Goal: Task Accomplishment & Management: Use online tool/utility

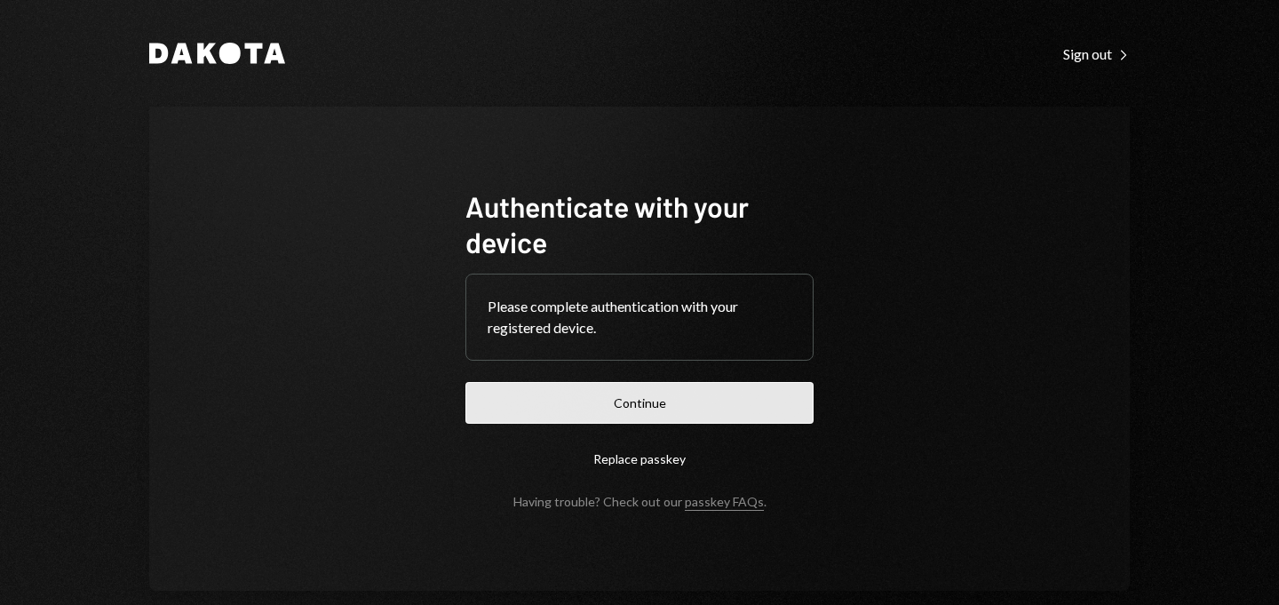
click at [622, 396] on button "Continue" at bounding box center [640, 403] width 348 height 42
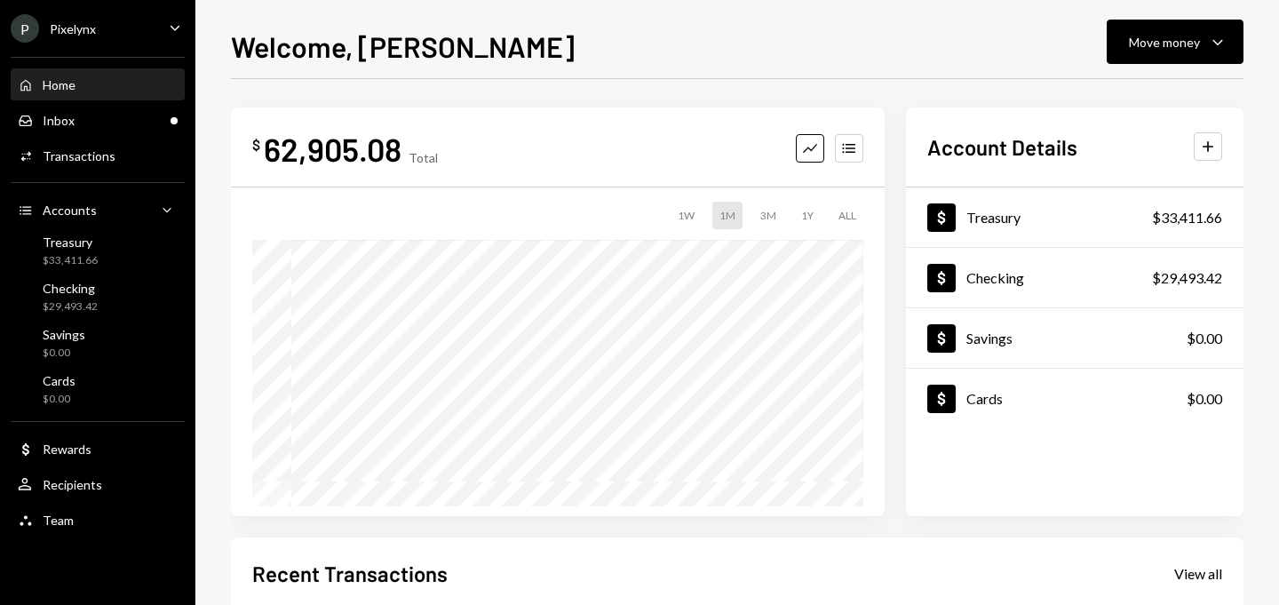
click at [125, 39] on div "P Pixelynx Caret Down" at bounding box center [97, 28] width 195 height 28
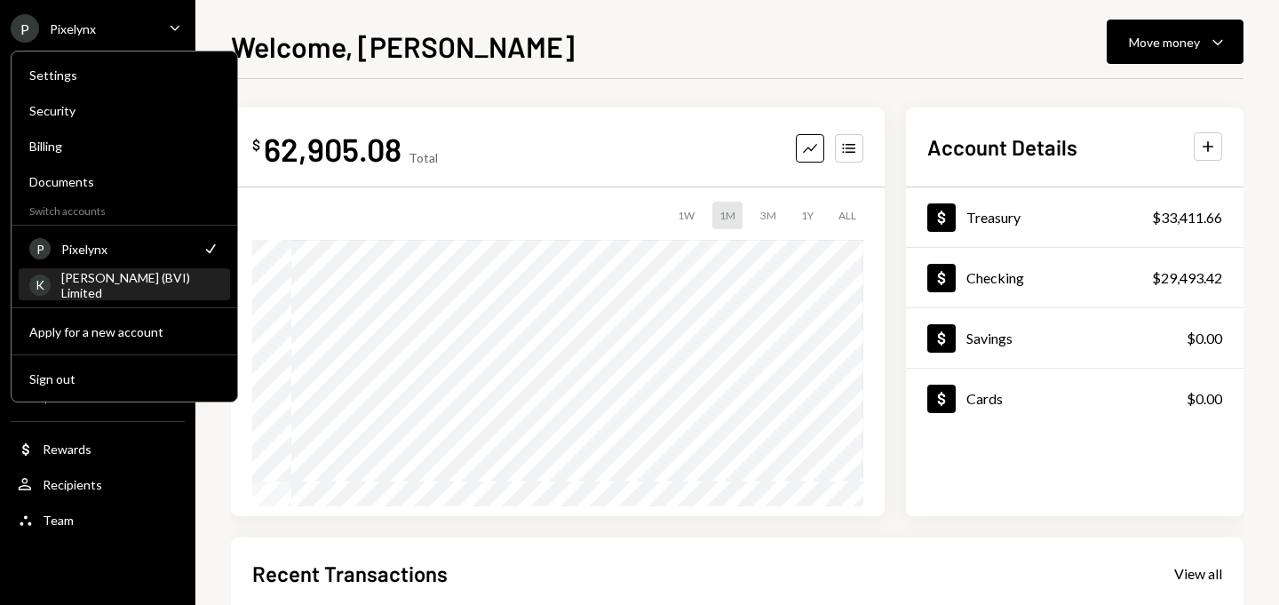
click at [101, 281] on div "KORUS (BVI) Limited" at bounding box center [140, 285] width 158 height 30
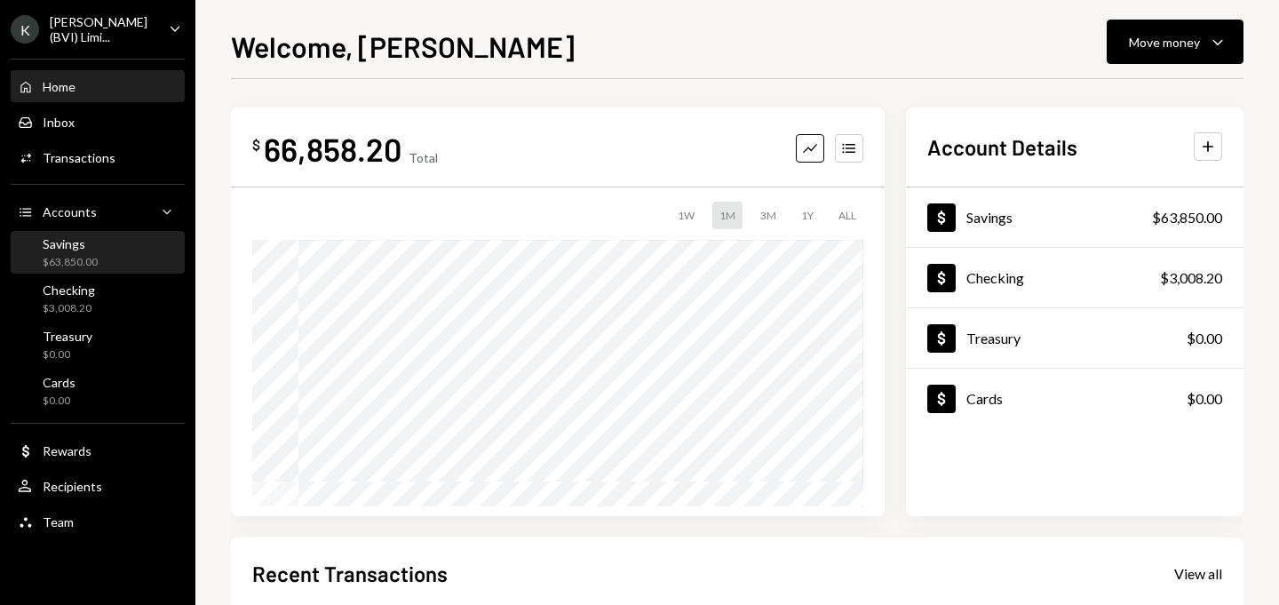
click at [95, 265] on div "$63,850.00" at bounding box center [70, 262] width 55 height 15
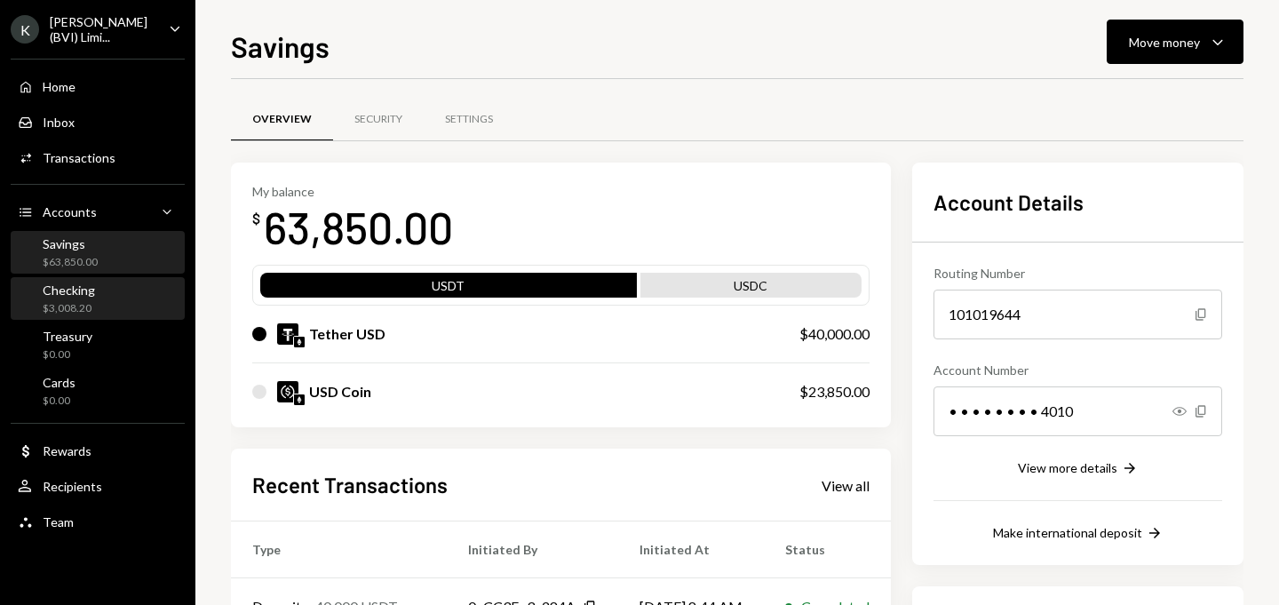
click at [91, 302] on div "$3,008.20" at bounding box center [69, 308] width 52 height 15
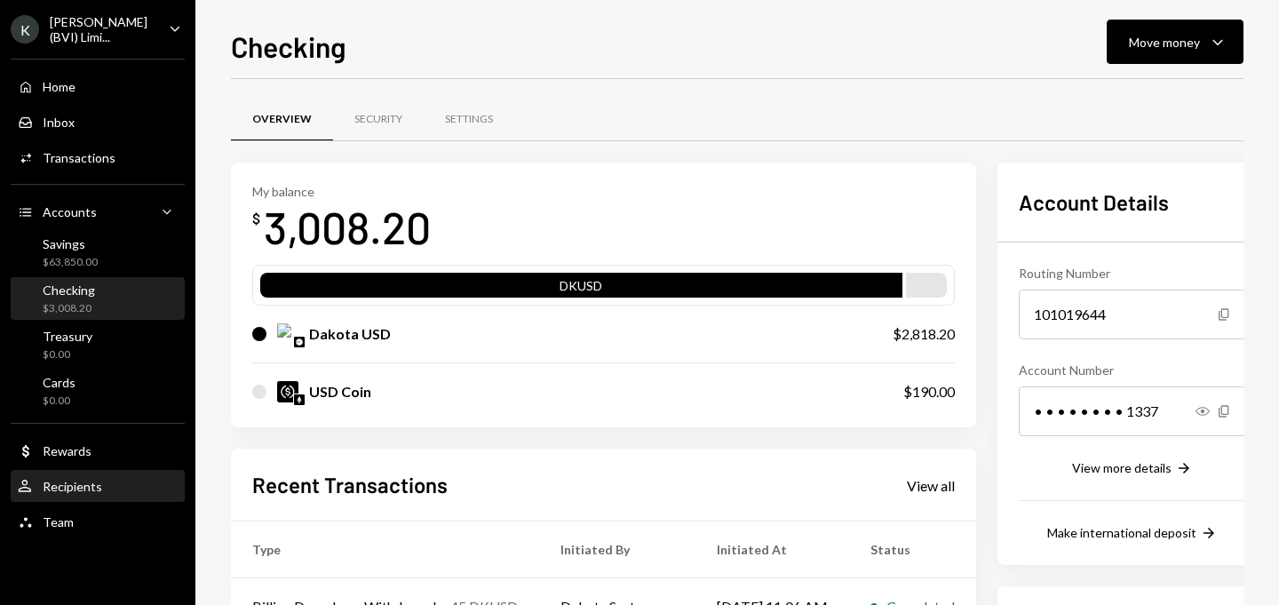
click at [91, 485] on div "Recipients" at bounding box center [73, 486] width 60 height 15
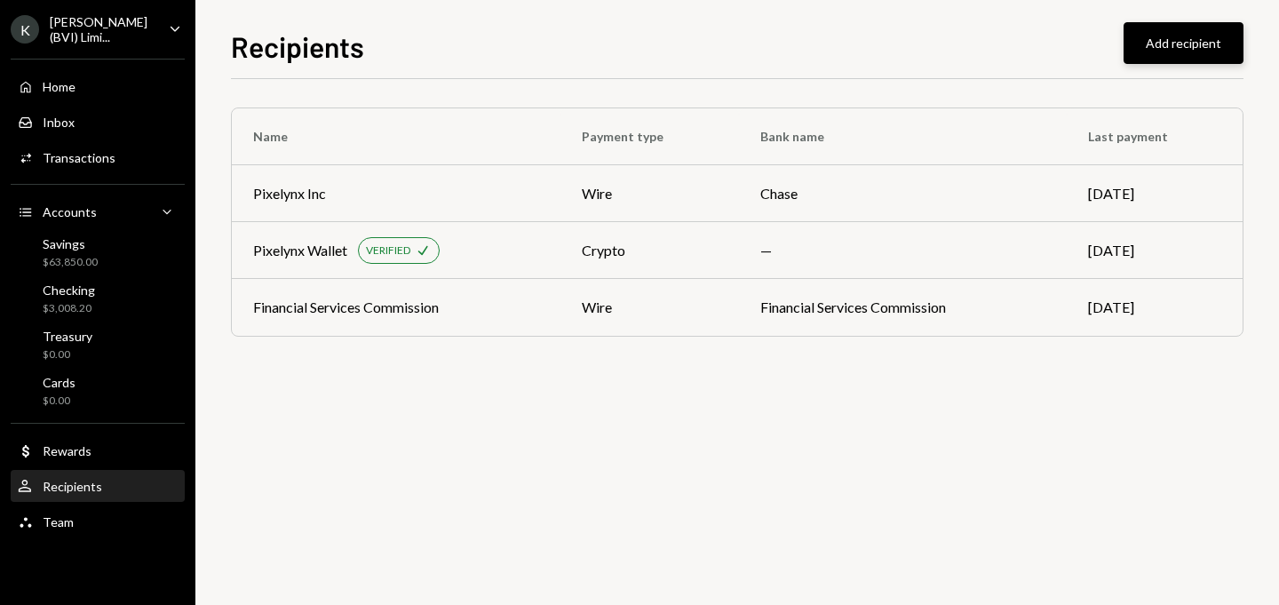
click at [1195, 46] on button "Add recipient" at bounding box center [1184, 43] width 120 height 42
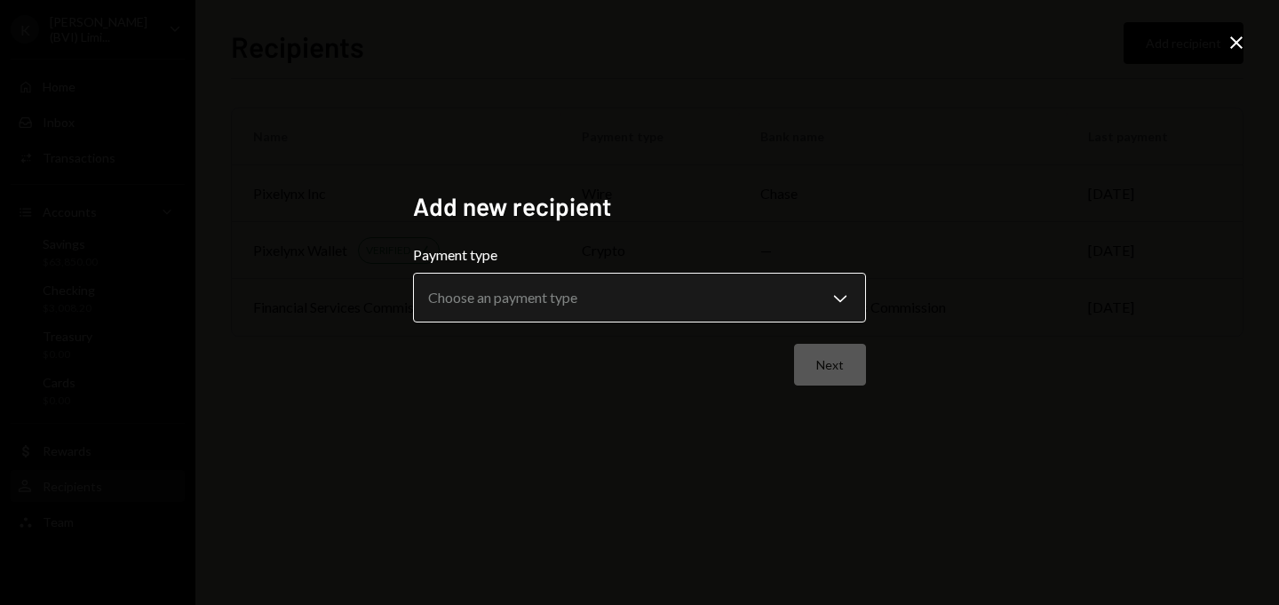
click at [646, 301] on body "**********" at bounding box center [639, 302] width 1279 height 605
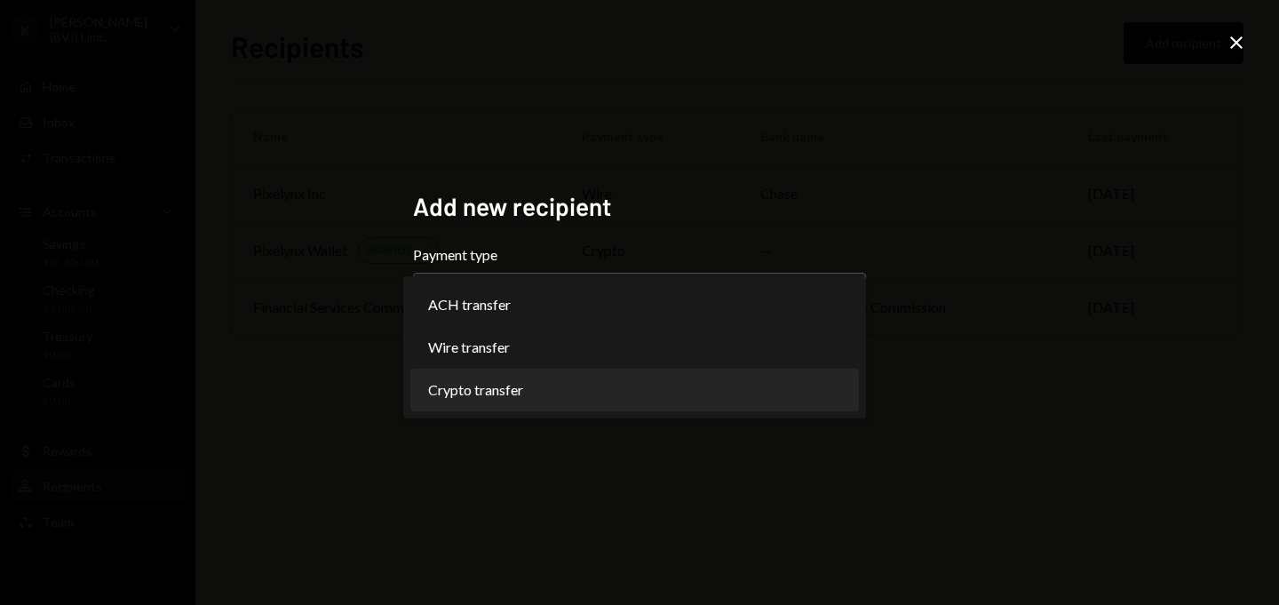
select select "******"
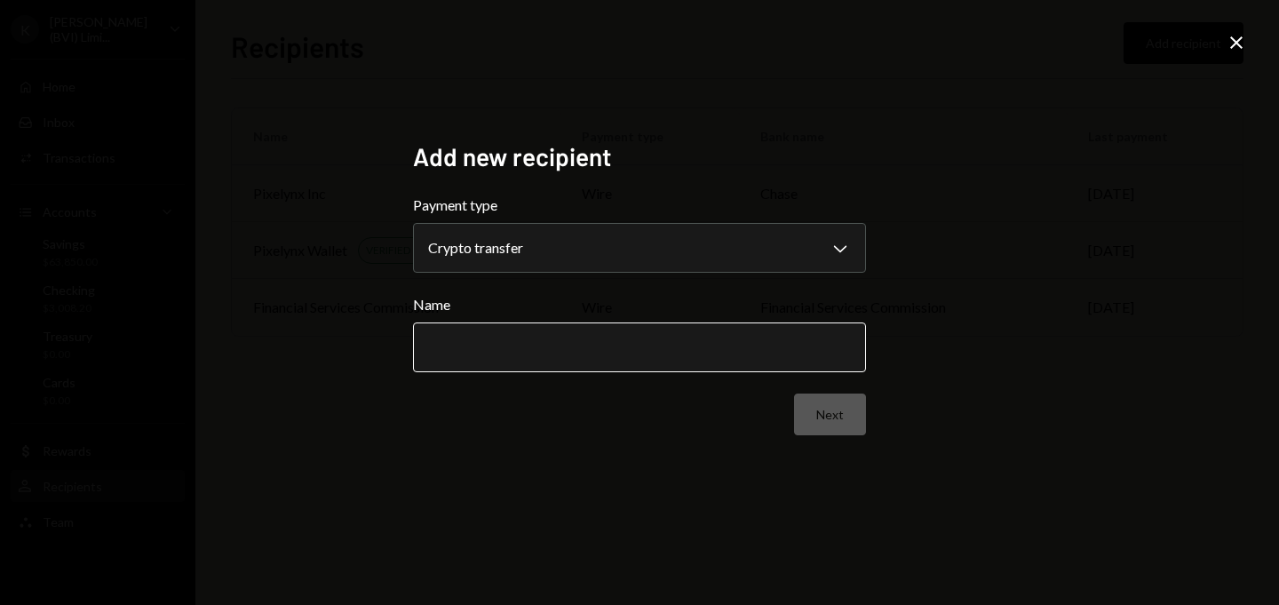
click at [538, 359] on input "Name" at bounding box center [639, 348] width 453 height 50
paste input "**********"
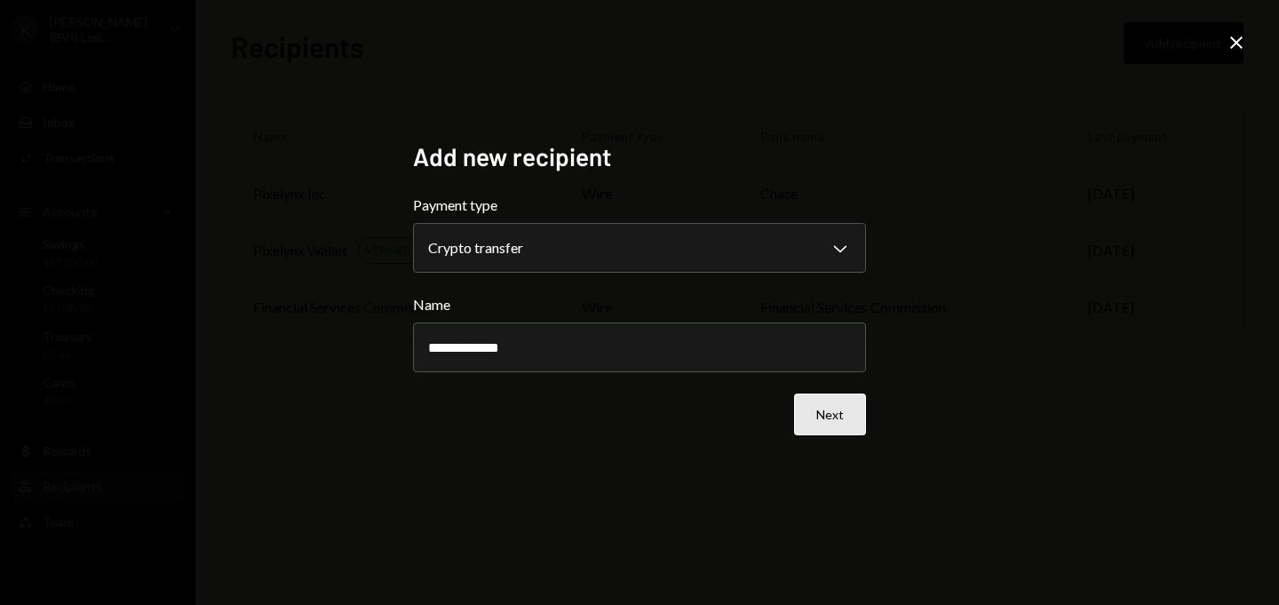
type input "**********"
click at [858, 421] on button "Next" at bounding box center [830, 415] width 72 height 42
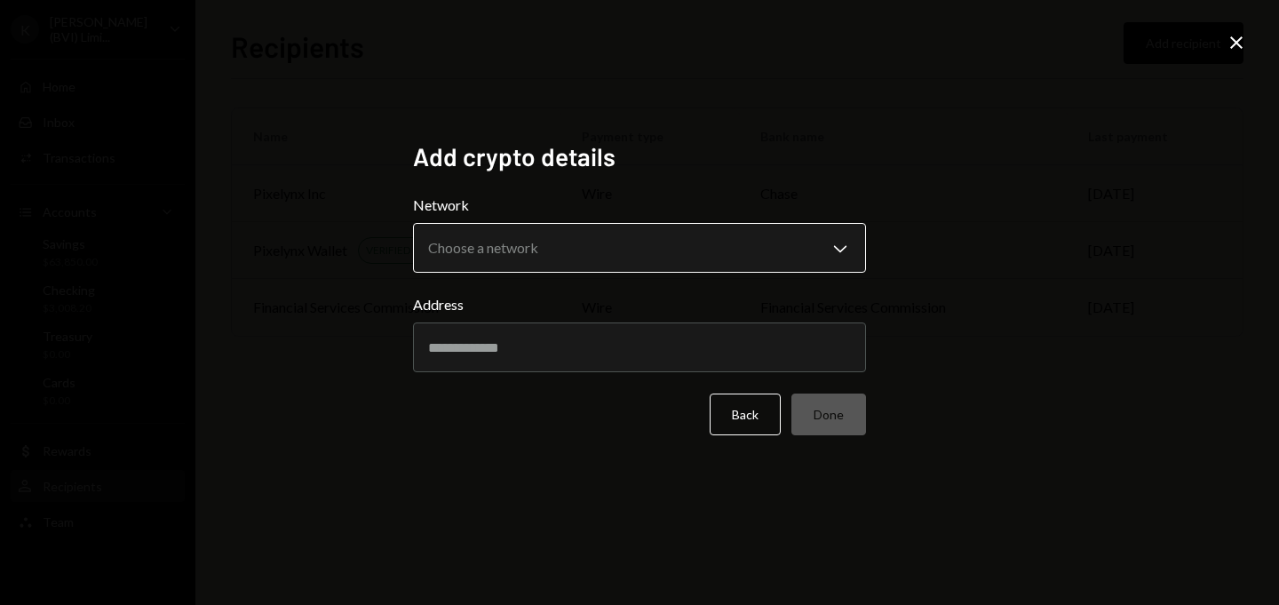
click at [564, 257] on body "K KORUS (BVI) Limi... Caret Down Home Home Inbox Inbox Activities Transactions …" at bounding box center [639, 302] width 1279 height 605
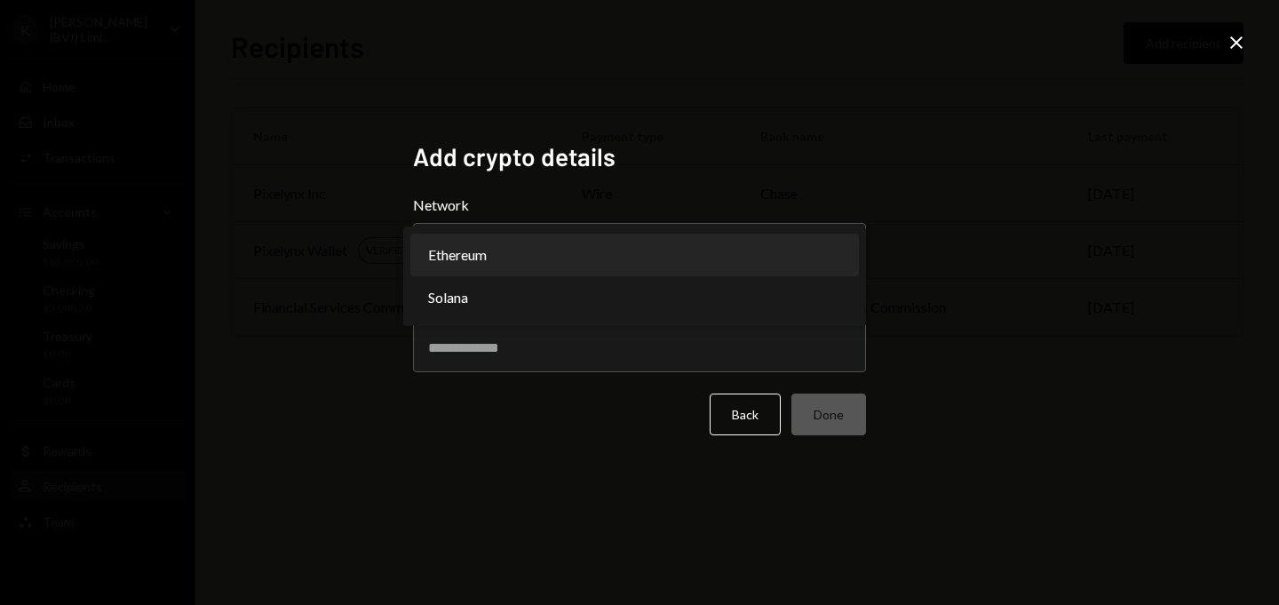
select select "**********"
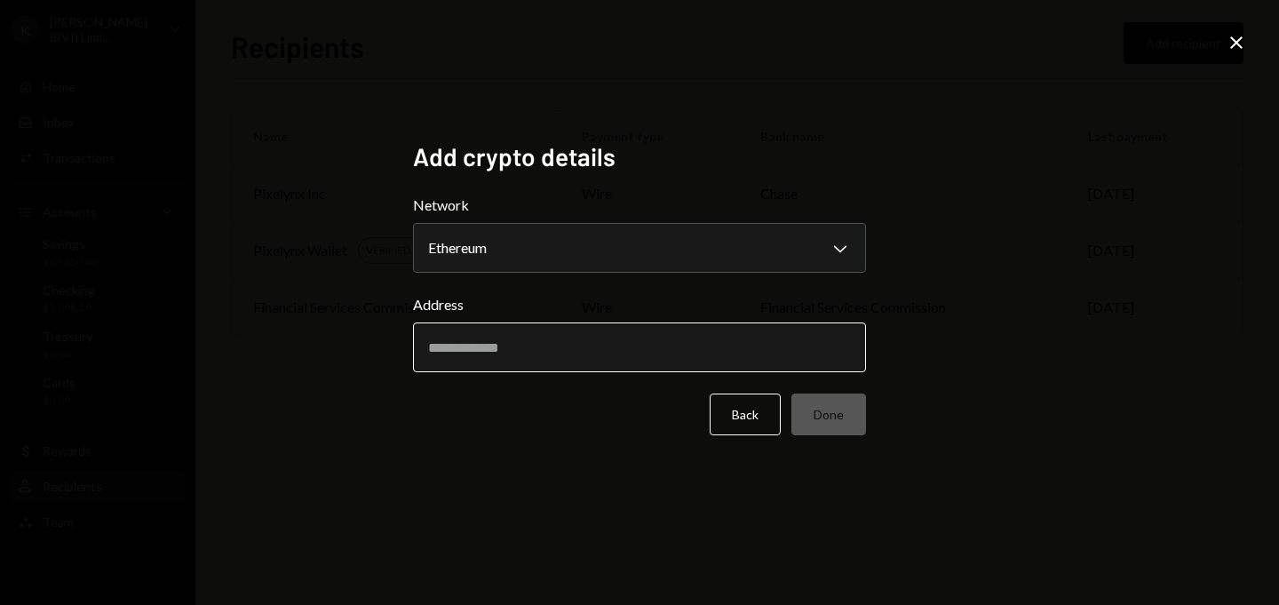
click at [500, 350] on input "Address" at bounding box center [639, 348] width 453 height 50
paste input "**********"
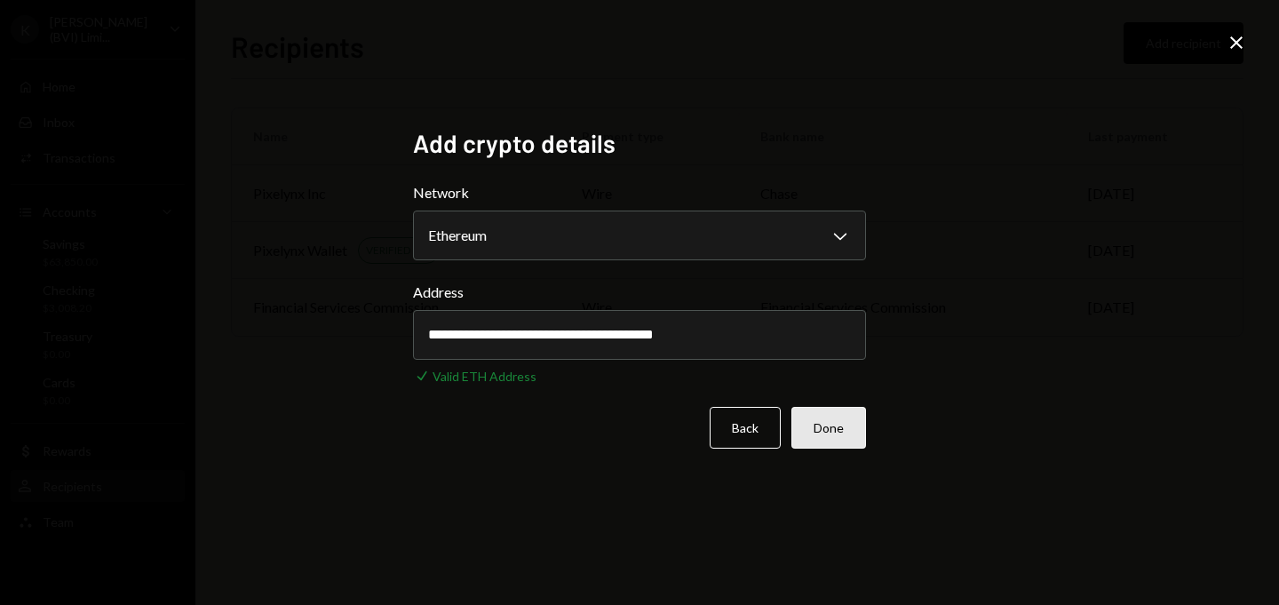
type input "**********"
click at [827, 418] on button "Done" at bounding box center [829, 428] width 75 height 42
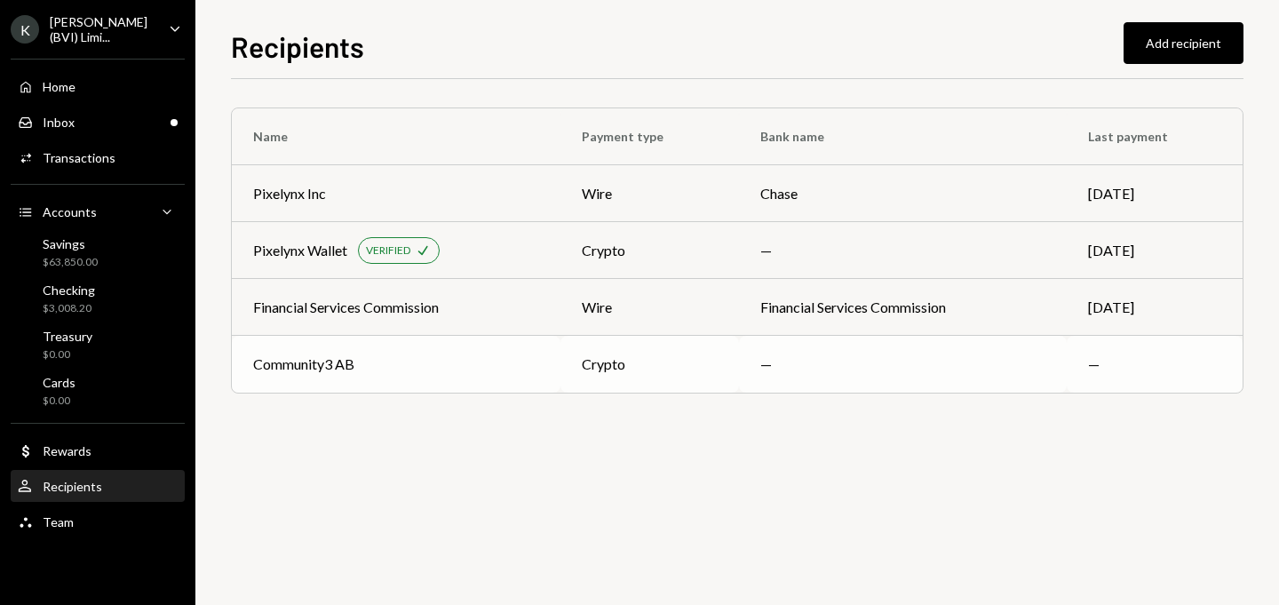
click at [323, 366] on div "Community3 AB" at bounding box center [303, 364] width 101 height 21
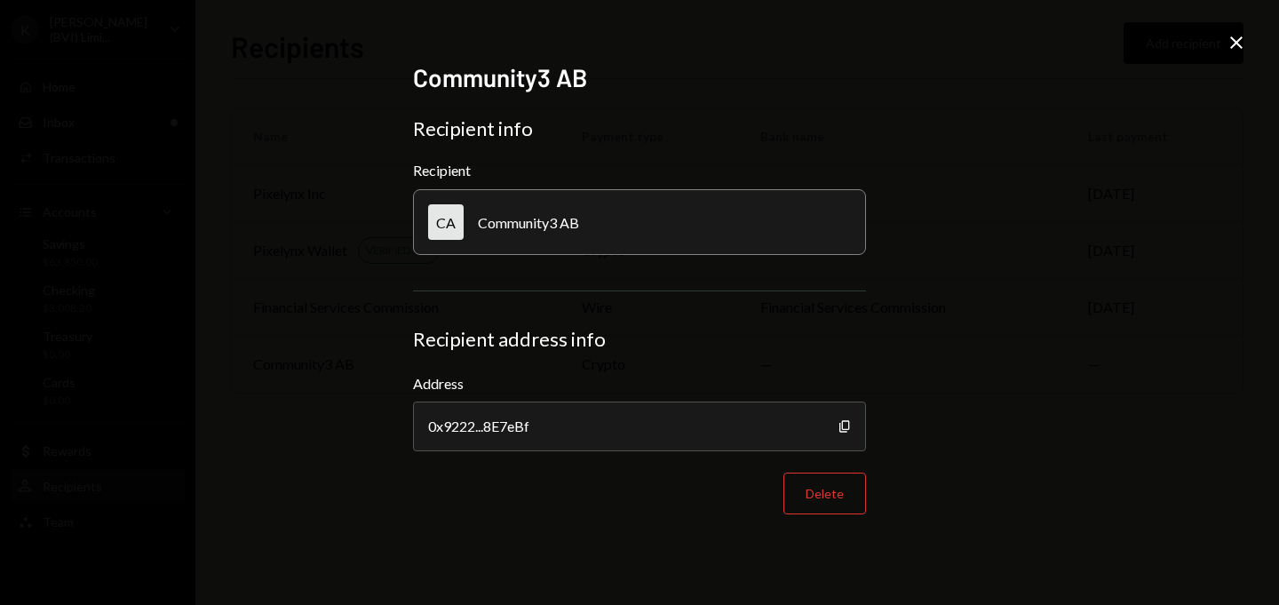
click at [1239, 44] on icon at bounding box center [1237, 42] width 12 height 12
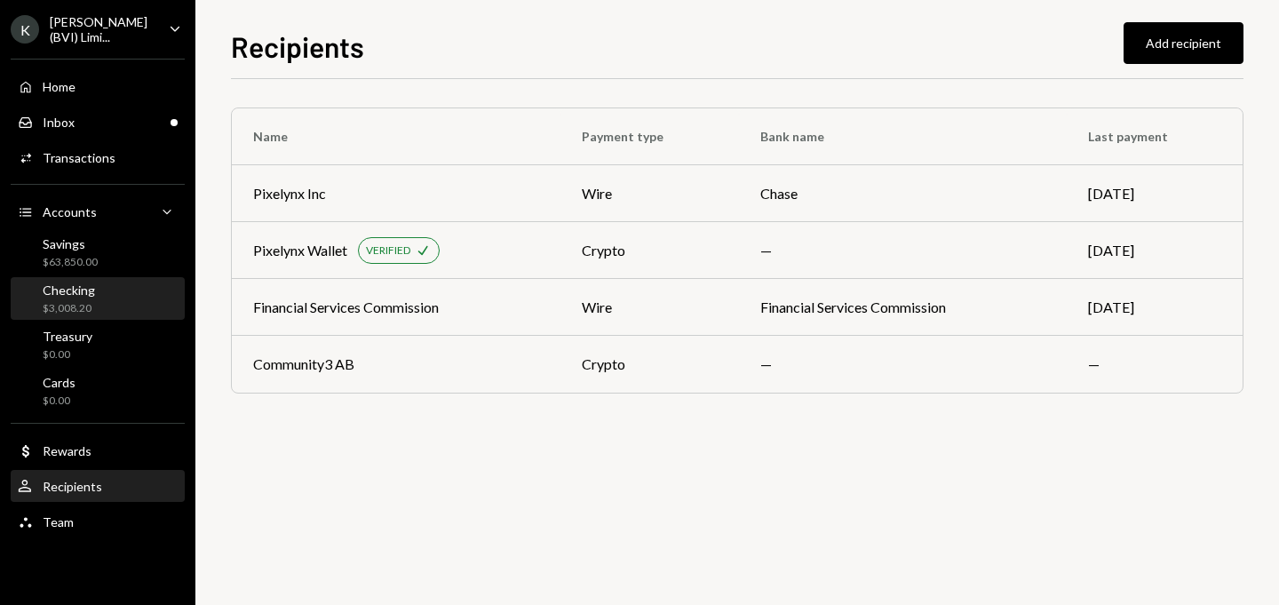
click at [80, 287] on div "Checking" at bounding box center [69, 290] width 52 height 15
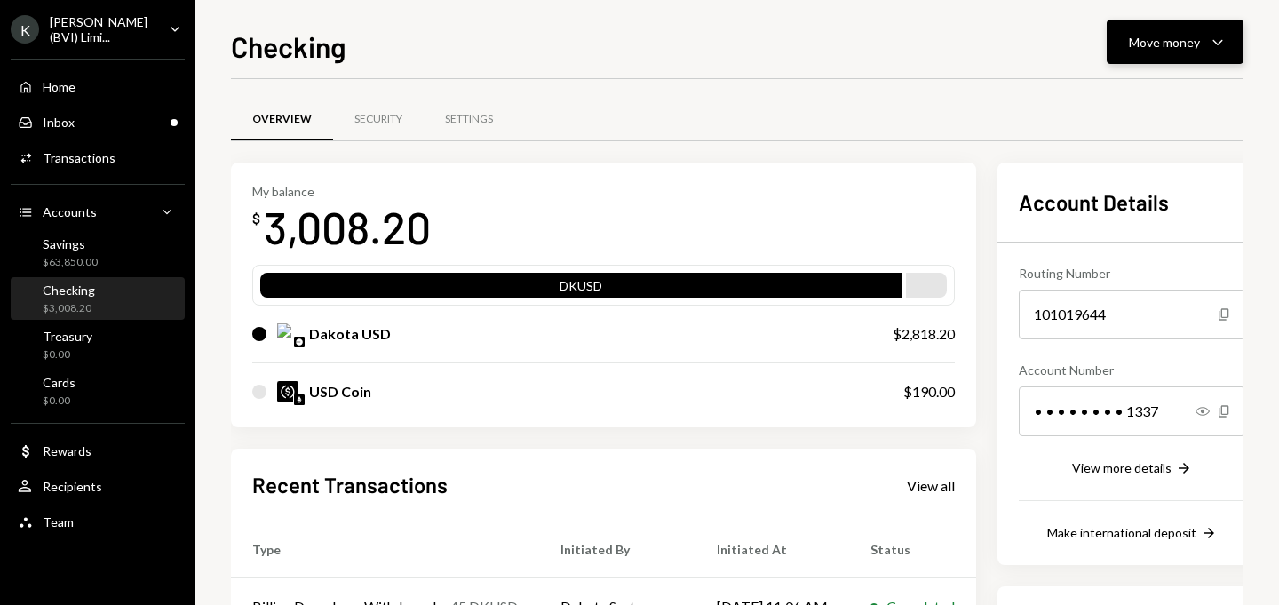
click at [1172, 44] on div "Move money" at bounding box center [1164, 42] width 71 height 19
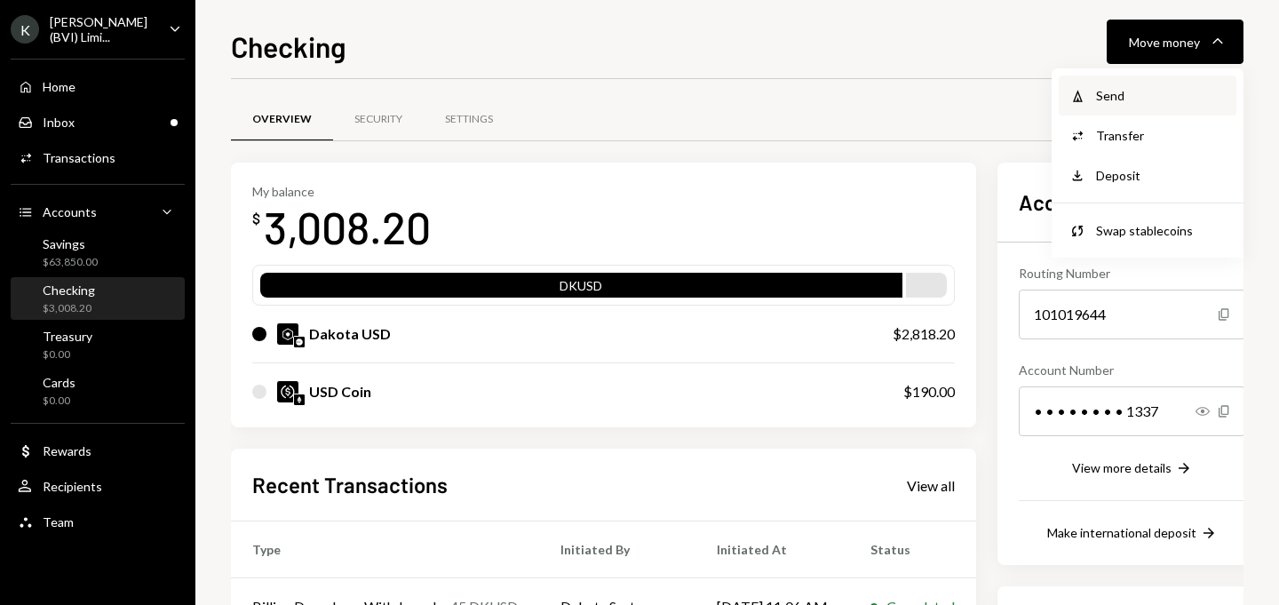
click at [1145, 95] on div "Send" at bounding box center [1161, 95] width 130 height 19
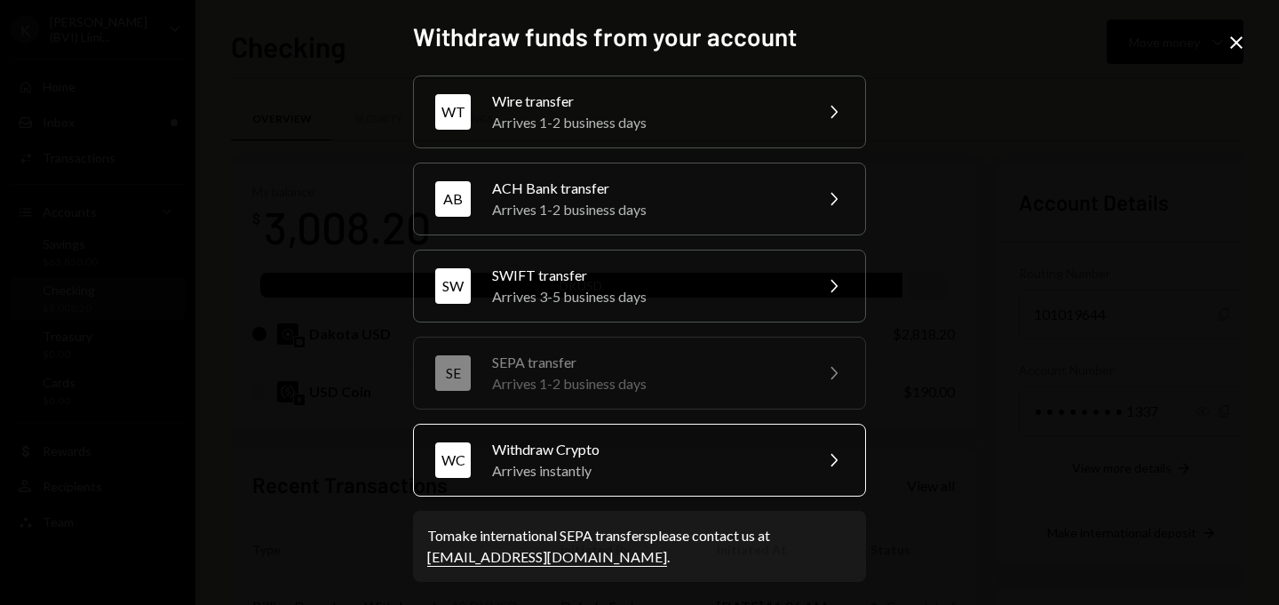
click at [600, 485] on div "WC Withdraw Crypto Arrives instantly Chevron Right" at bounding box center [639, 460] width 453 height 73
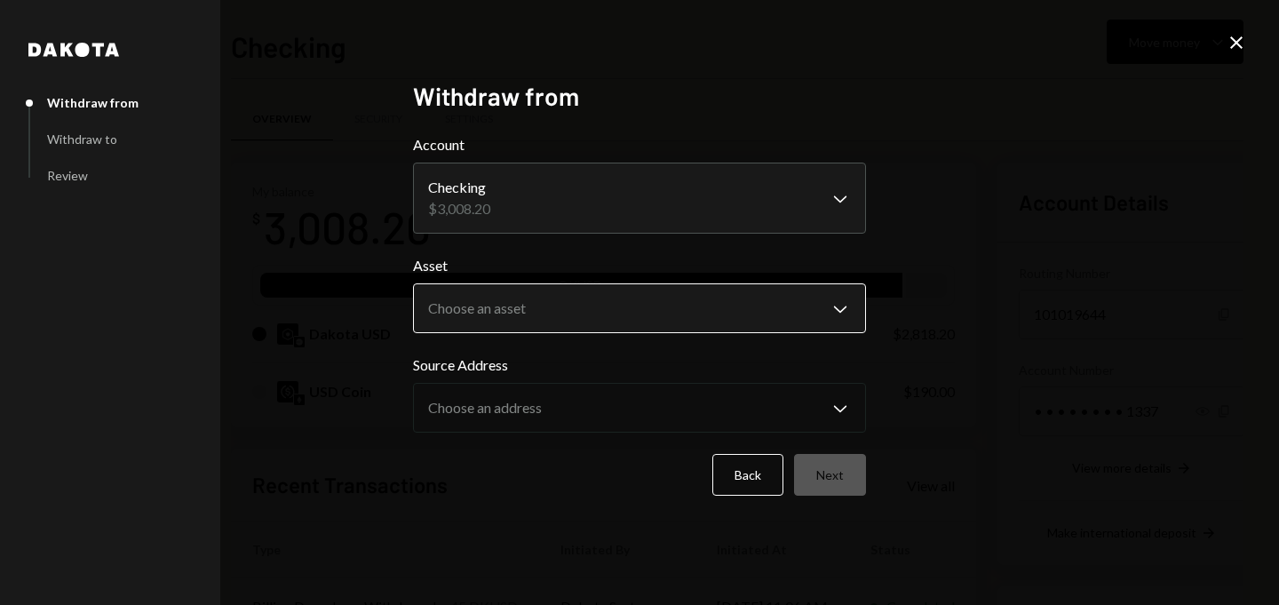
click at [547, 306] on body "K KORUS (BVI) Limi... Caret Down Home Home Inbox Inbox Activities Transactions …" at bounding box center [639, 302] width 1279 height 605
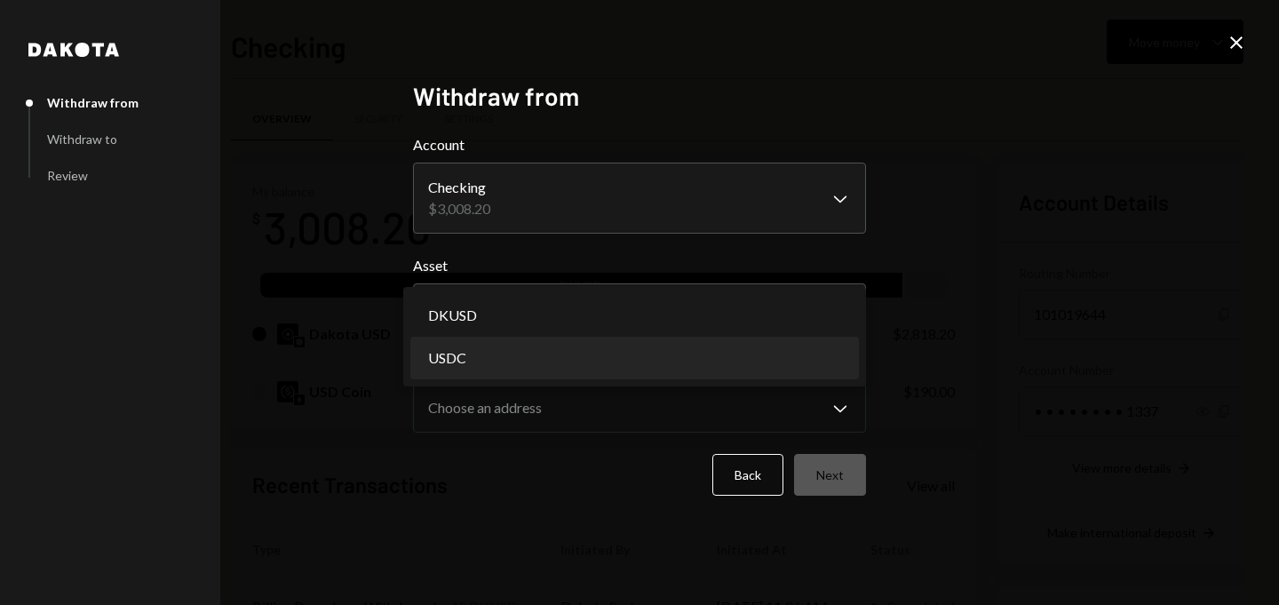
select select "****"
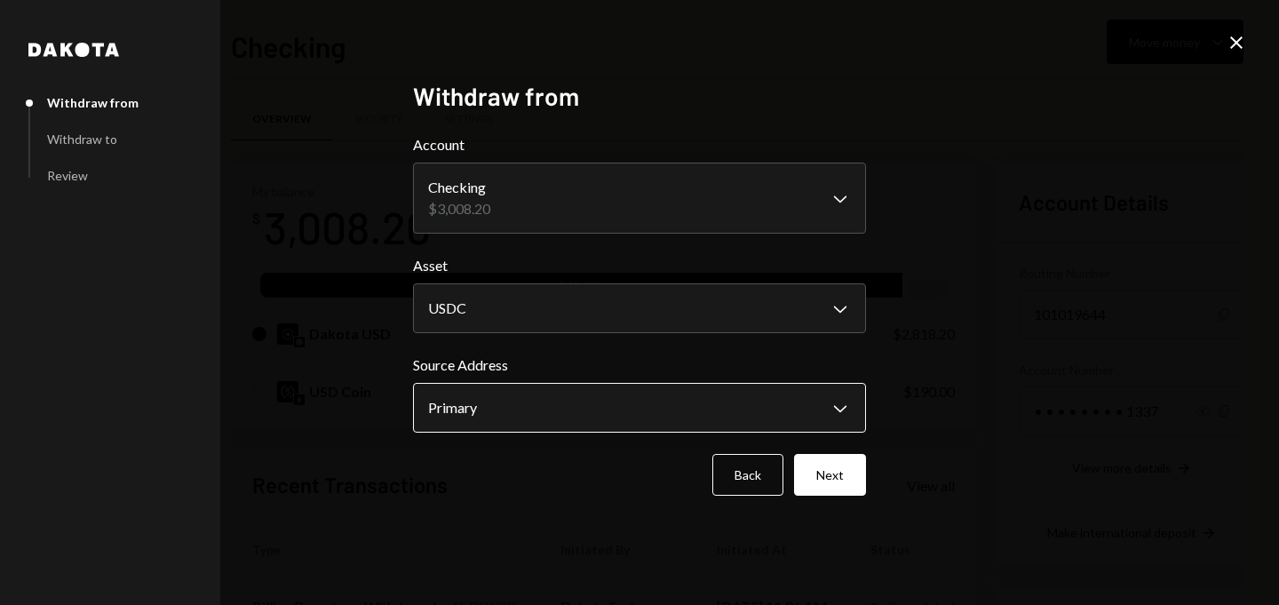
click at [554, 410] on body "K KORUS (BVI) Limi... Caret Down Home Home Inbox Inbox Activities Transactions …" at bounding box center [639, 302] width 1279 height 605
click at [738, 411] on body "K KORUS (BVI) Limi... Caret Down Home Home Inbox Inbox Activities Transactions …" at bounding box center [639, 302] width 1279 height 605
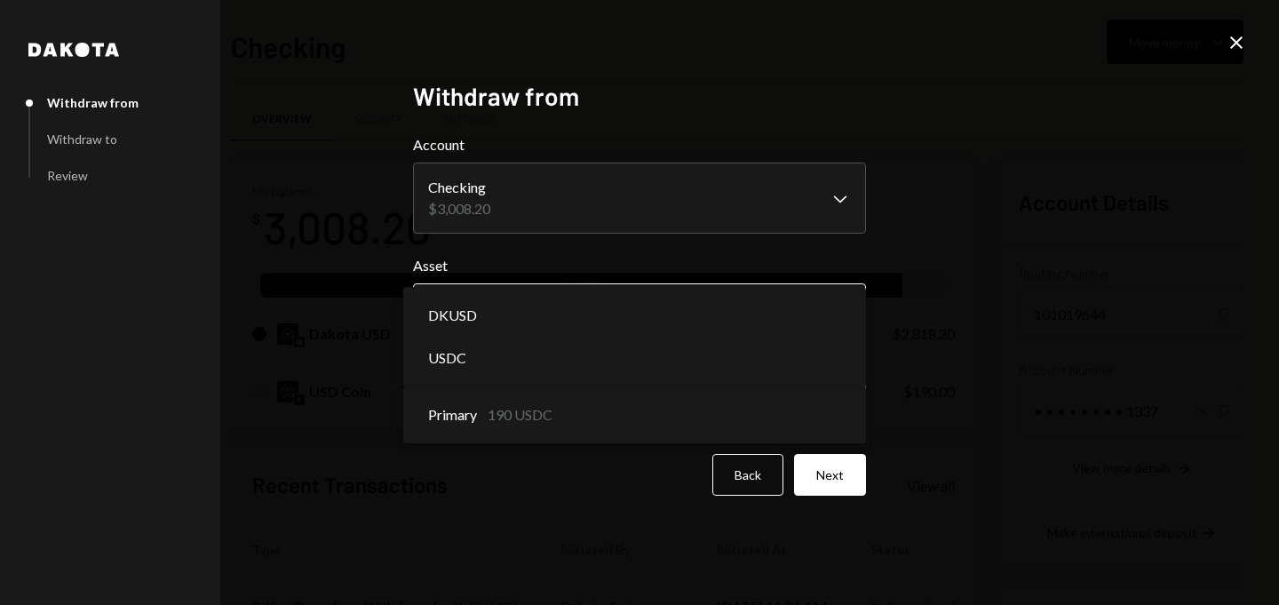
click at [711, 318] on body "K KORUS (BVI) Limi... Caret Down Home Home Inbox Inbox Activities Transactions …" at bounding box center [639, 302] width 1279 height 605
click at [1236, 41] on icon "Close" at bounding box center [1236, 42] width 21 height 21
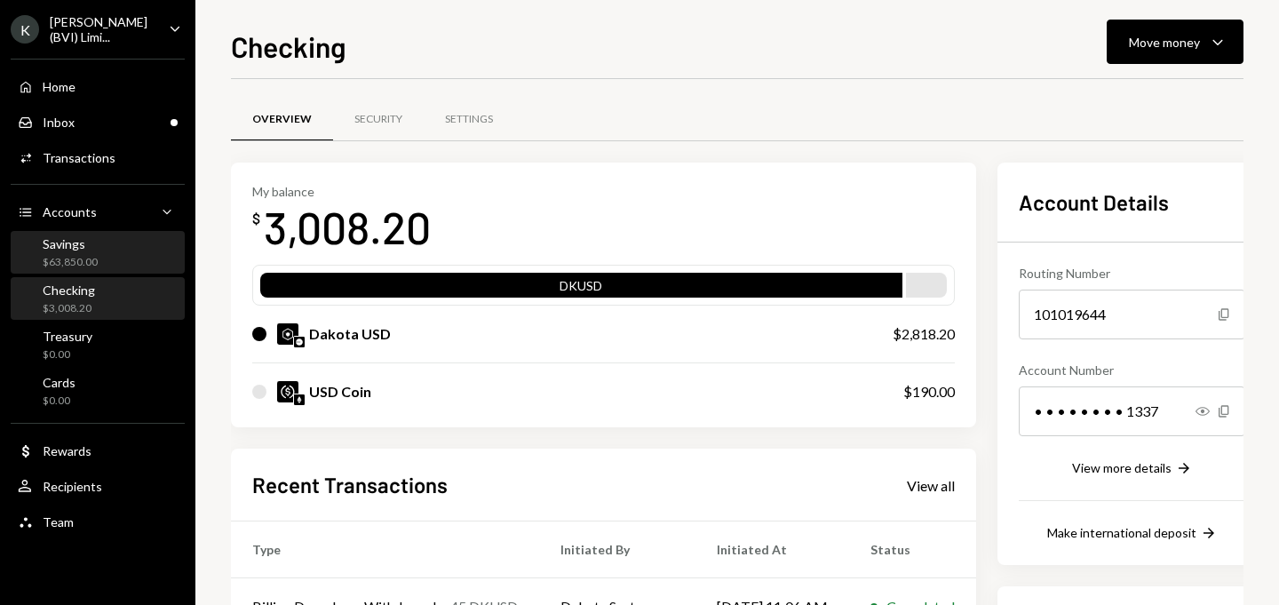
click at [92, 255] on div "$63,850.00" at bounding box center [70, 262] width 55 height 15
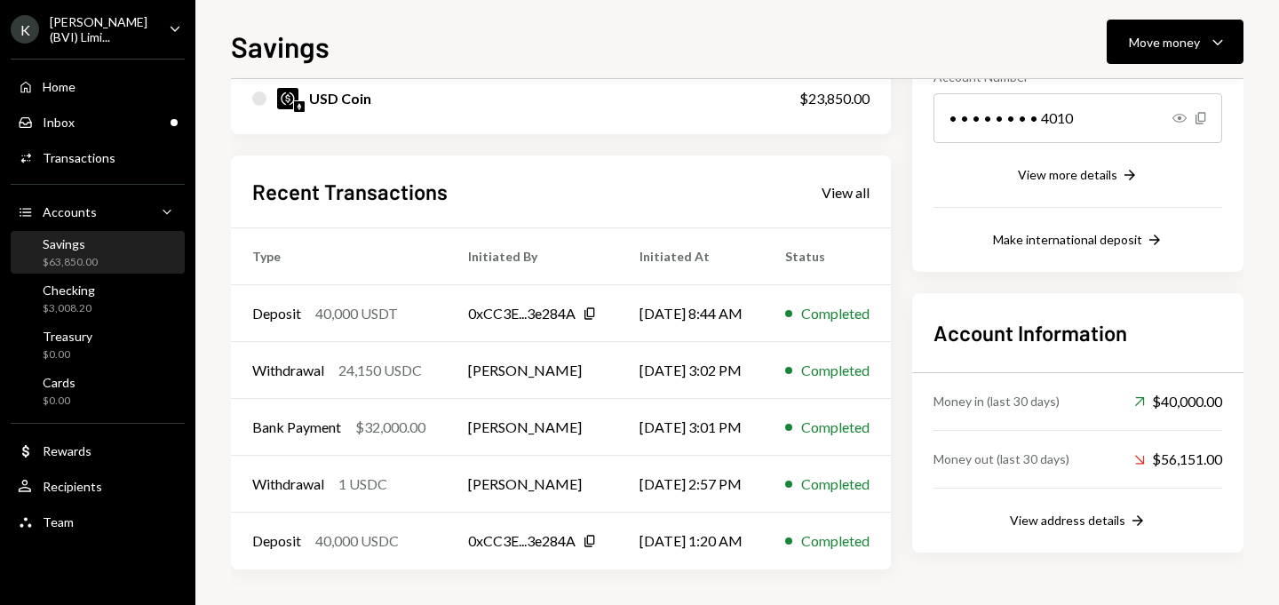
scroll to position [1, 0]
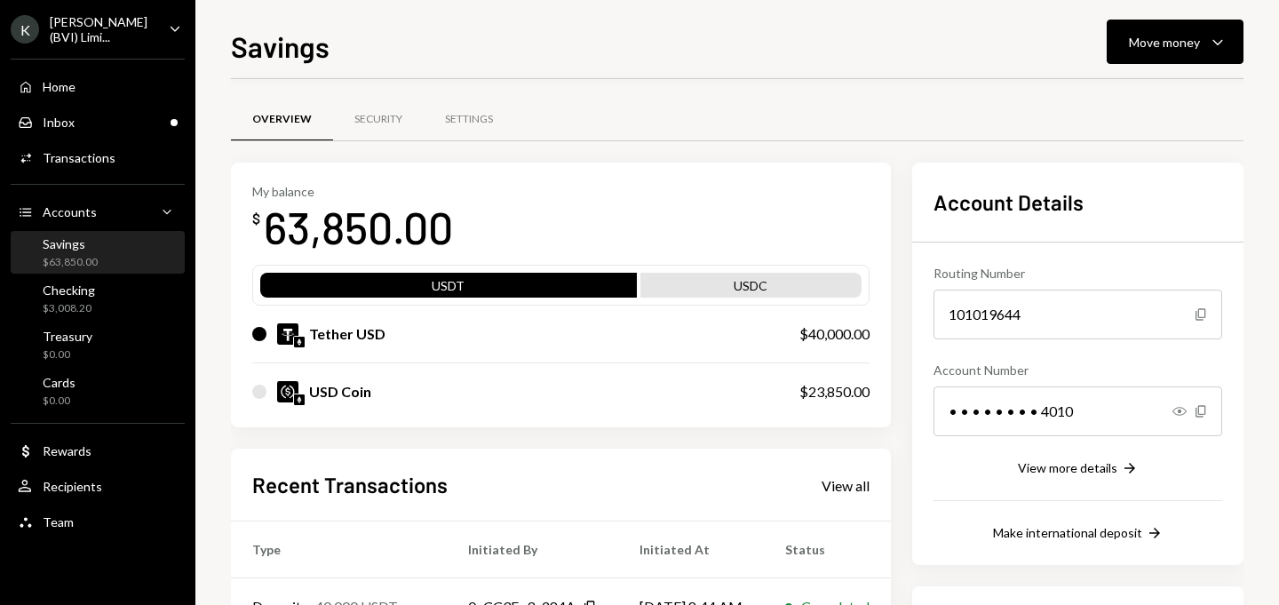
scroll to position [1, 0]
click at [1168, 43] on div "Move money" at bounding box center [1164, 42] width 71 height 19
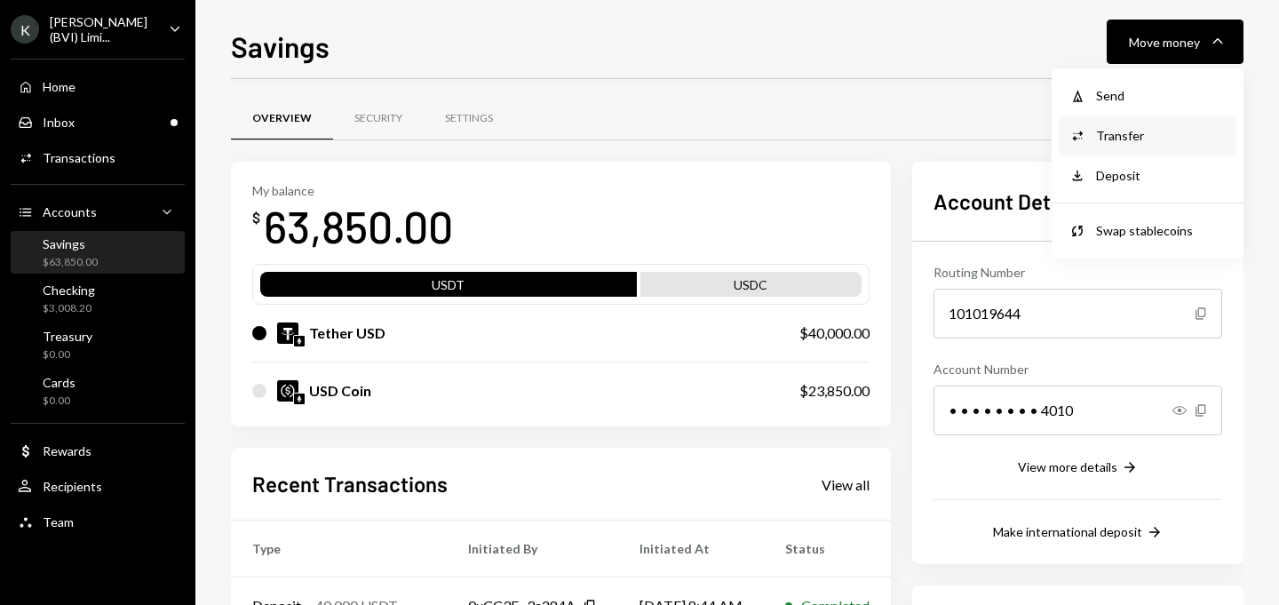
click at [1134, 135] on div "Transfer" at bounding box center [1161, 135] width 130 height 19
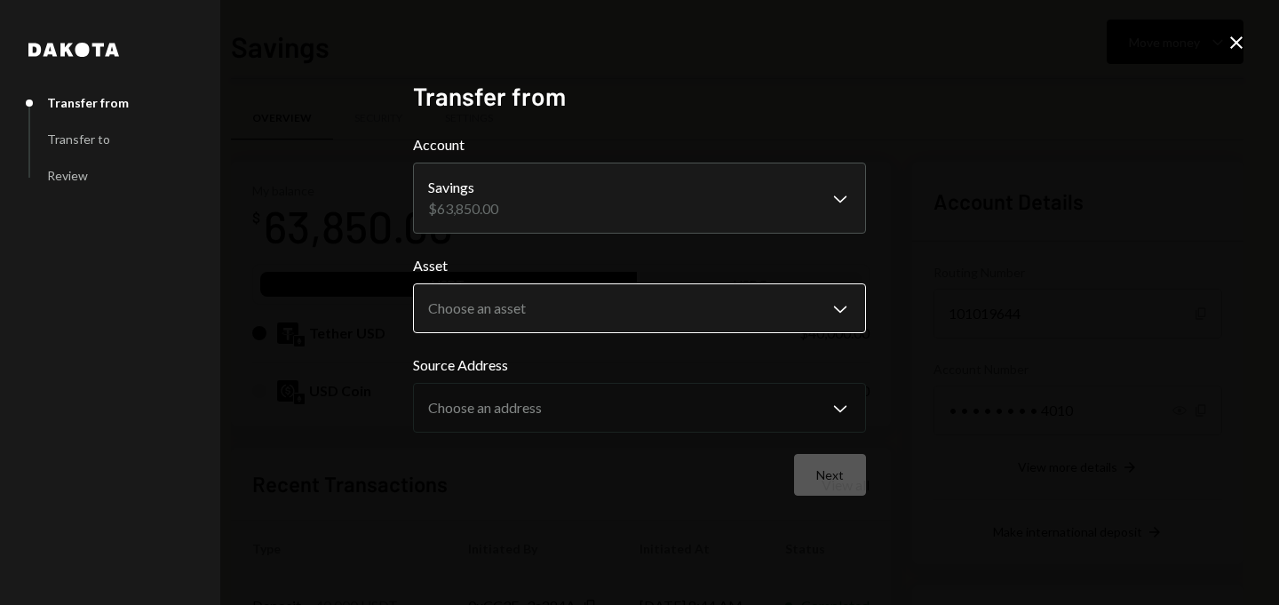
click at [600, 293] on body "K KORUS (BVI) Limi... Caret Down Home Home Inbox Inbox Activities Transactions …" at bounding box center [639, 302] width 1279 height 605
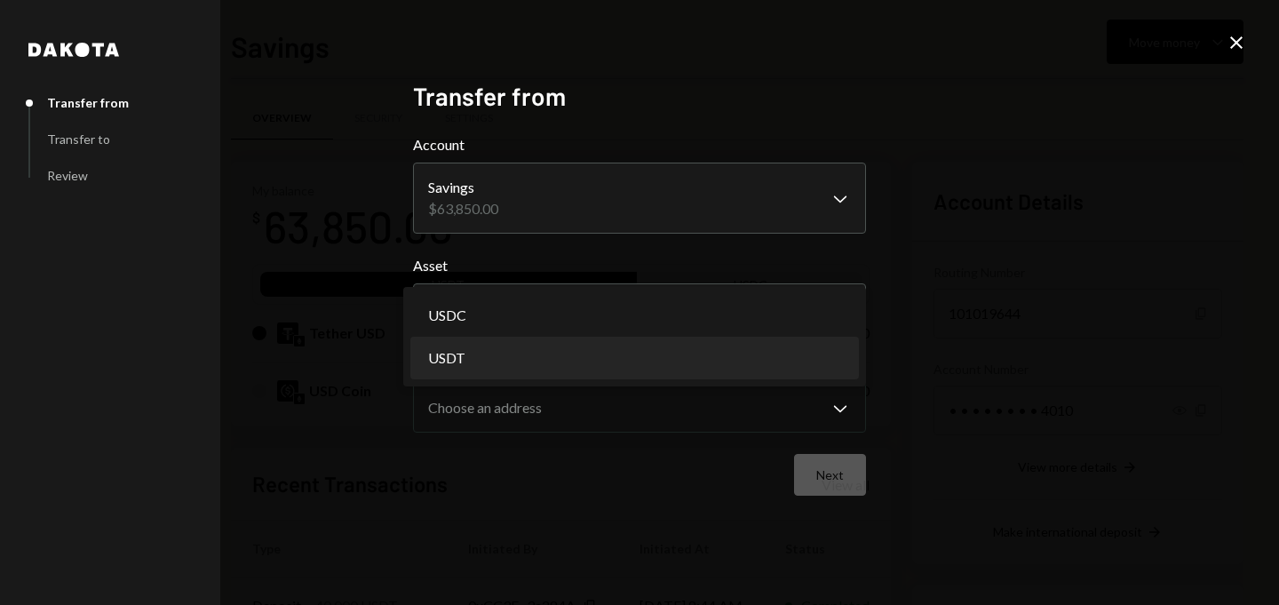
select select "****"
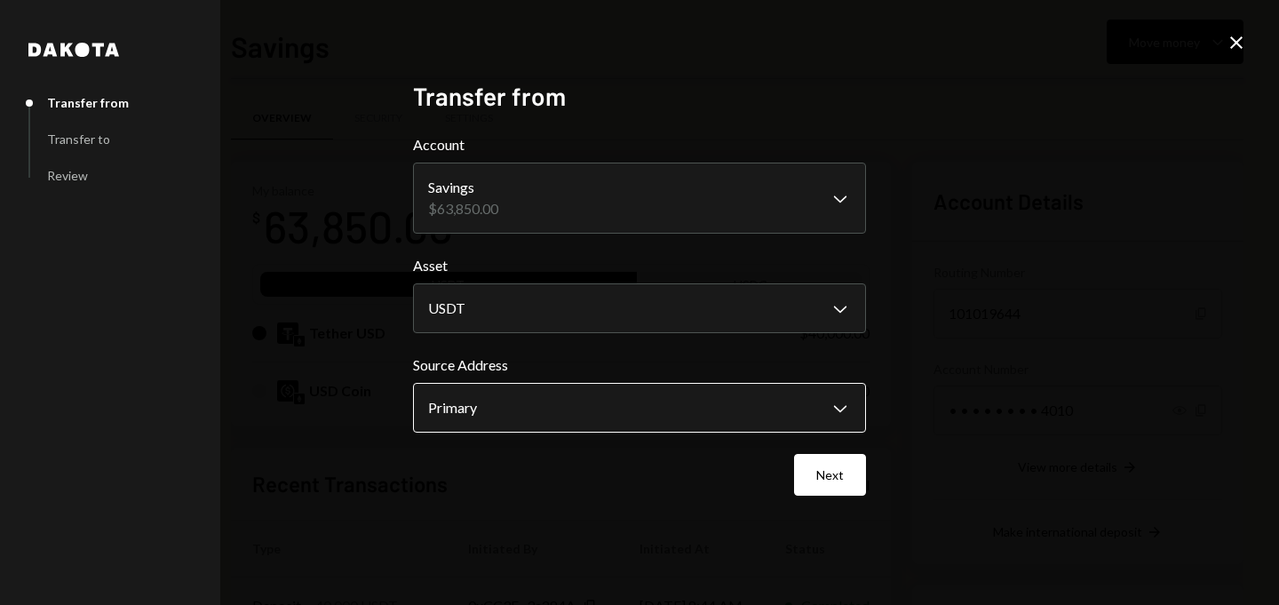
click at [474, 410] on body "K KORUS (BVI) Limi... Caret Down Home Home Inbox Inbox Activities Transactions …" at bounding box center [639, 302] width 1279 height 605
click at [501, 353] on form "**********" at bounding box center [639, 315] width 453 height 362
click at [829, 480] on button "Next" at bounding box center [830, 475] width 72 height 42
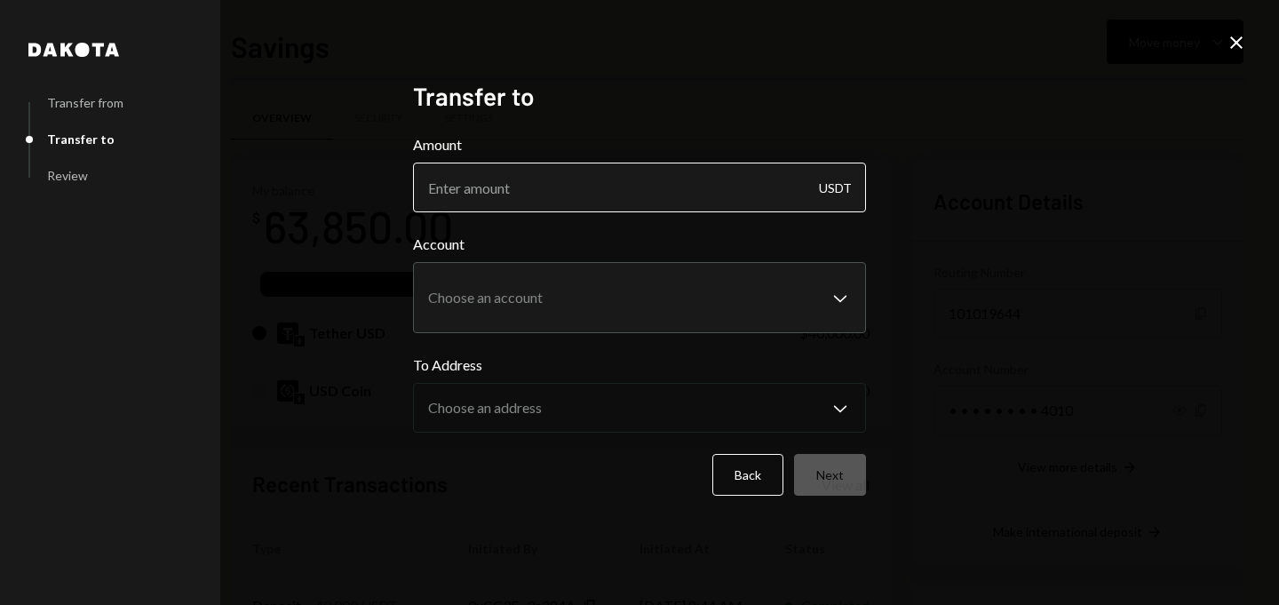
click at [648, 179] on input "Amount" at bounding box center [639, 188] width 453 height 50
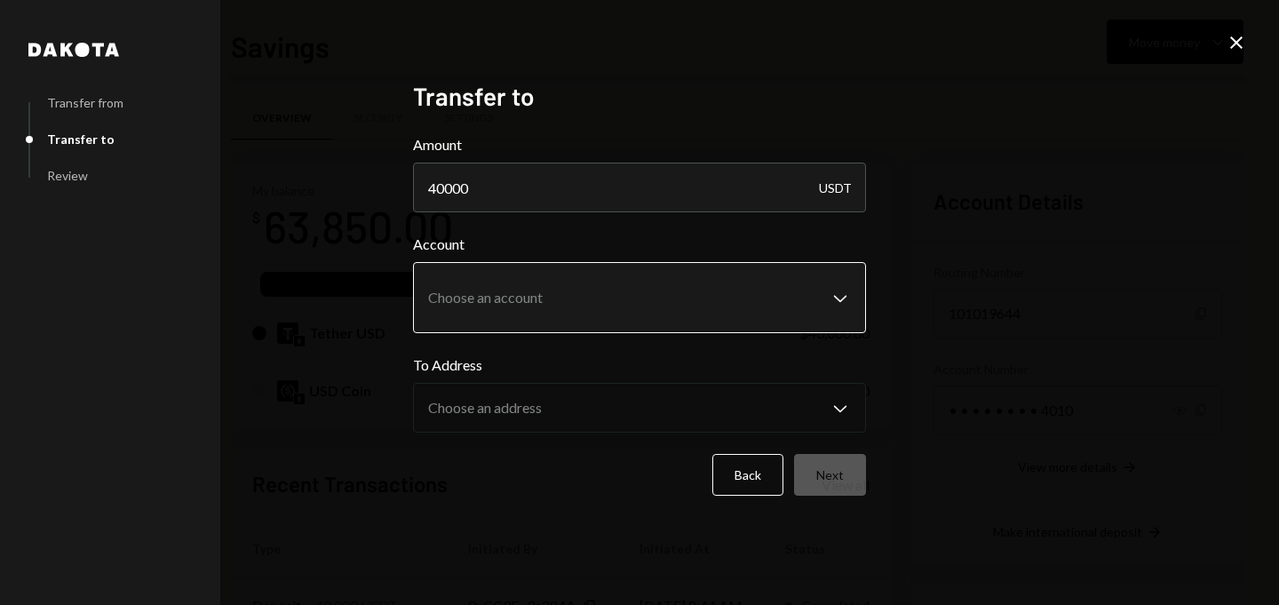
type input "40000"
click at [534, 313] on body "K KORUS (BVI) Limi... Caret Down Home Home Inbox Inbox Activities Transactions …" at bounding box center [639, 302] width 1279 height 605
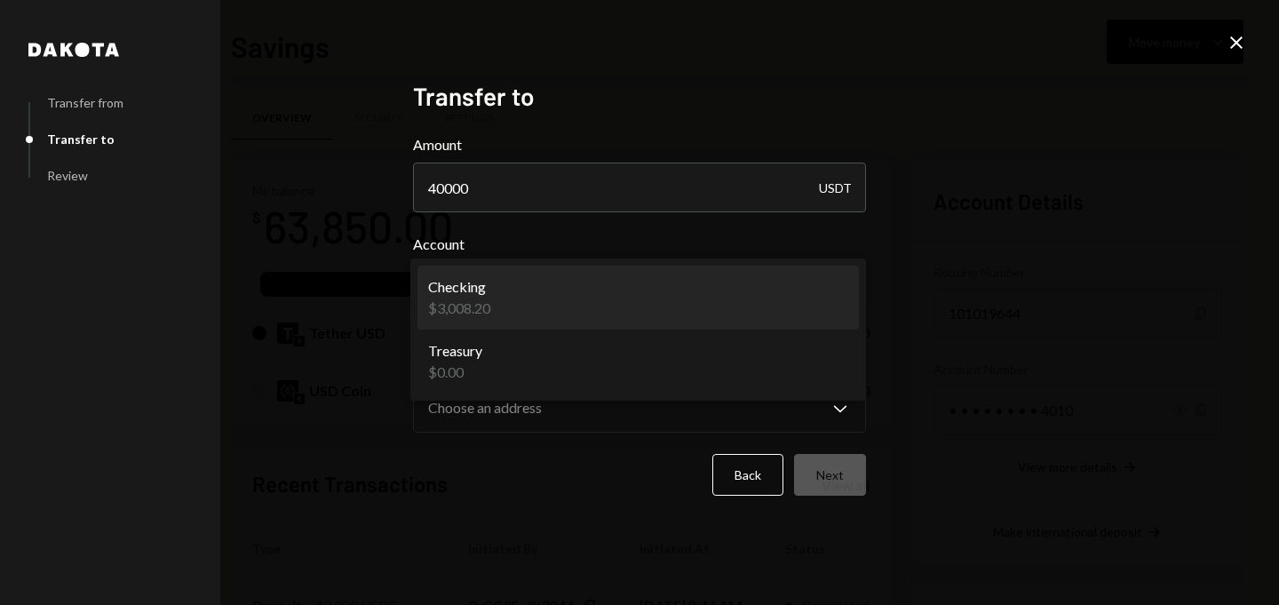
select select "**********"
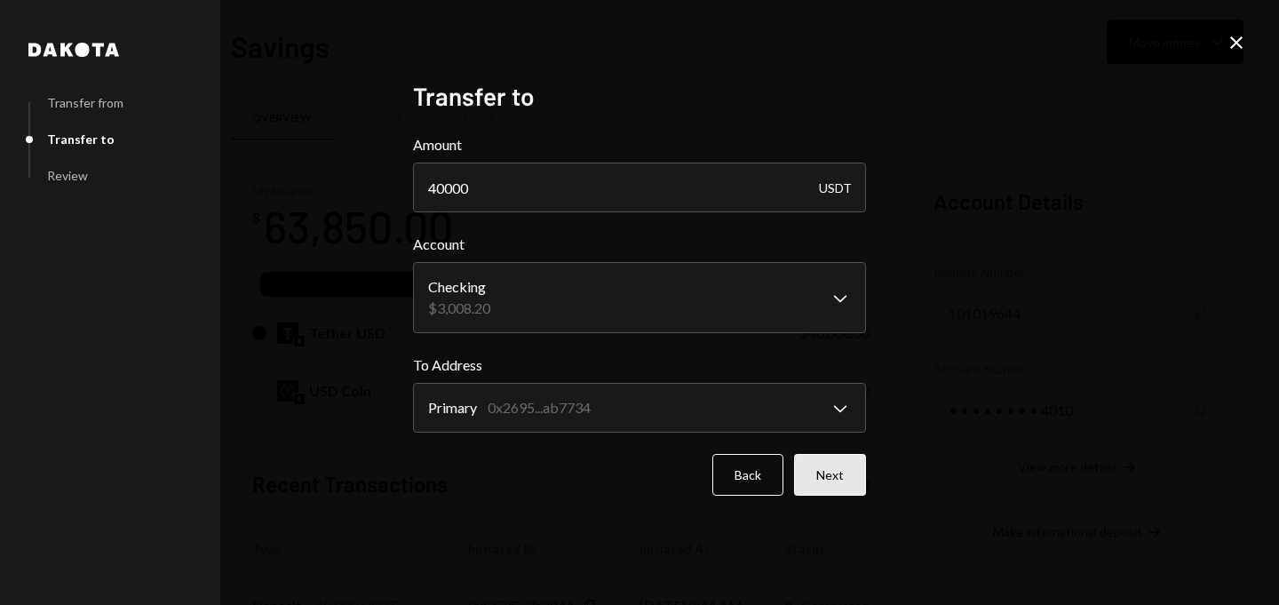
click at [835, 478] on button "Next" at bounding box center [830, 475] width 72 height 42
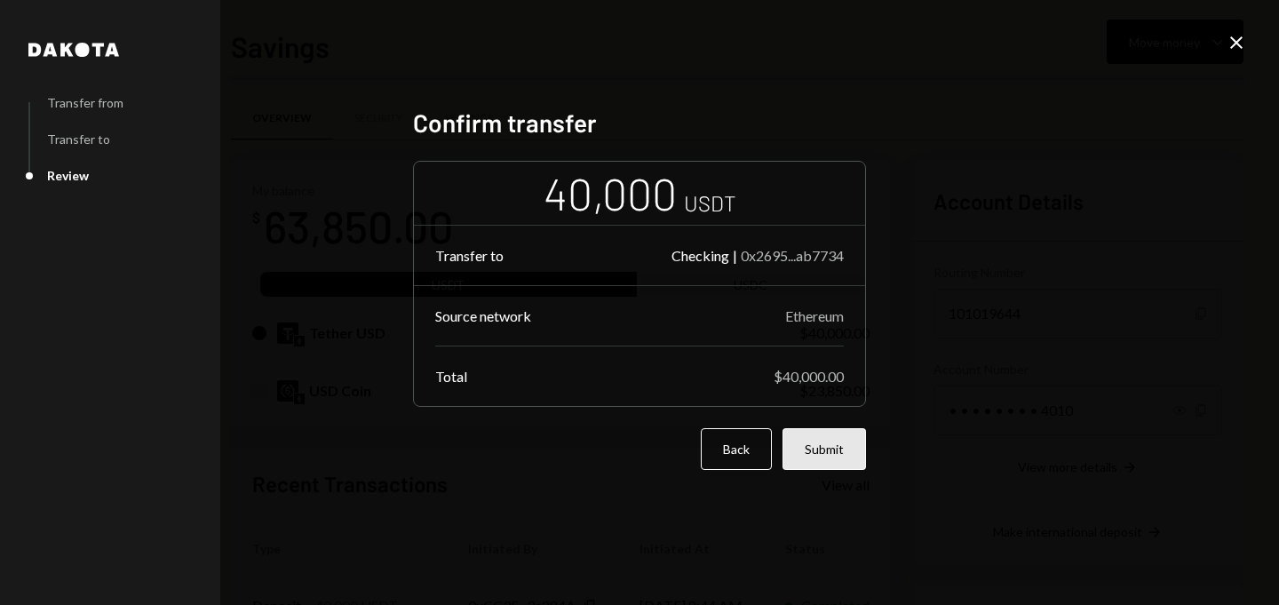
click at [835, 451] on button "Submit" at bounding box center [825, 449] width 84 height 42
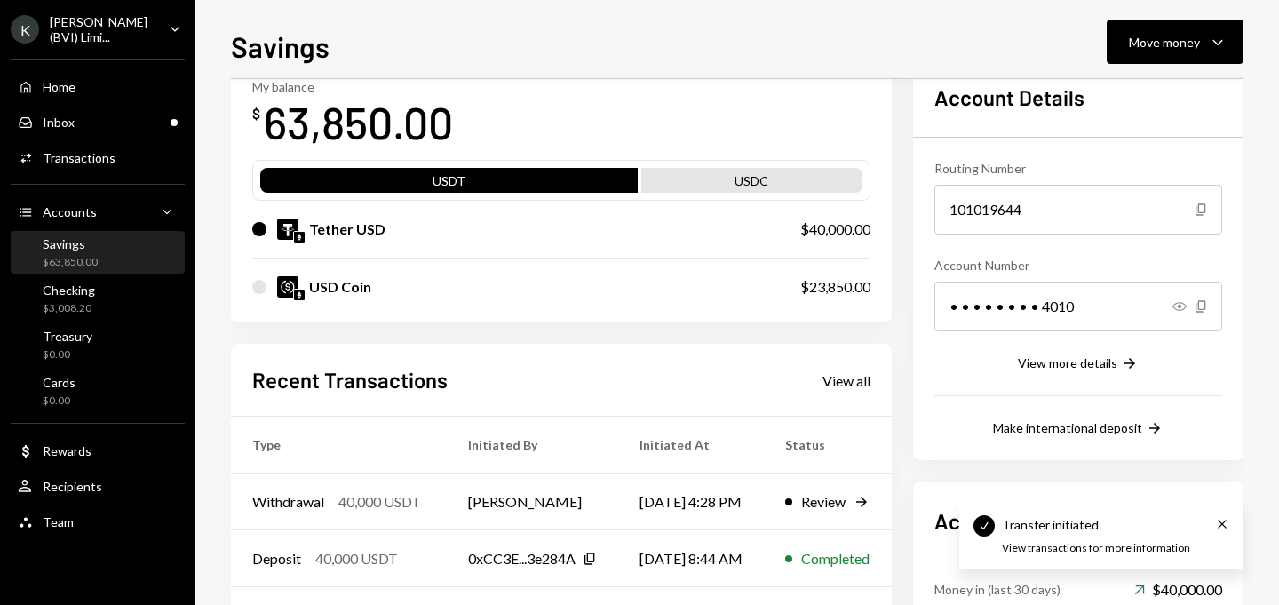
scroll to position [207, 0]
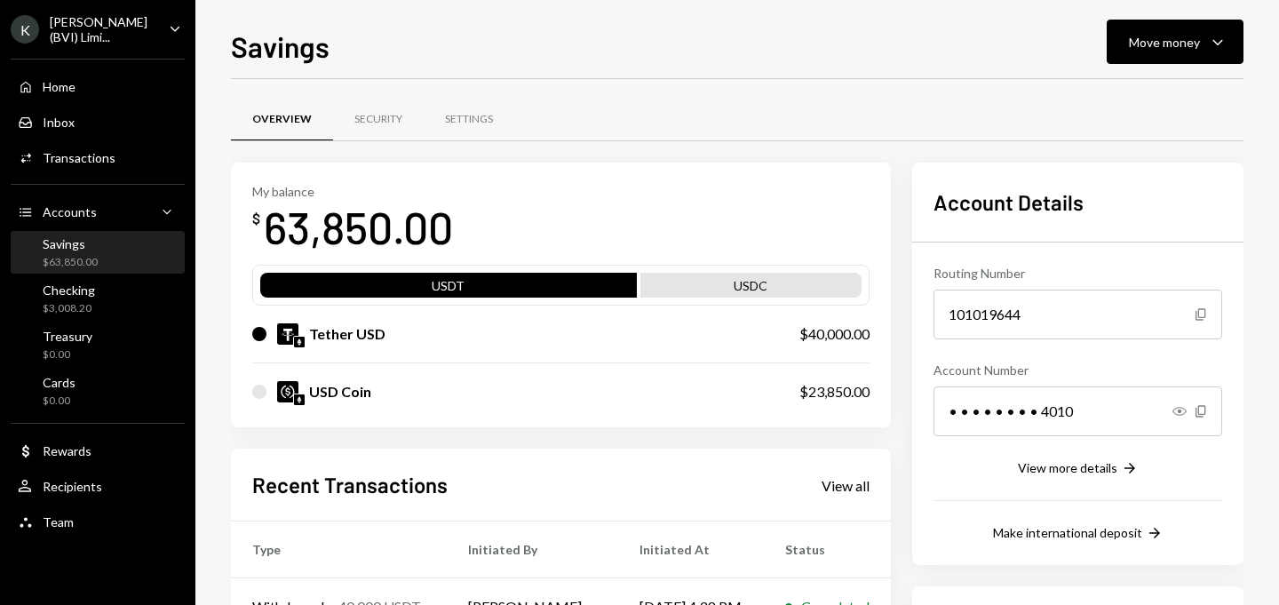
click at [107, 305] on div "Checking $3,008.20" at bounding box center [98, 300] width 160 height 34
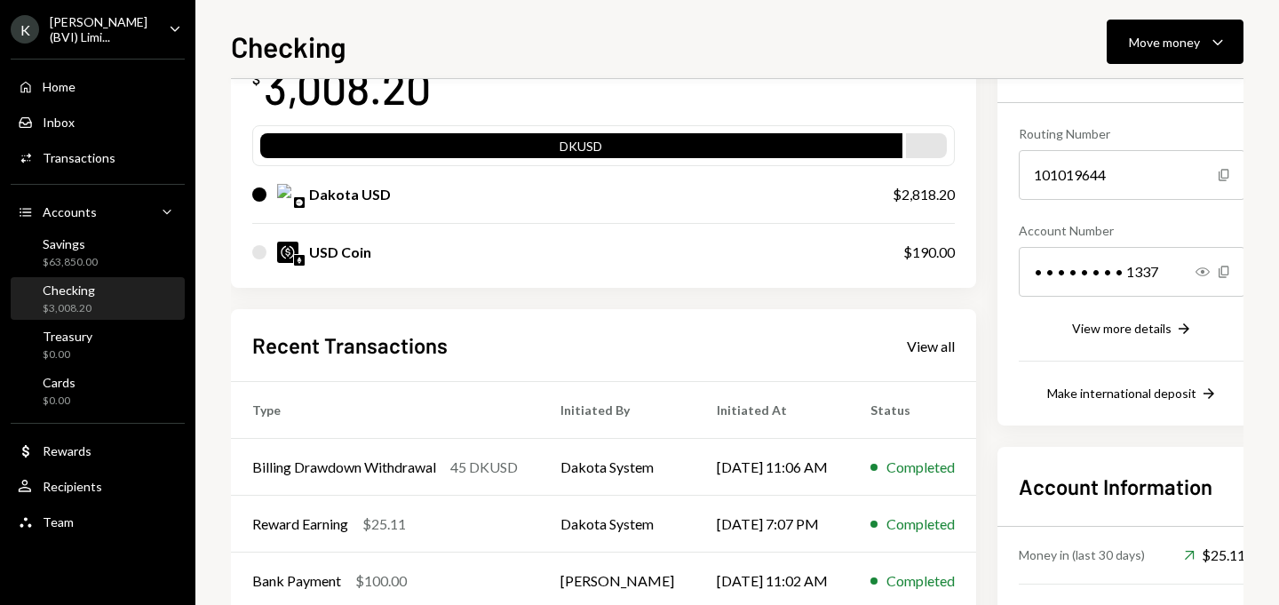
scroll to position [220, 0]
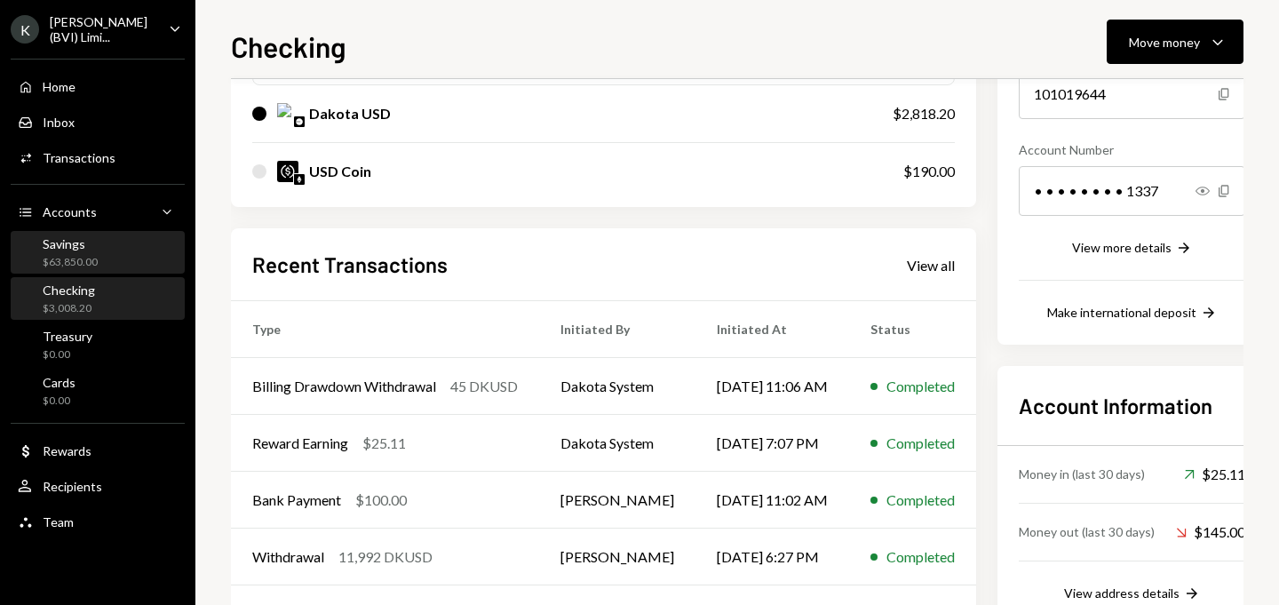
click at [74, 250] on div "Savings" at bounding box center [70, 243] width 55 height 15
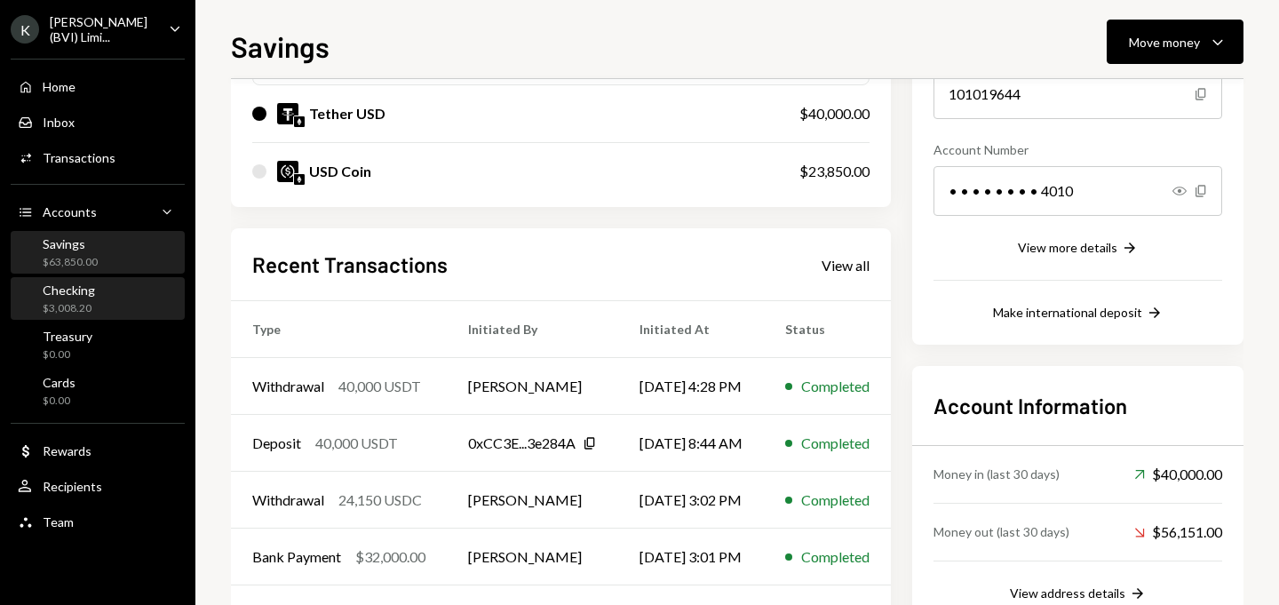
click at [79, 305] on div "$3,008.20" at bounding box center [69, 308] width 52 height 15
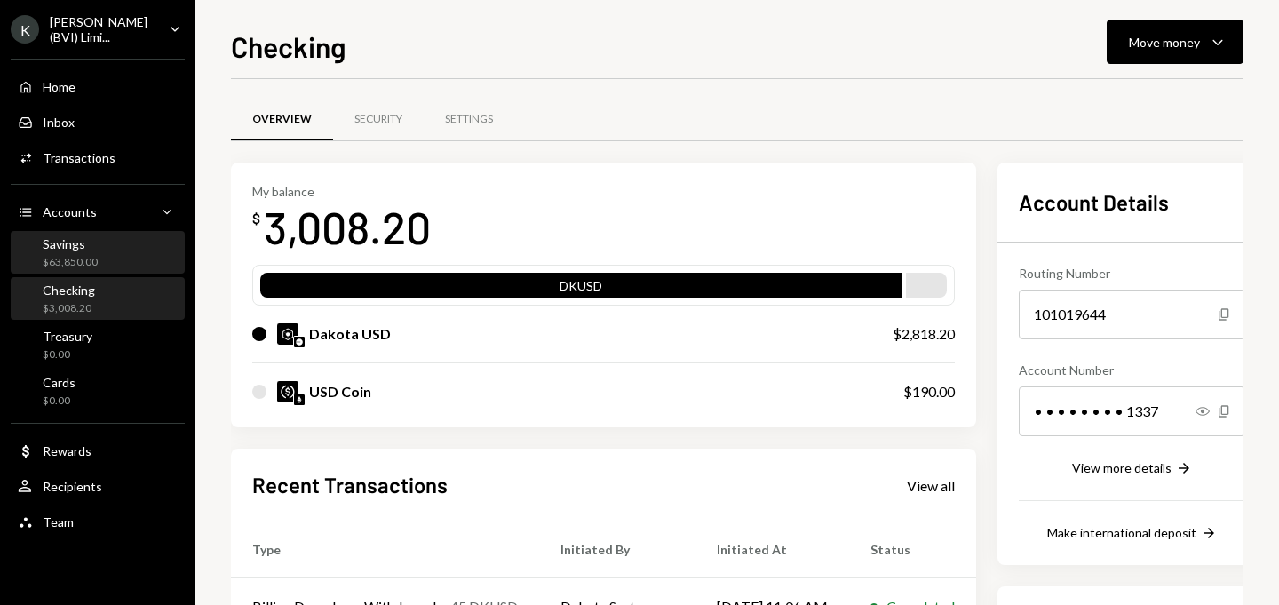
click at [114, 259] on div "Savings $63,850.00" at bounding box center [98, 253] width 160 height 34
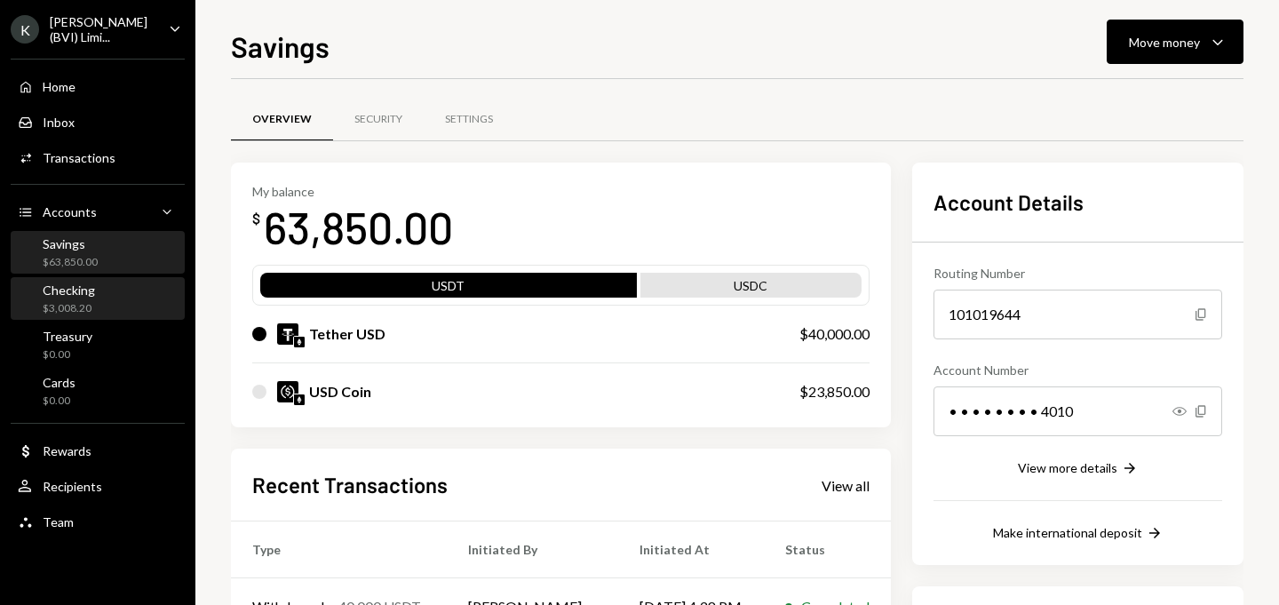
click at [106, 300] on div "Checking $3,008.20" at bounding box center [98, 300] width 160 height 34
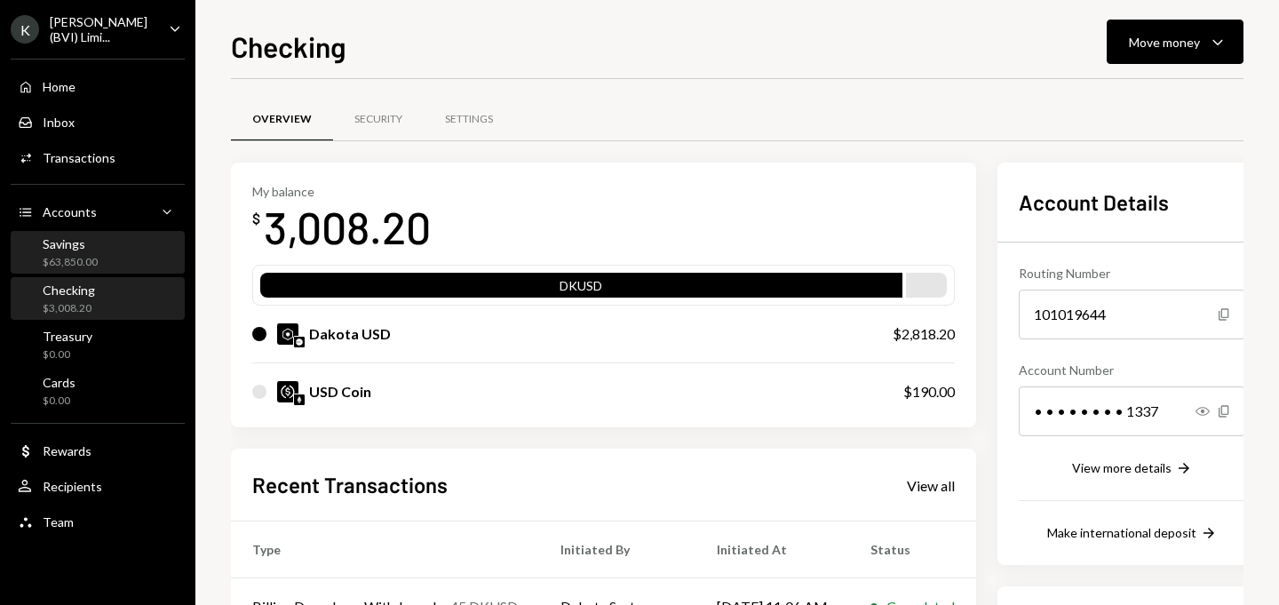
click at [92, 246] on div "Savings" at bounding box center [70, 243] width 55 height 15
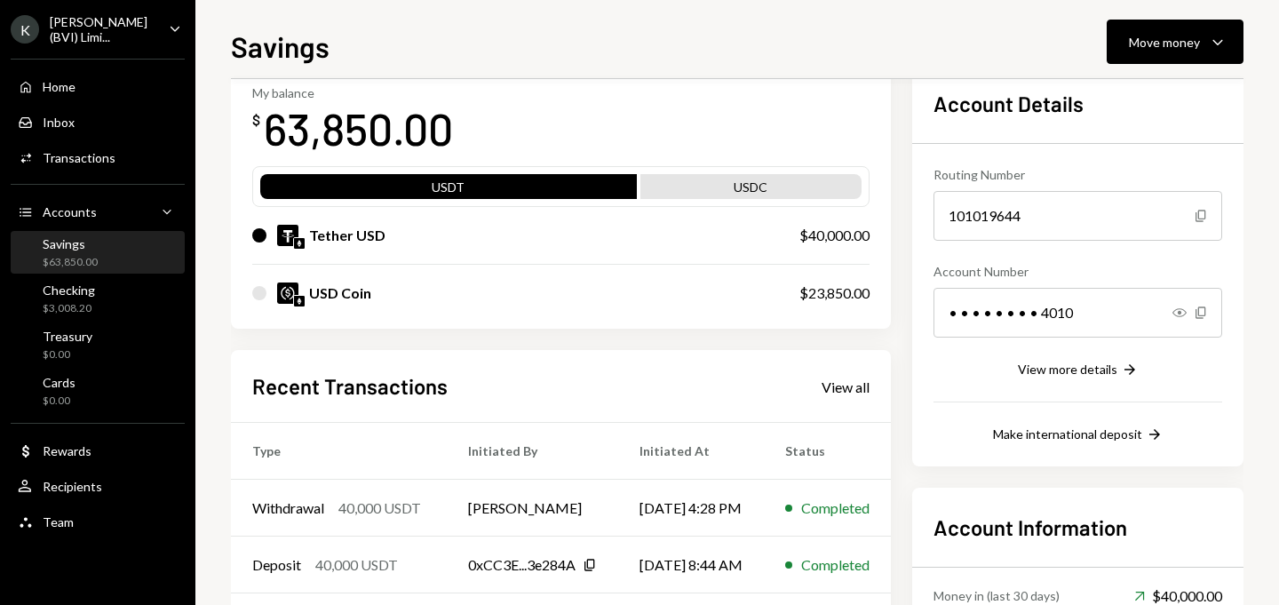
scroll to position [200, 0]
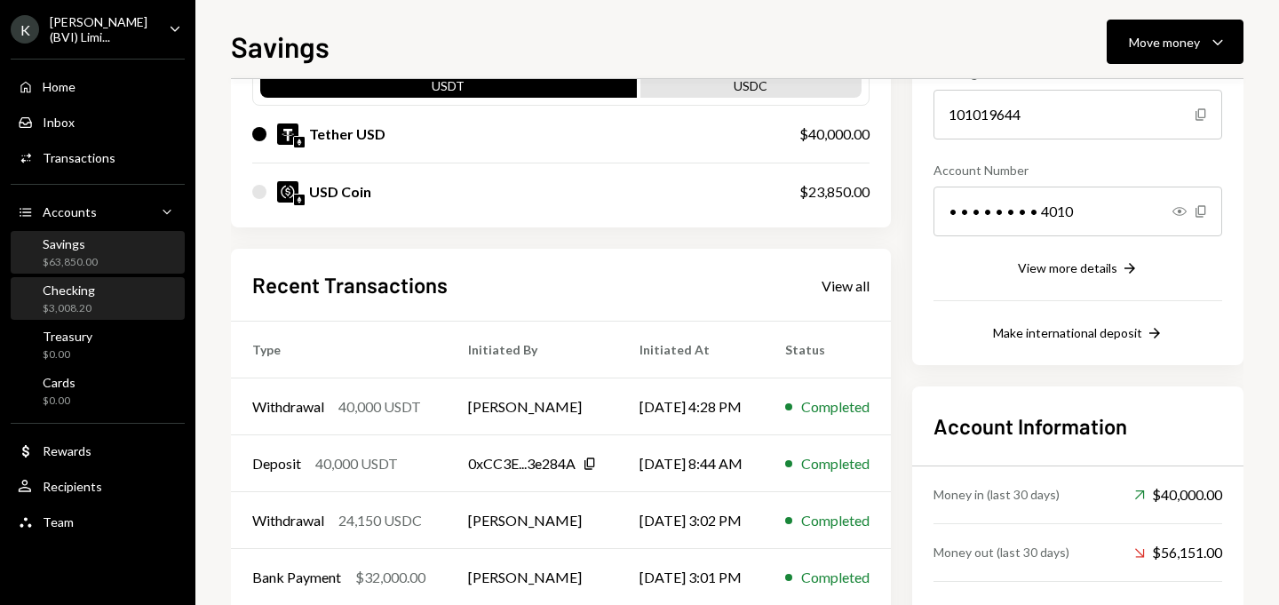
click at [156, 308] on div "Checking $3,008.20" at bounding box center [98, 300] width 160 height 34
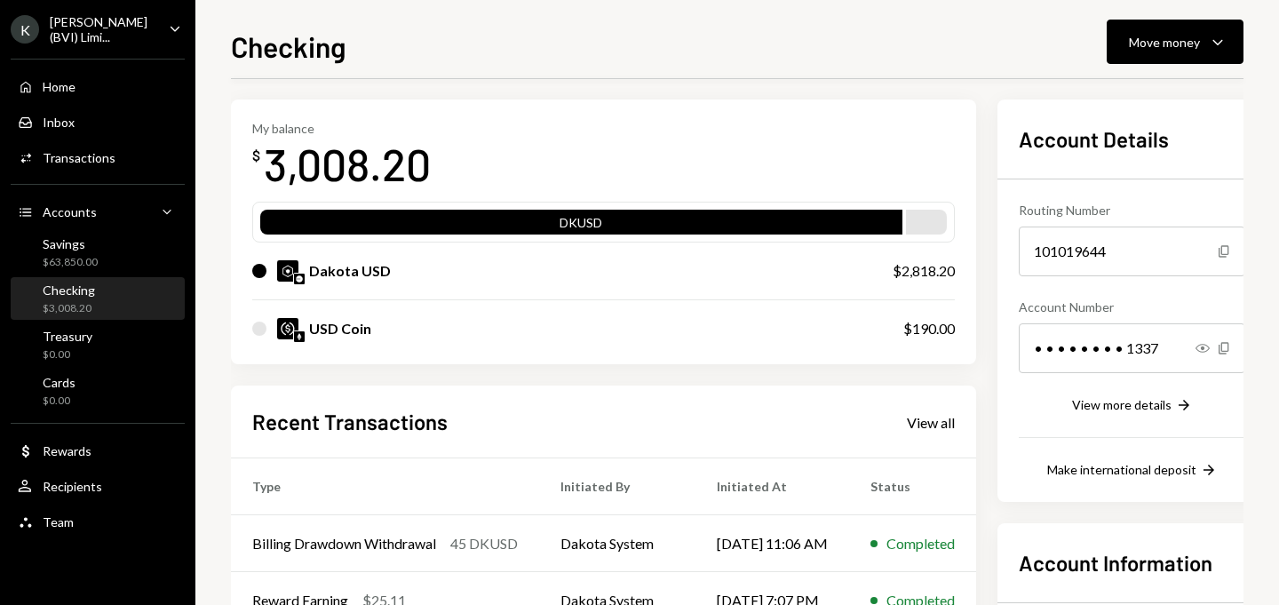
scroll to position [105, 0]
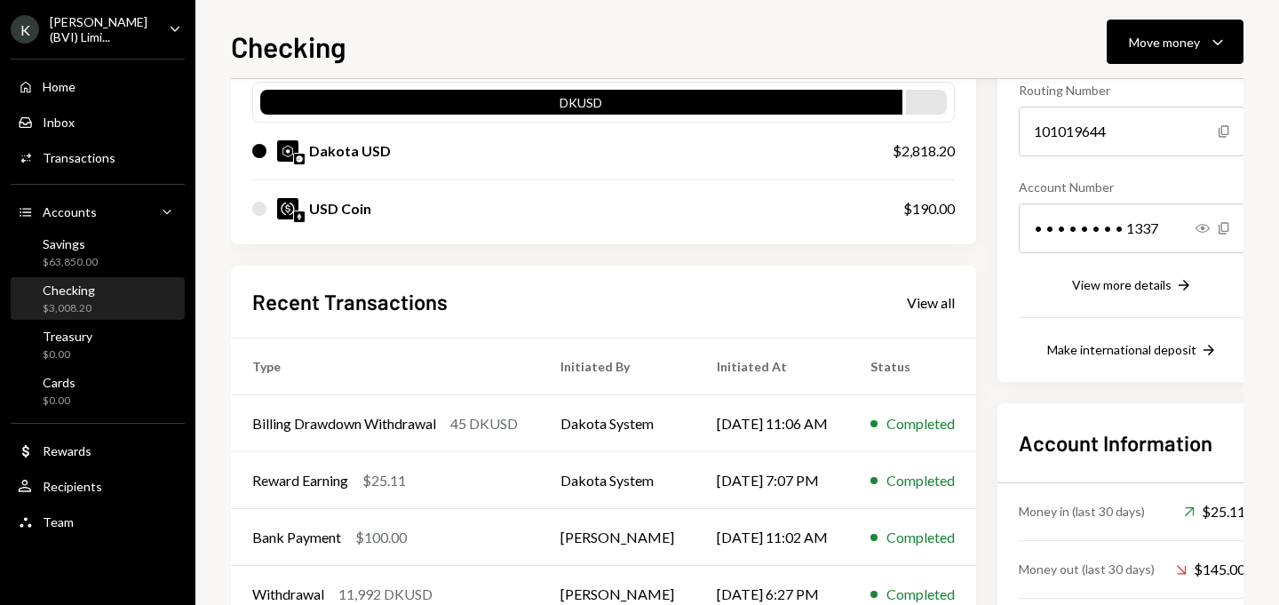
scroll to position [185, 0]
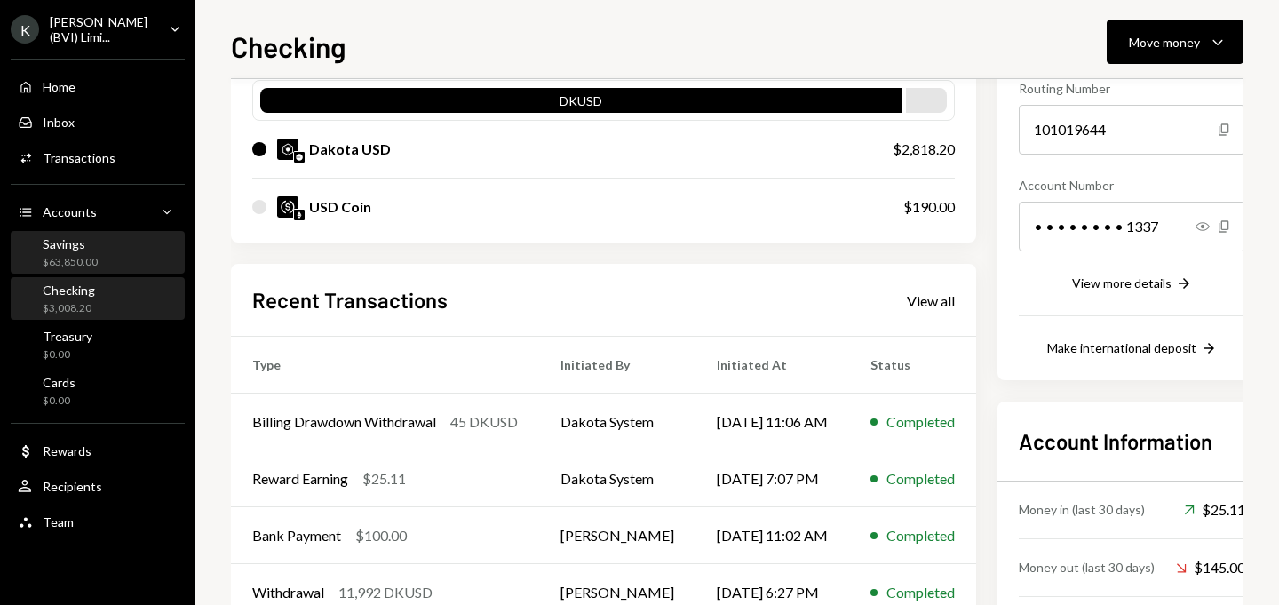
click at [80, 247] on div "Savings" at bounding box center [70, 243] width 55 height 15
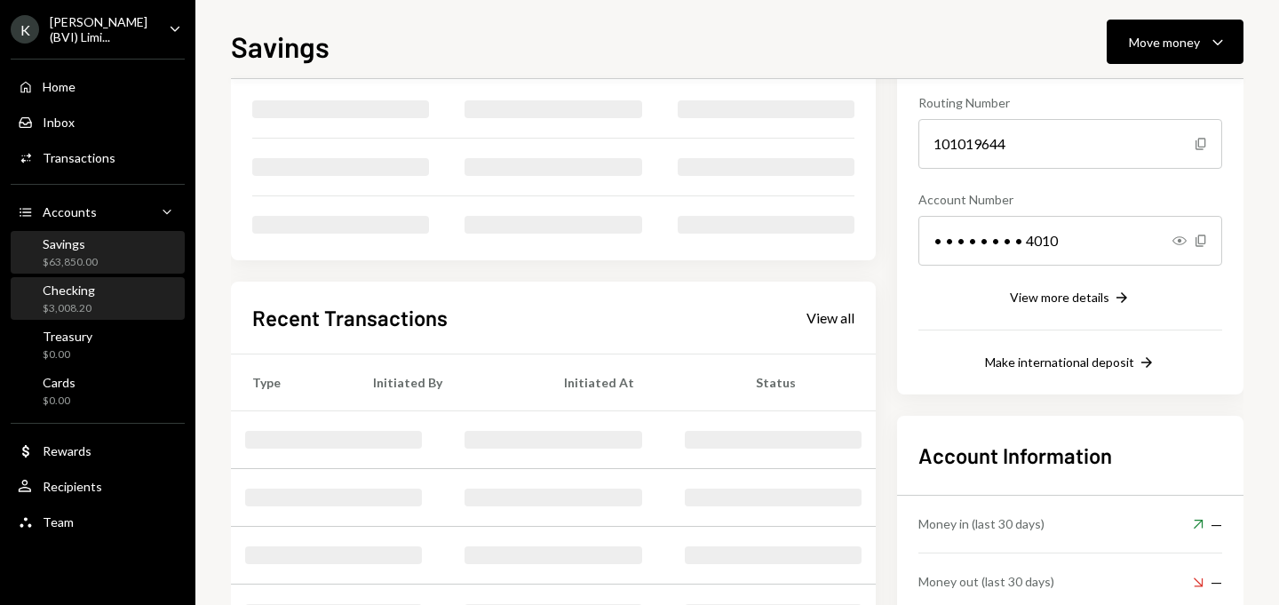
scroll to position [185, 0]
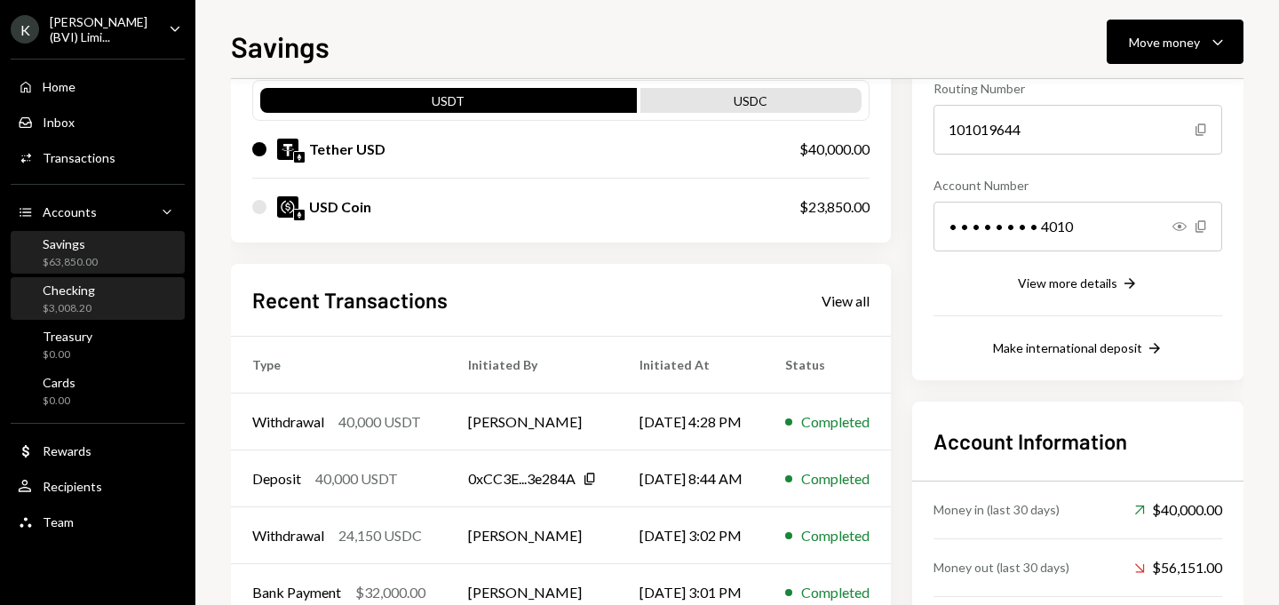
click at [108, 297] on div "Checking $3,008.20" at bounding box center [98, 300] width 160 height 34
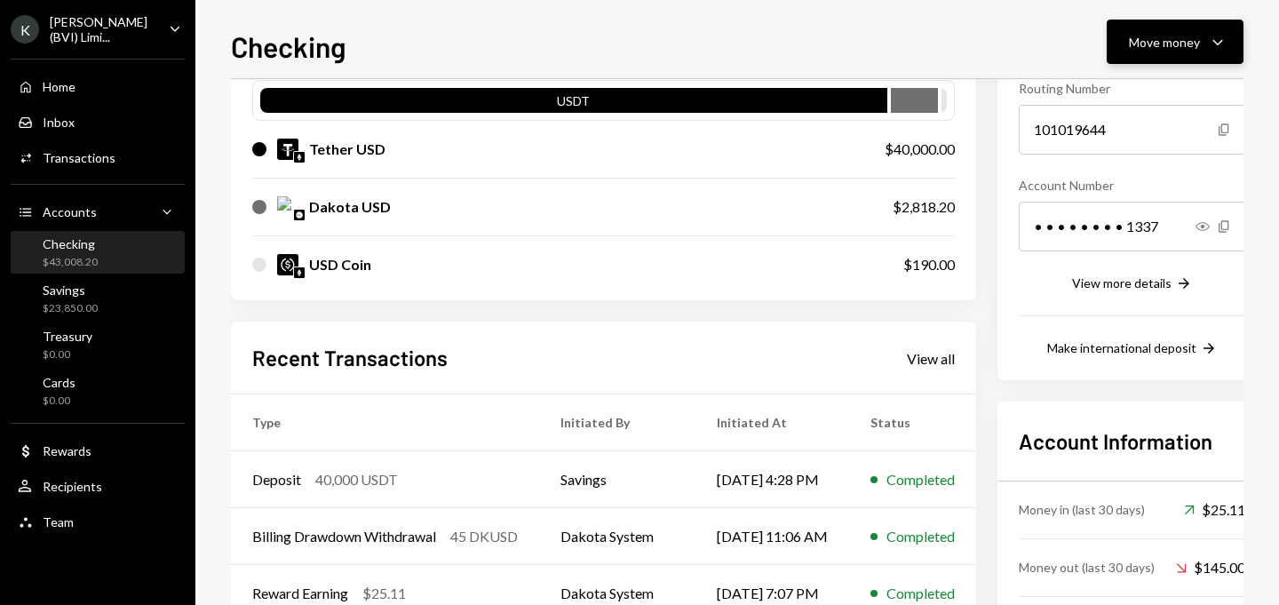
click at [1211, 44] on icon "Caret Down" at bounding box center [1217, 41] width 21 height 21
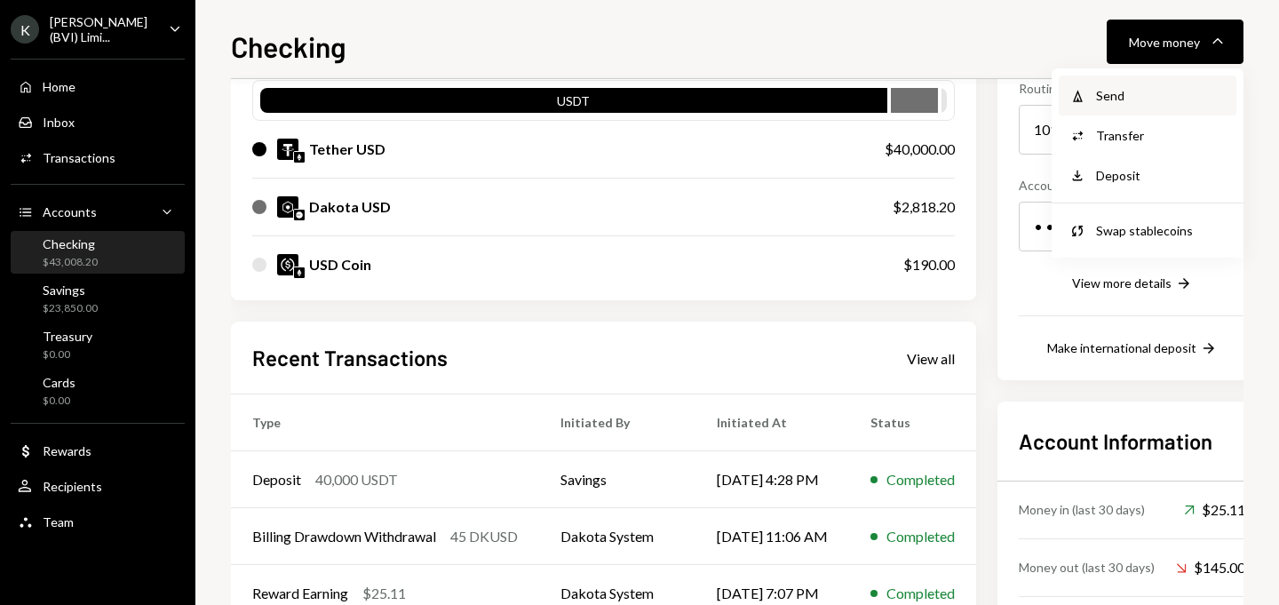
click at [1111, 99] on div "Send" at bounding box center [1161, 95] width 130 height 19
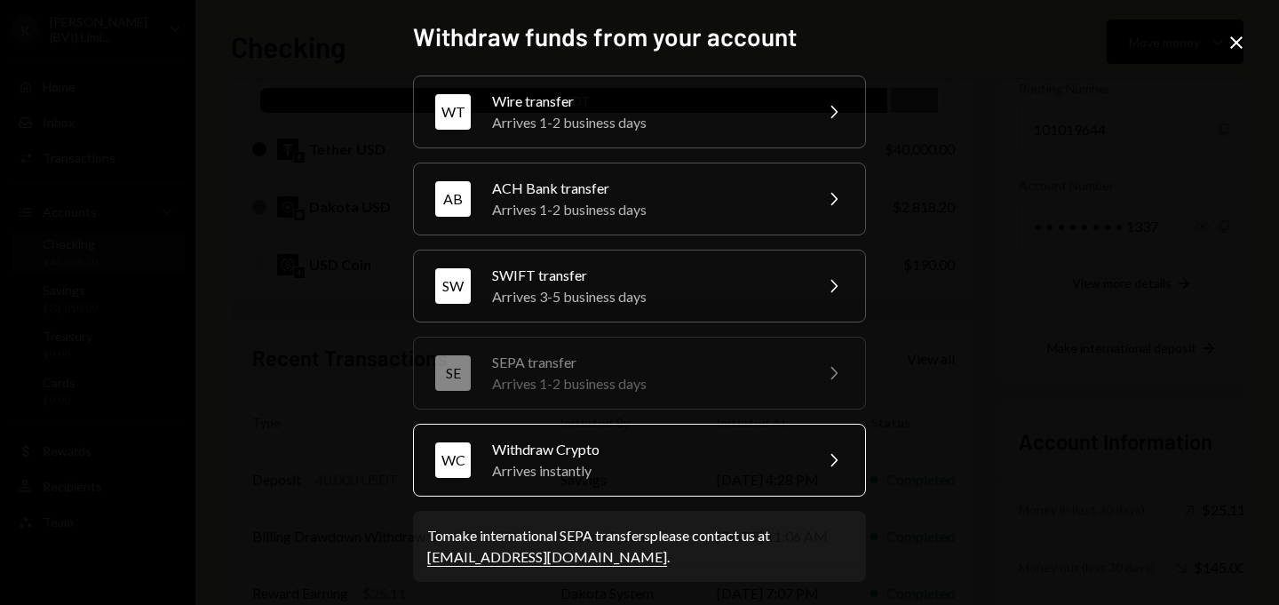
click at [661, 447] on div "Withdraw Crypto" at bounding box center [646, 449] width 309 height 21
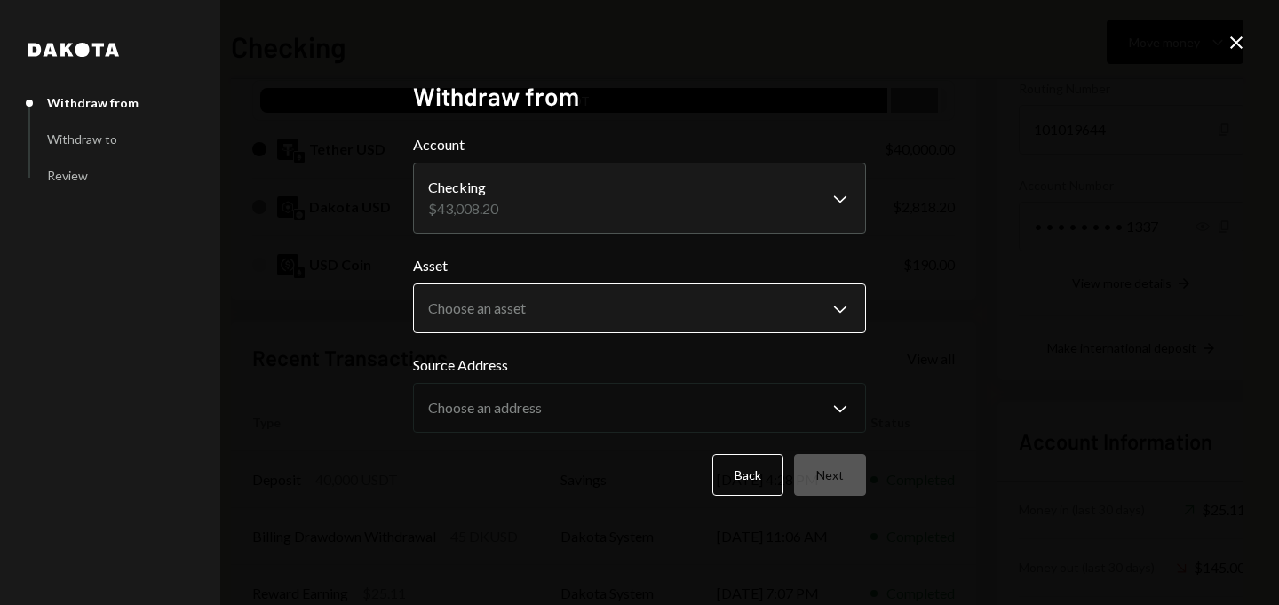
click at [535, 306] on body "K [PERSON_NAME] (BVI) Limi... Caret Down Home Home Inbox Inbox Activities Trans…" at bounding box center [639, 302] width 1279 height 605
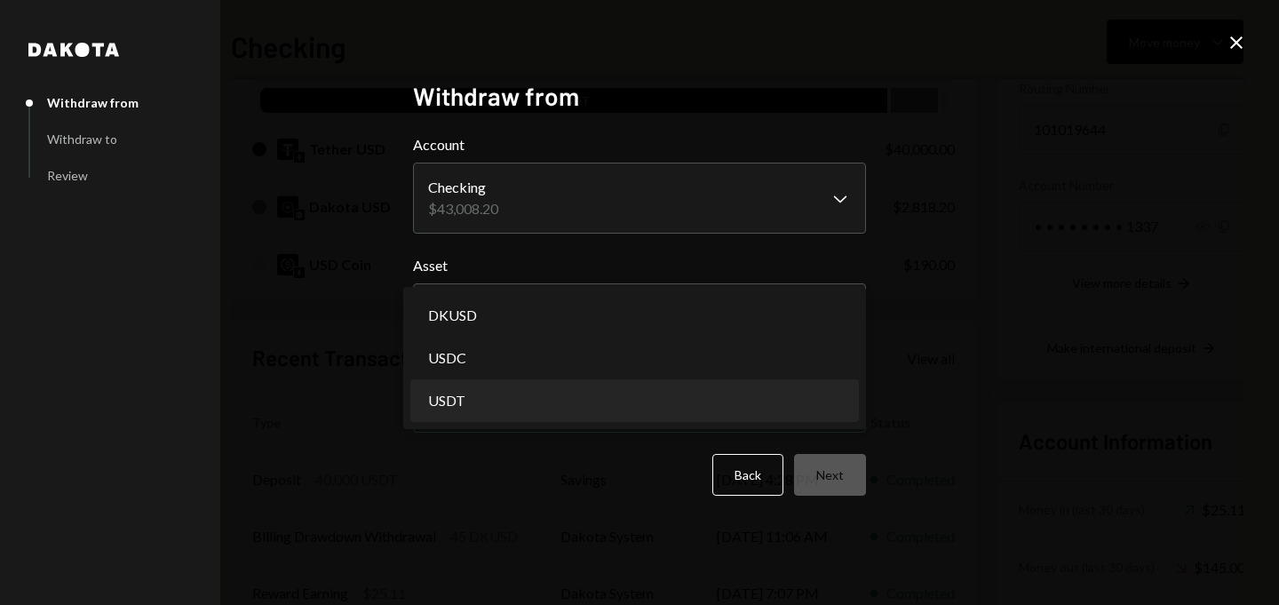
select select "****"
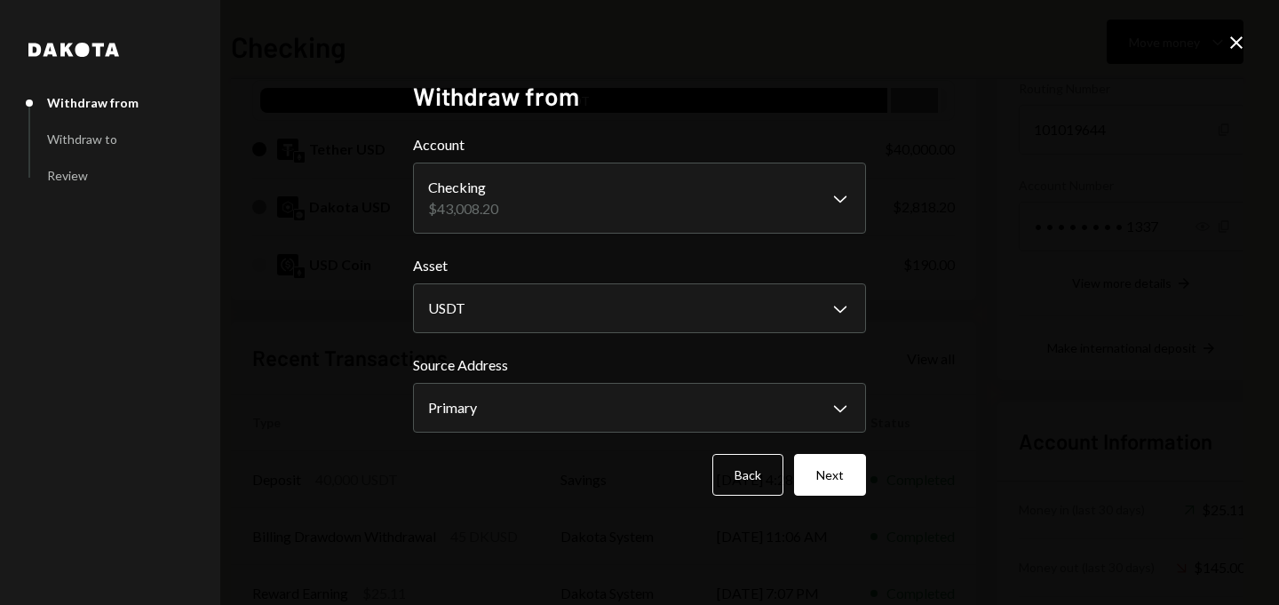
click at [793, 468] on div "Back Next" at bounding box center [639, 475] width 453 height 42
click at [824, 473] on button "Next" at bounding box center [830, 475] width 72 height 42
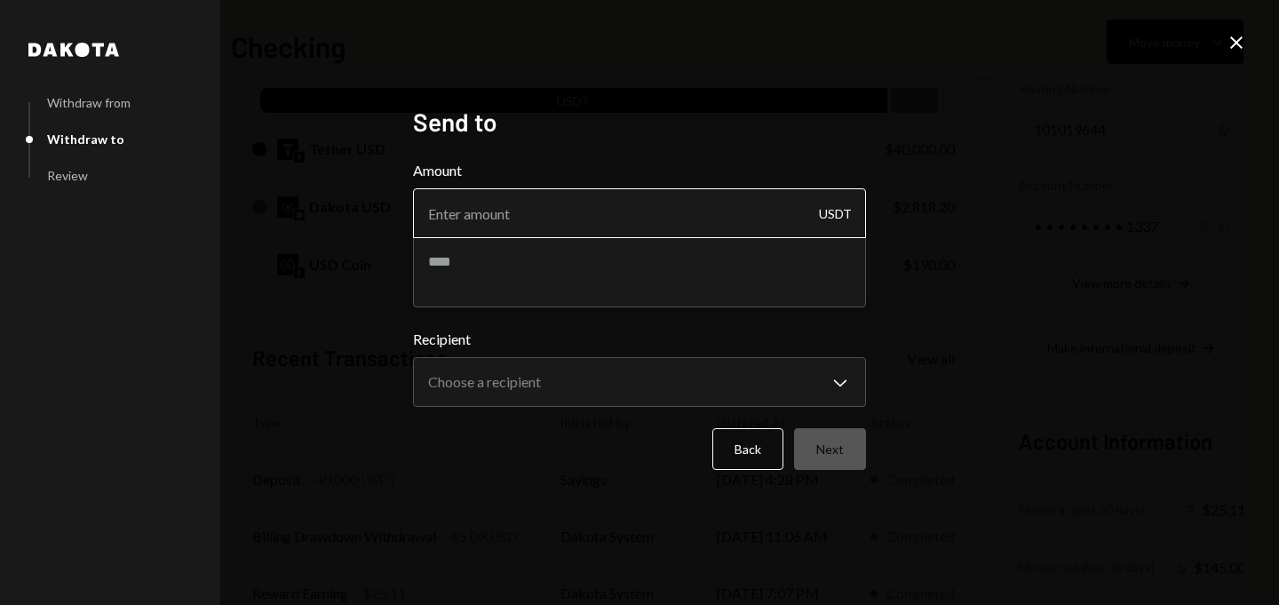
click at [648, 201] on input "Amount" at bounding box center [639, 213] width 453 height 50
type input "1"
click at [599, 258] on textarea at bounding box center [639, 271] width 453 height 71
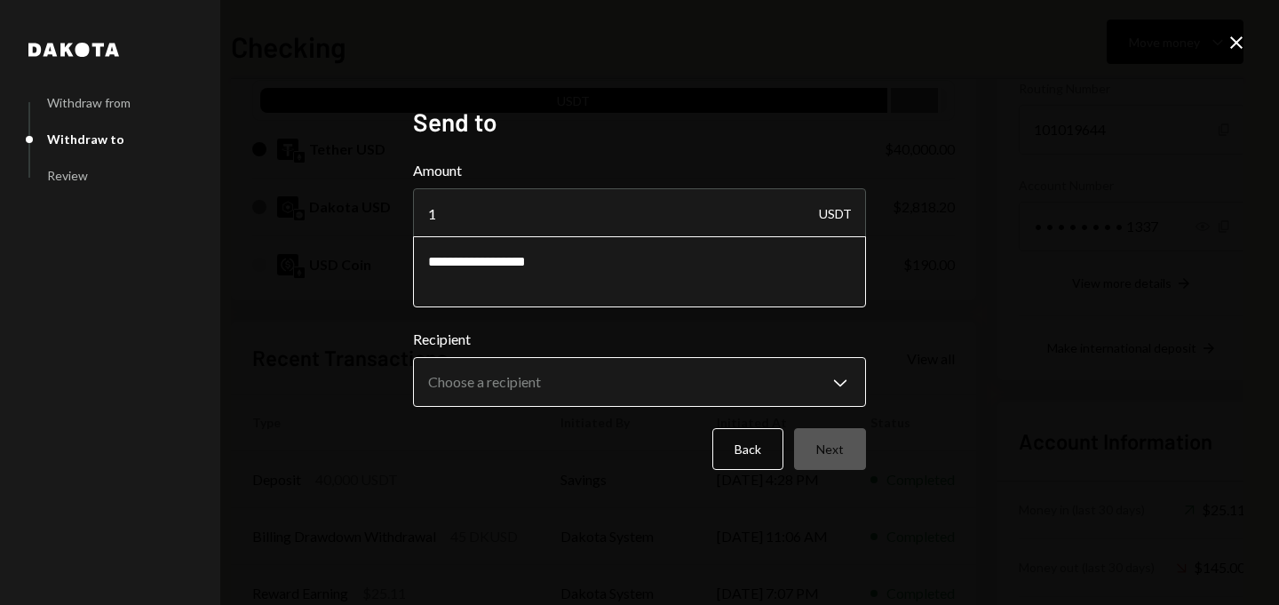
type textarea "**********"
click at [652, 383] on body "K [PERSON_NAME] (BVI) Limi... Caret Down Home Home Inbox Inbox Activities Trans…" at bounding box center [639, 302] width 1279 height 605
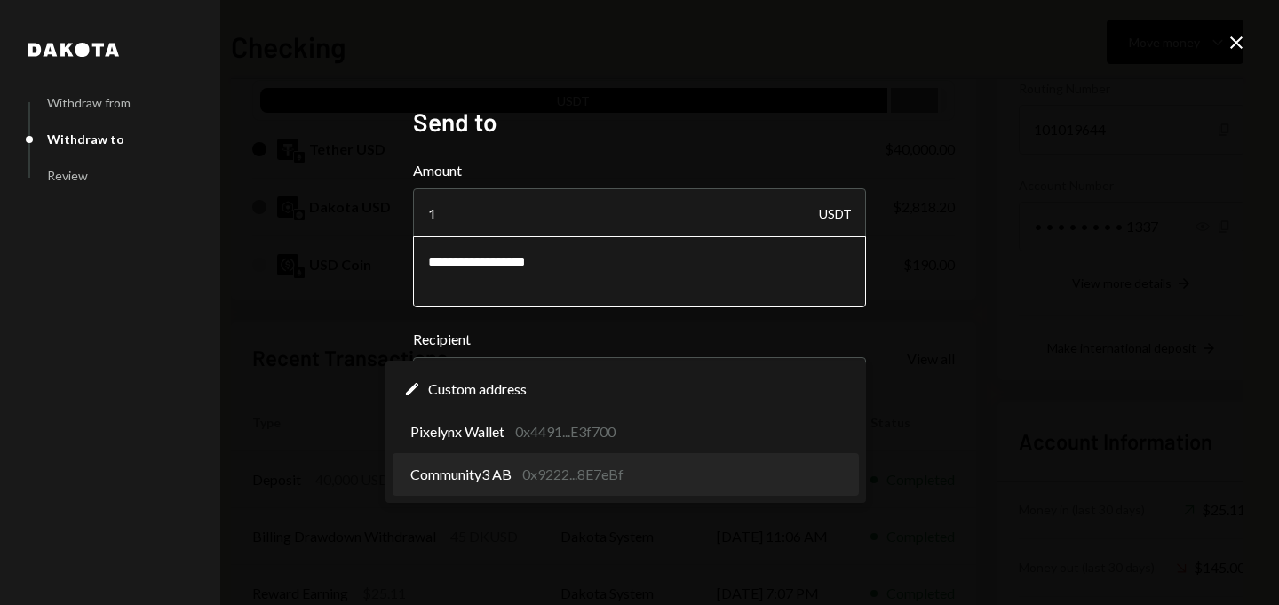
select select "**********"
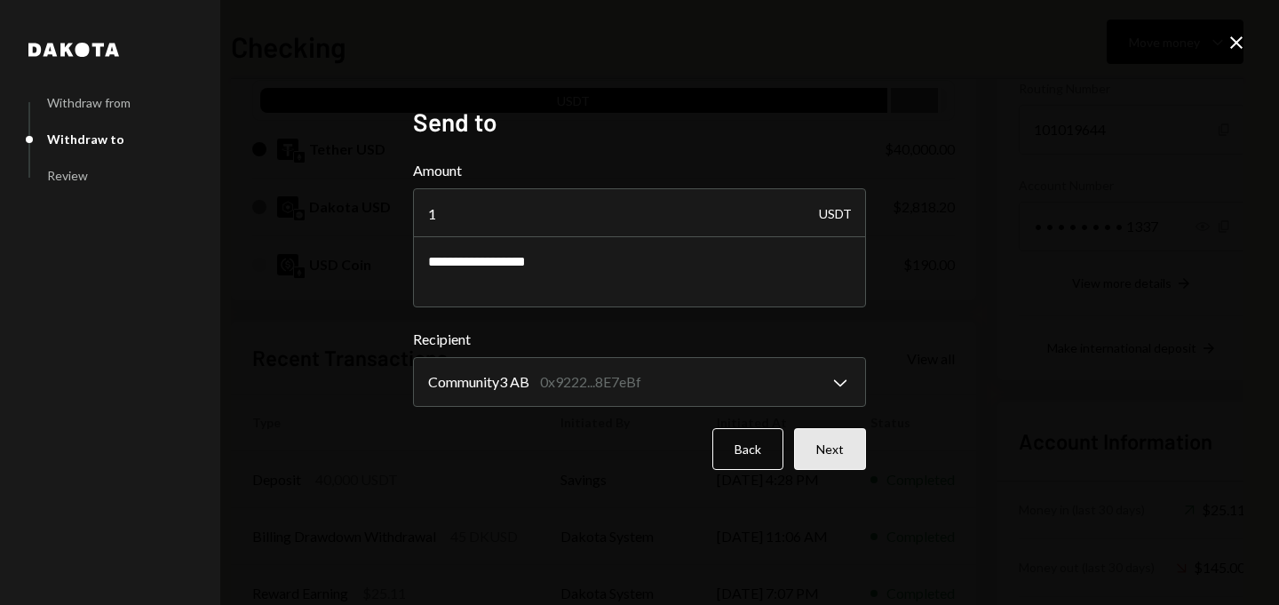
click at [819, 447] on button "Next" at bounding box center [830, 449] width 72 height 42
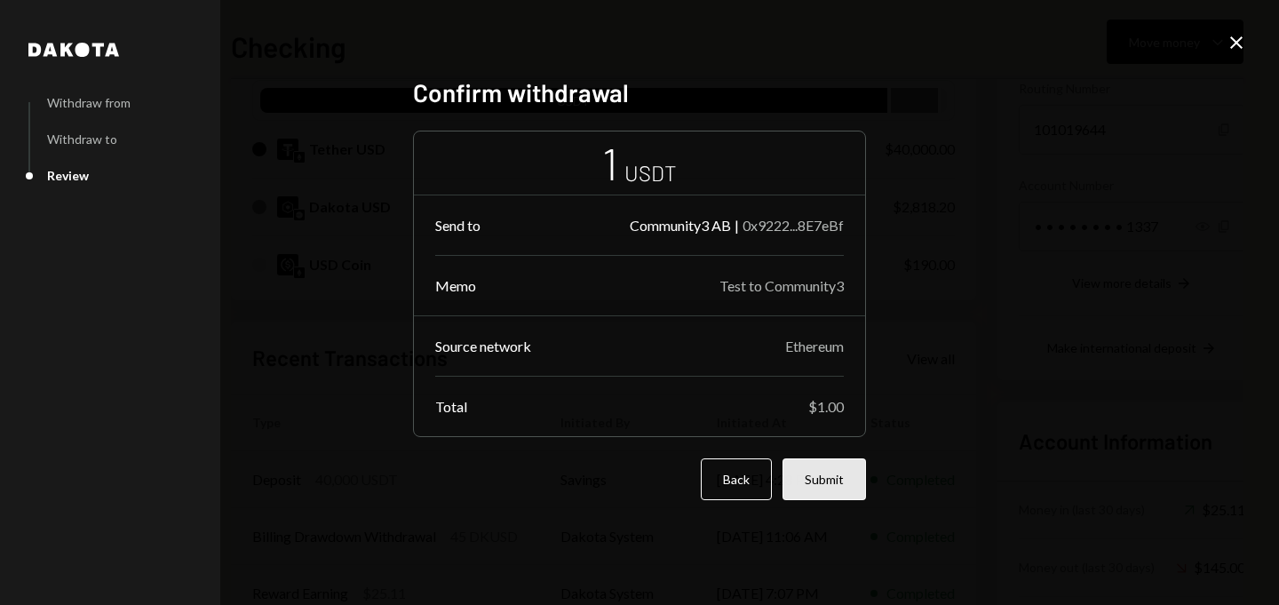
click at [815, 483] on button "Submit" at bounding box center [825, 479] width 84 height 42
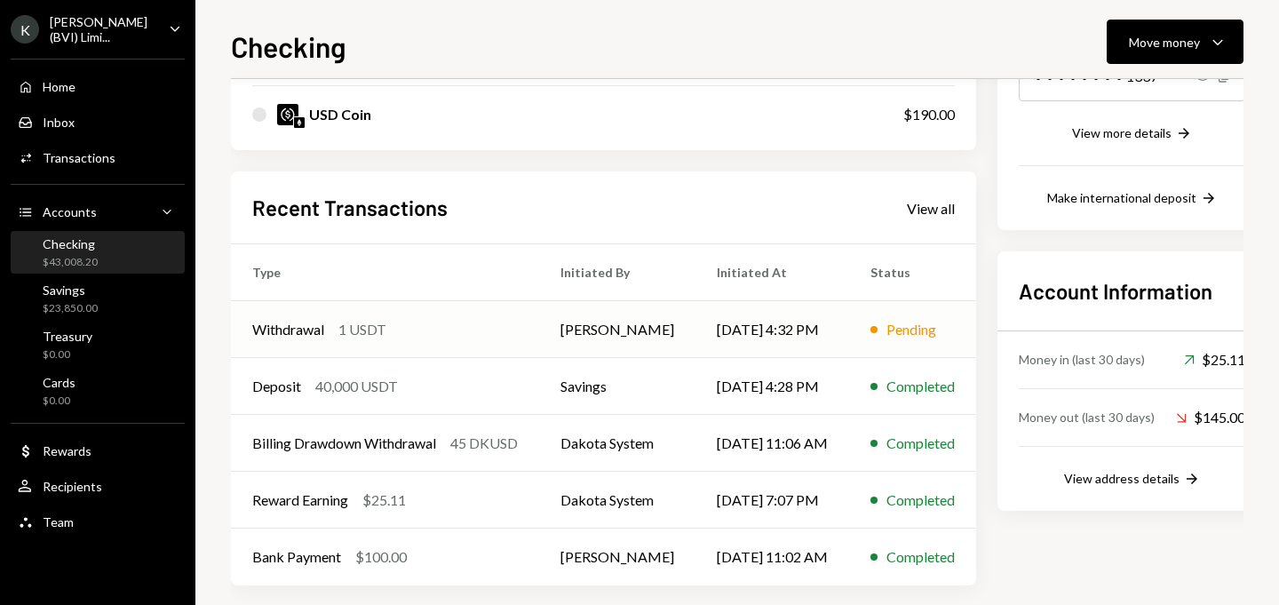
scroll to position [351, 0]
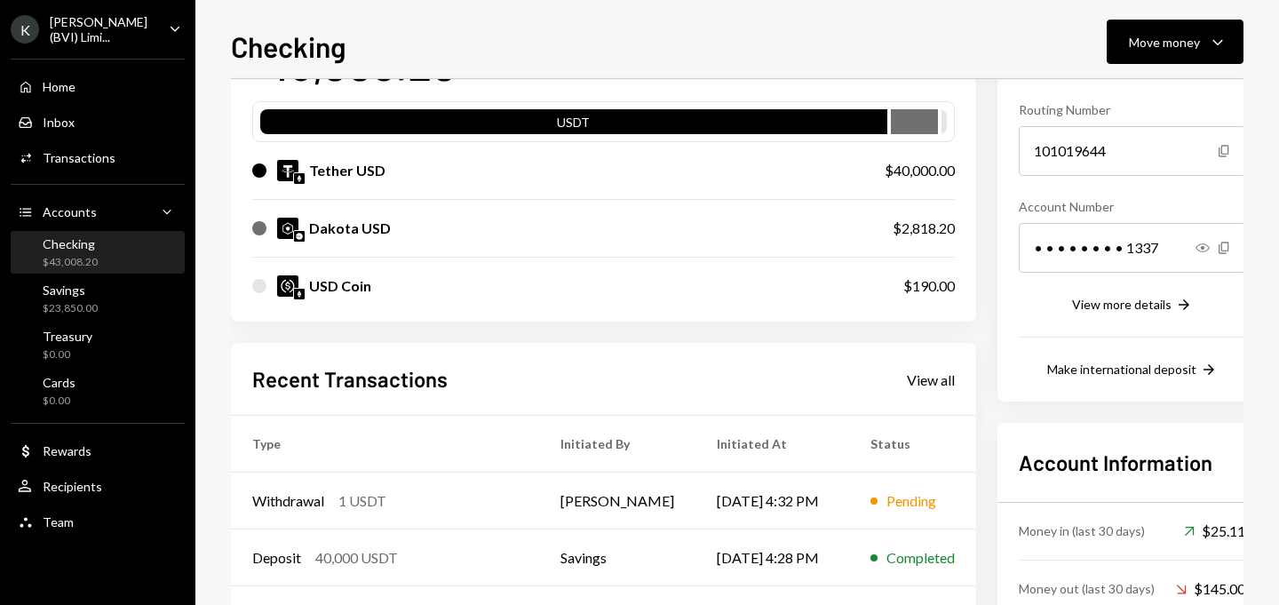
scroll to position [307, 0]
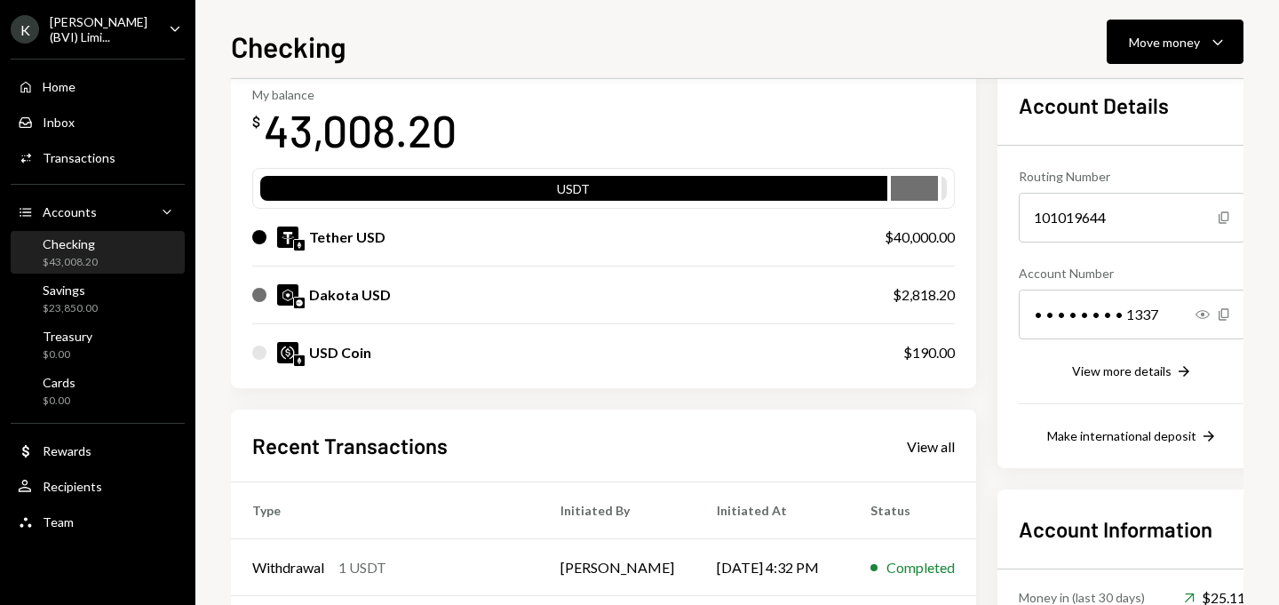
scroll to position [267, 0]
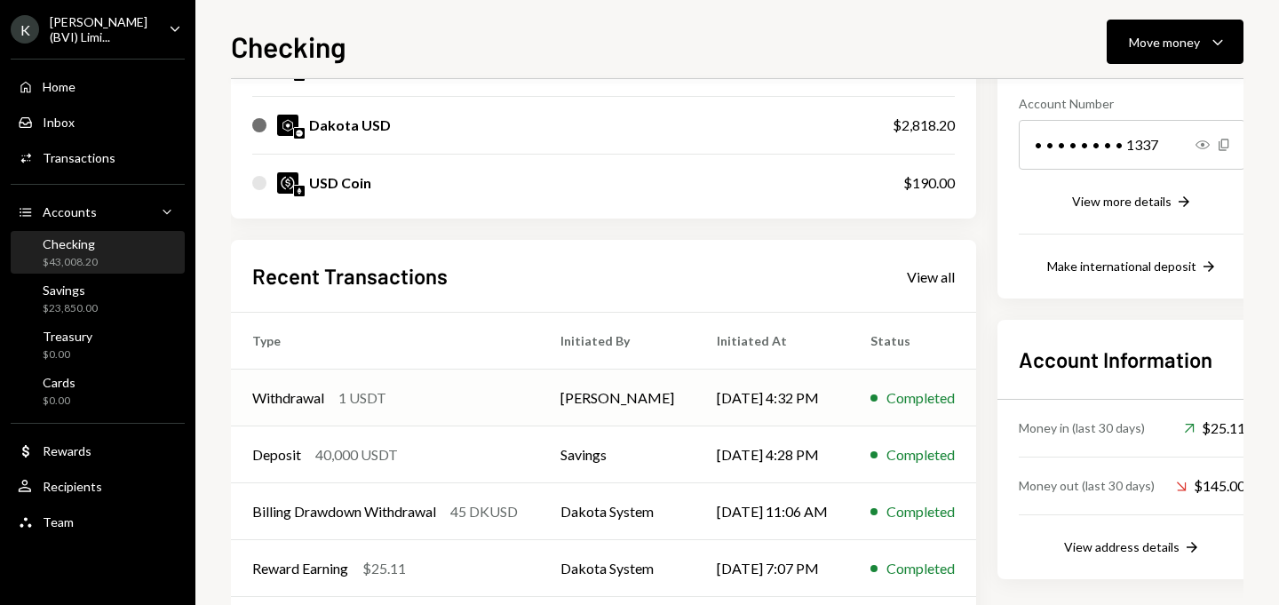
click at [629, 390] on td "[PERSON_NAME]" at bounding box center [617, 398] width 156 height 57
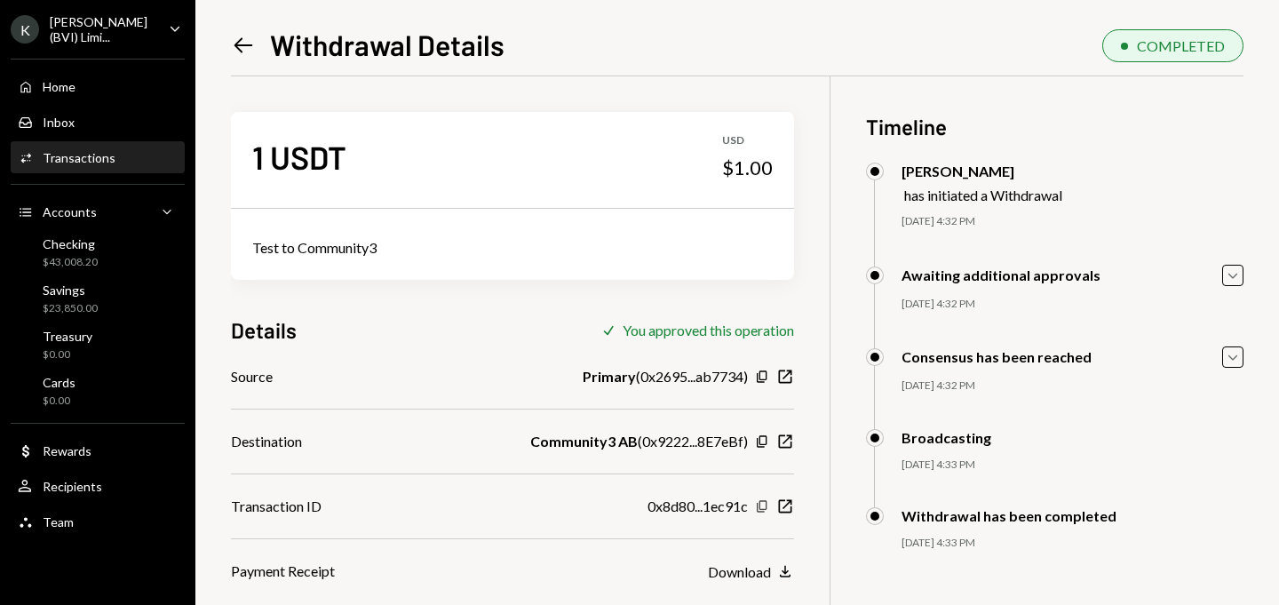
click at [761, 506] on icon "Copy" at bounding box center [762, 506] width 14 height 14
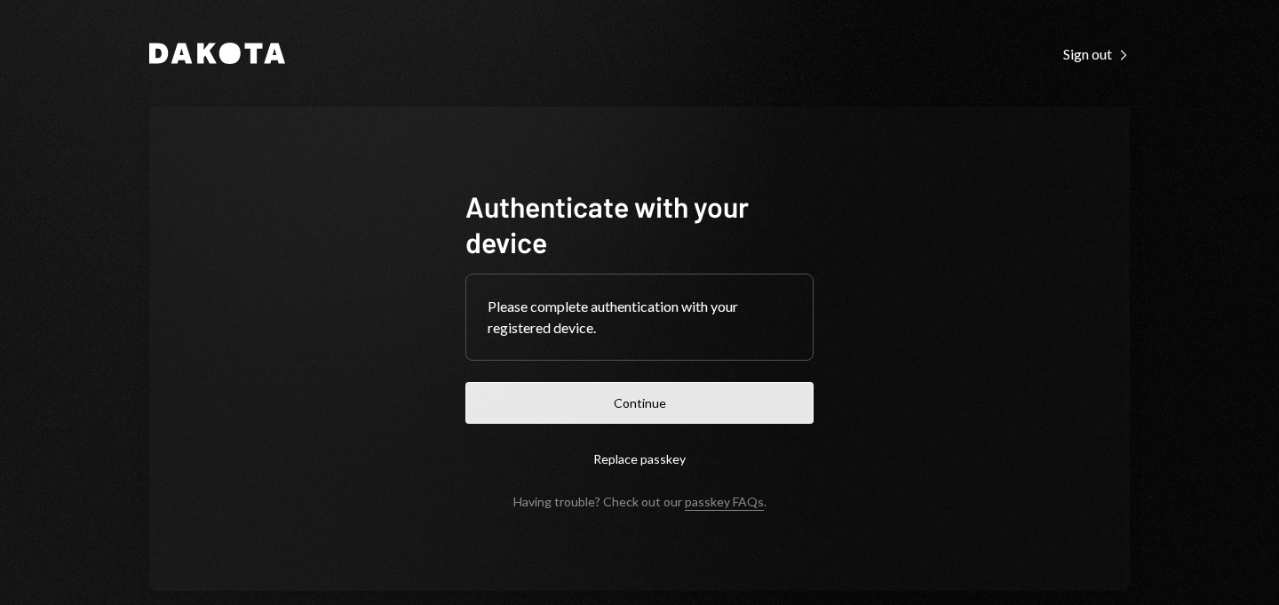
click at [640, 415] on button "Continue" at bounding box center [640, 403] width 348 height 42
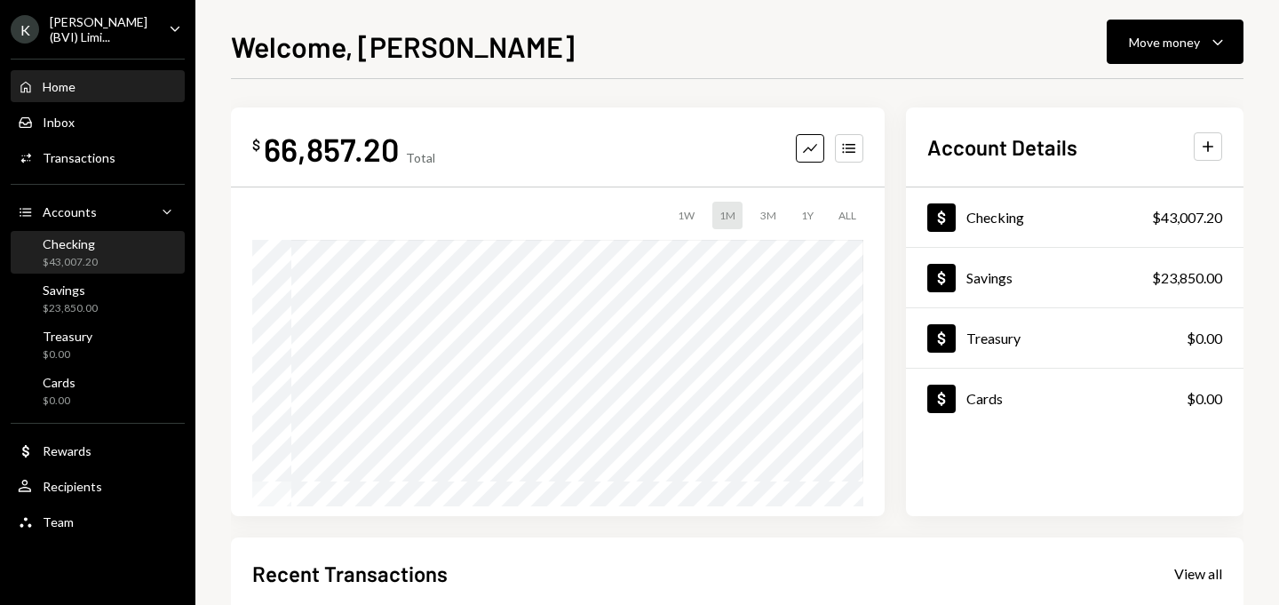
click at [79, 259] on div "$43,007.20" at bounding box center [70, 262] width 55 height 15
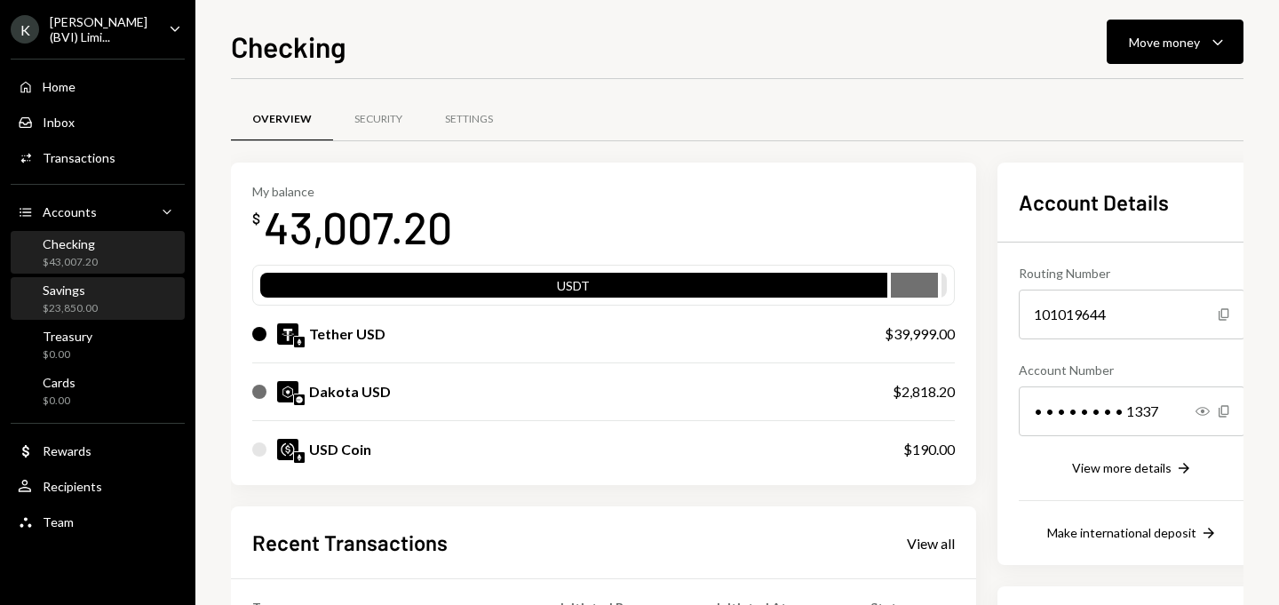
click at [86, 293] on div "Savings" at bounding box center [70, 290] width 55 height 15
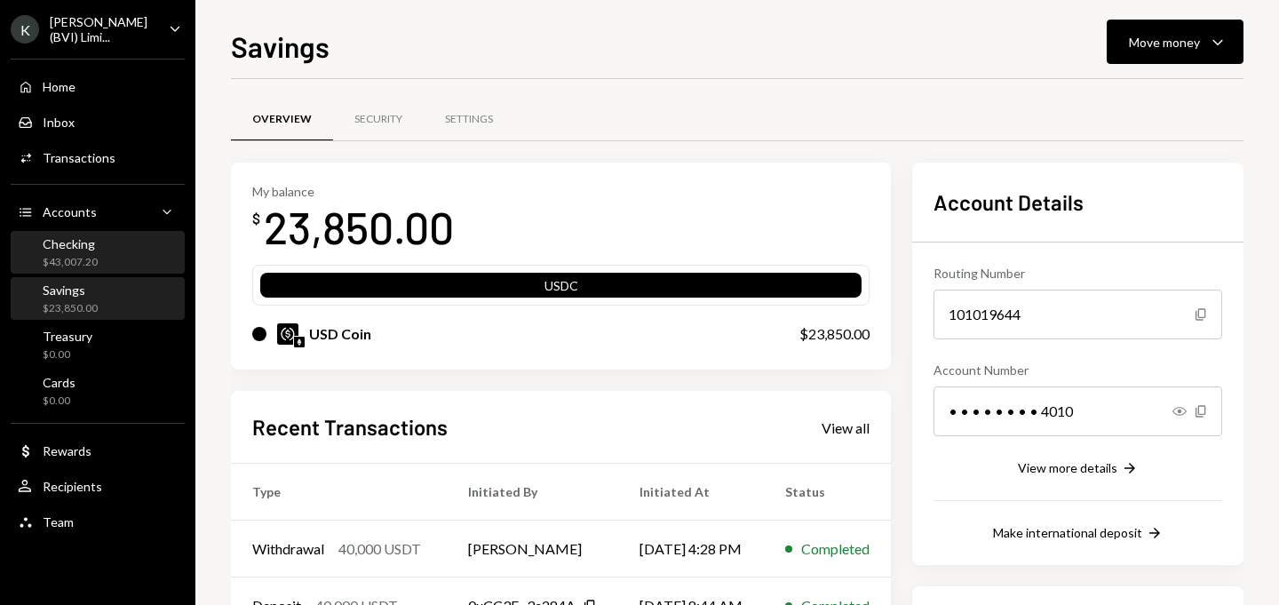
click at [92, 261] on div "$43,007.20" at bounding box center [70, 262] width 55 height 15
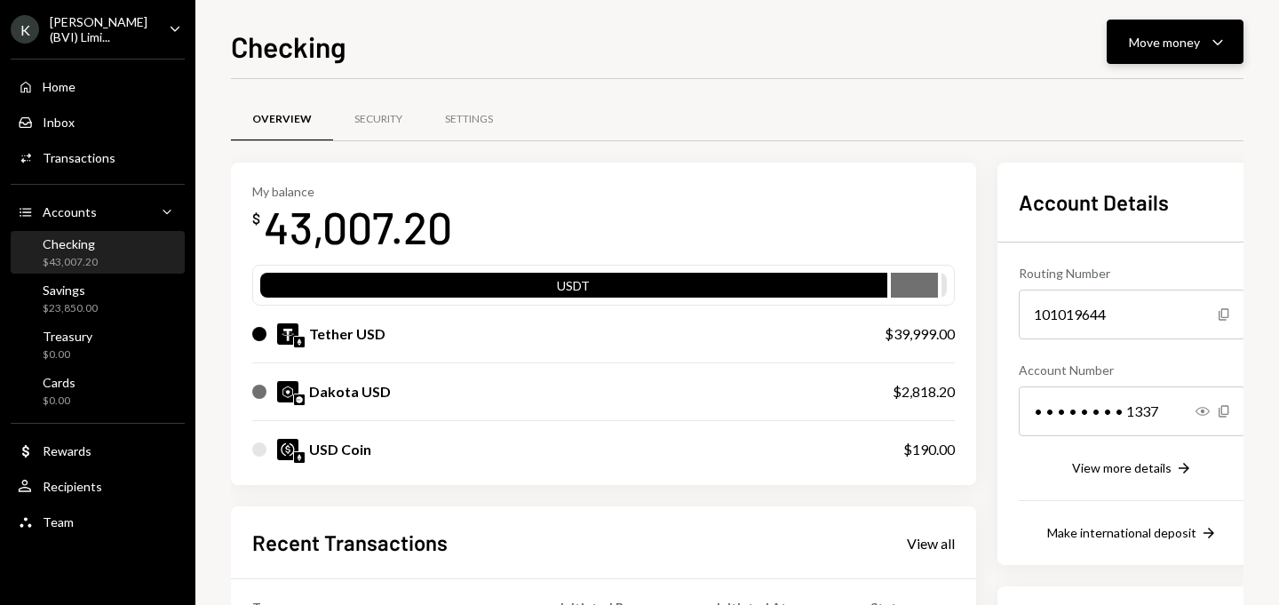
click at [1134, 44] on div "Move money" at bounding box center [1164, 42] width 71 height 19
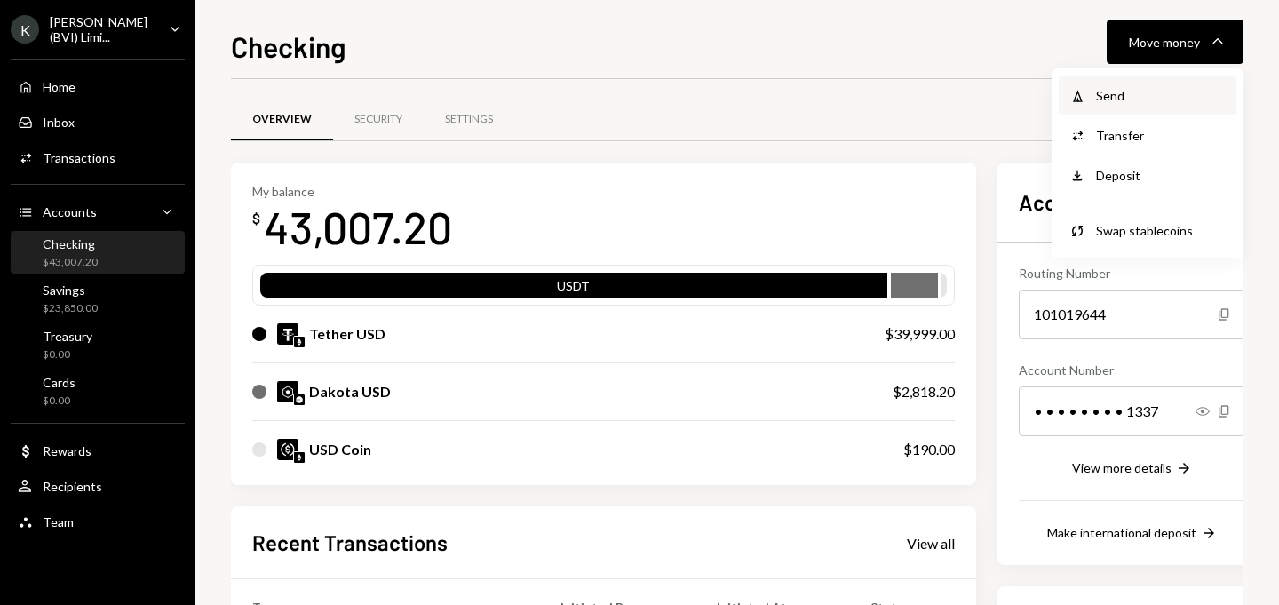
click at [1118, 96] on div "Send" at bounding box center [1161, 95] width 130 height 19
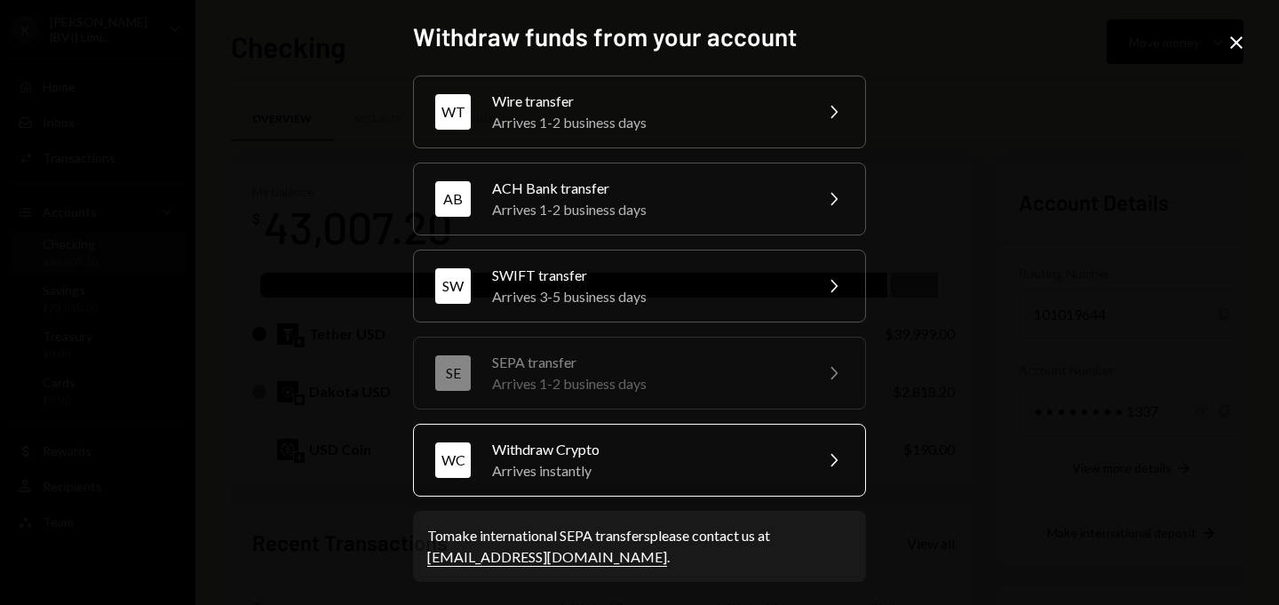
scroll to position [4, 0]
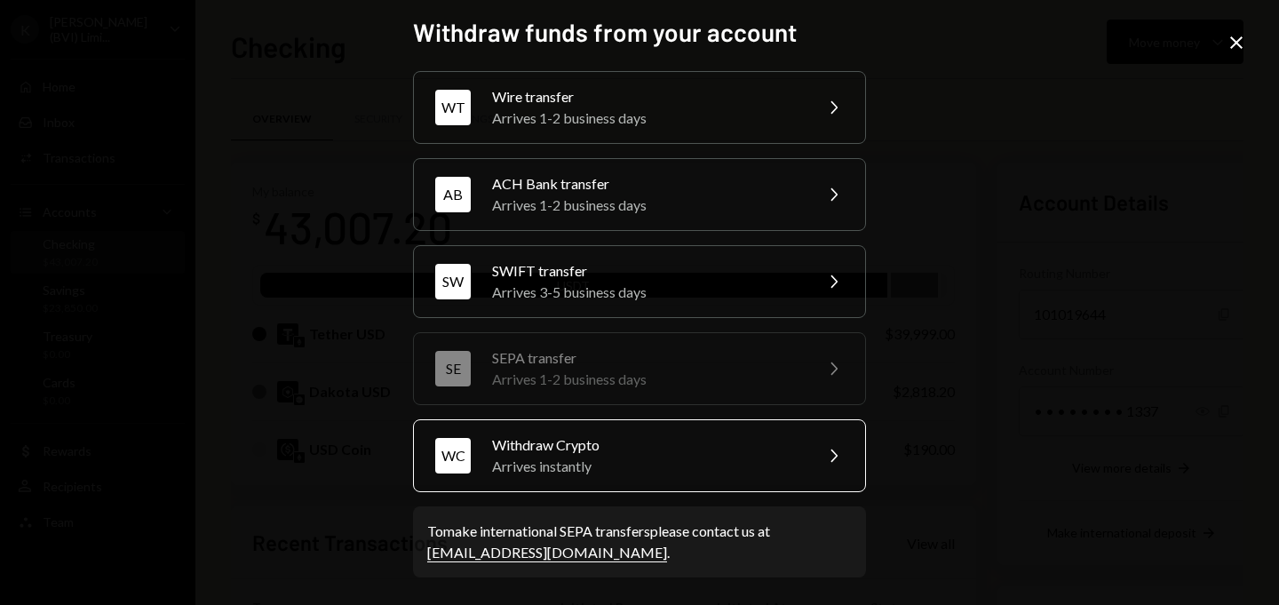
click at [631, 460] on div "Arrives instantly" at bounding box center [646, 466] width 309 height 21
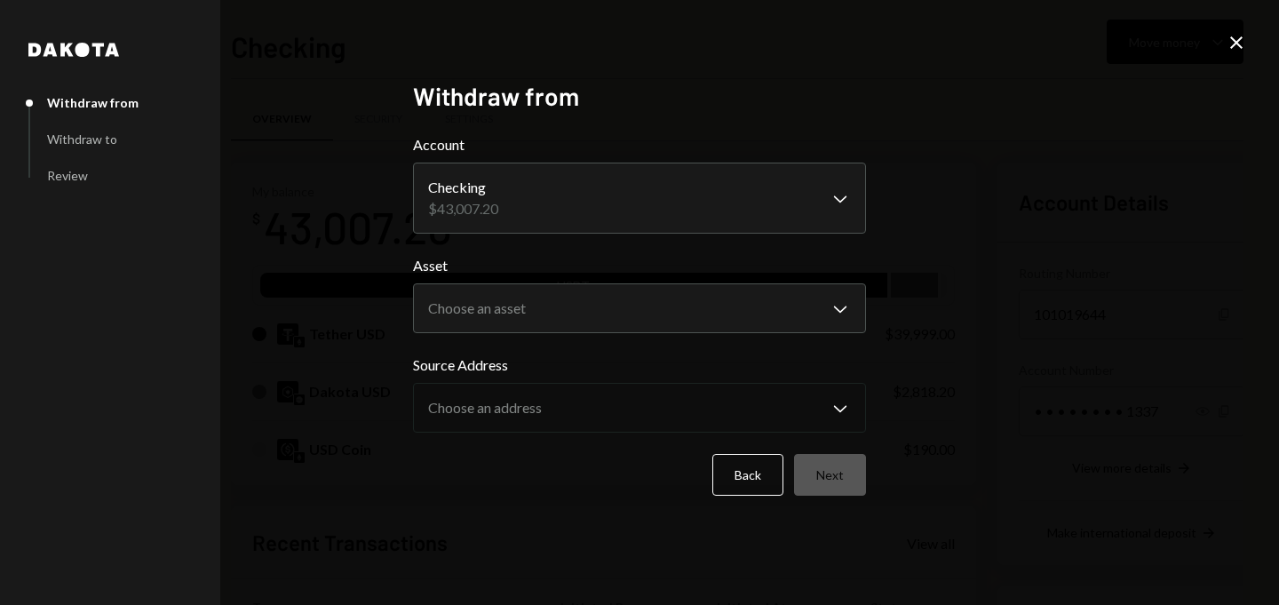
click at [1237, 41] on icon at bounding box center [1237, 42] width 12 height 12
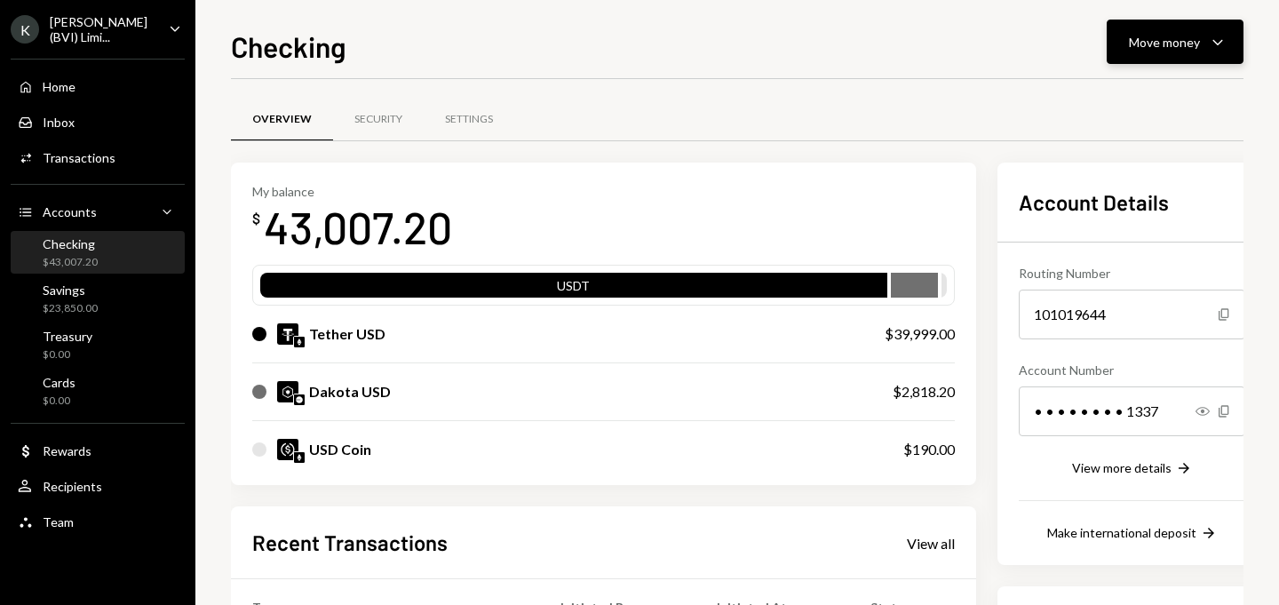
click at [1181, 55] on button "Move money Caret Down" at bounding box center [1175, 42] width 137 height 44
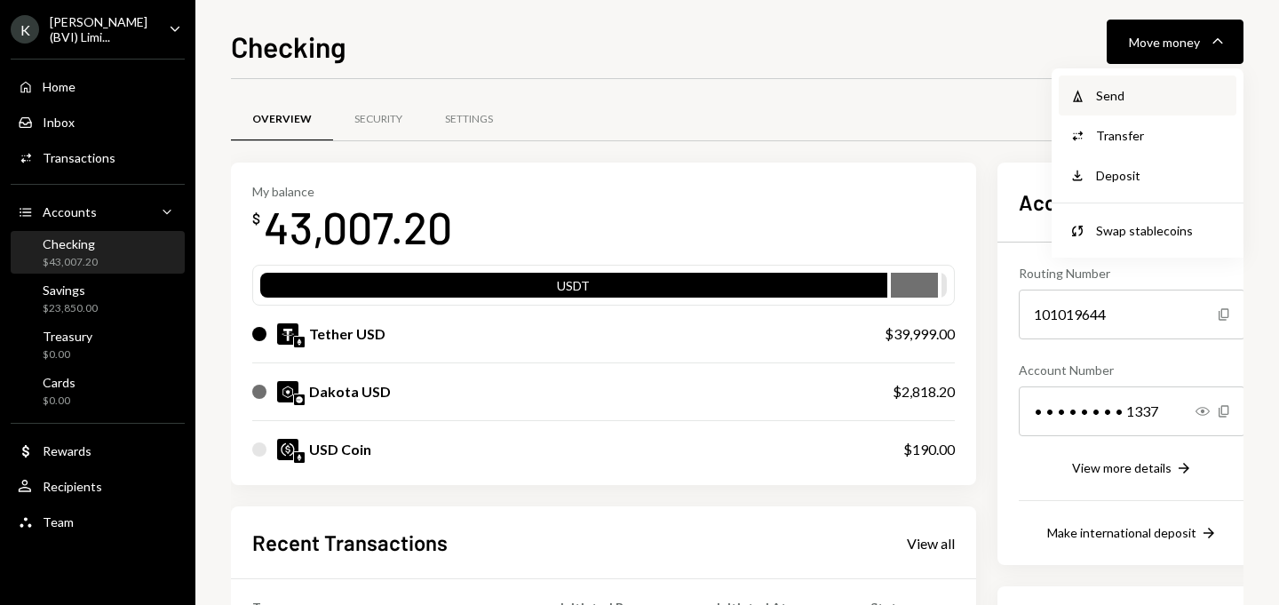
click at [1147, 97] on div "Send" at bounding box center [1161, 95] width 130 height 19
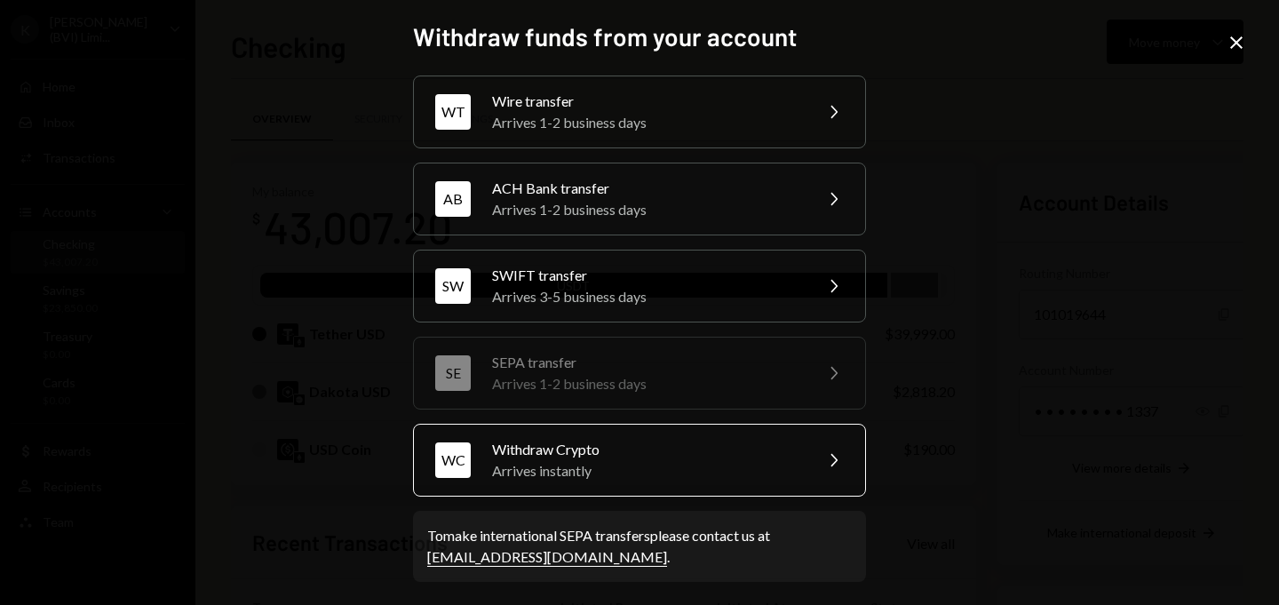
click at [641, 458] on div "Withdraw Crypto" at bounding box center [646, 449] width 309 height 21
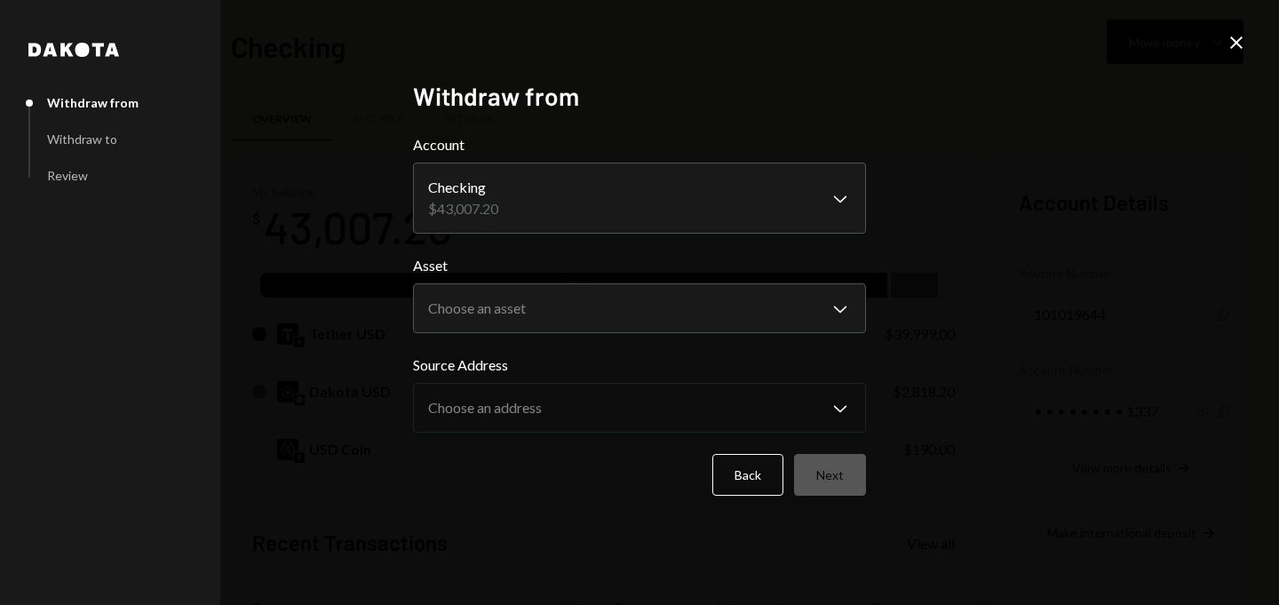
click at [522, 339] on form "**********" at bounding box center [639, 315] width 453 height 362
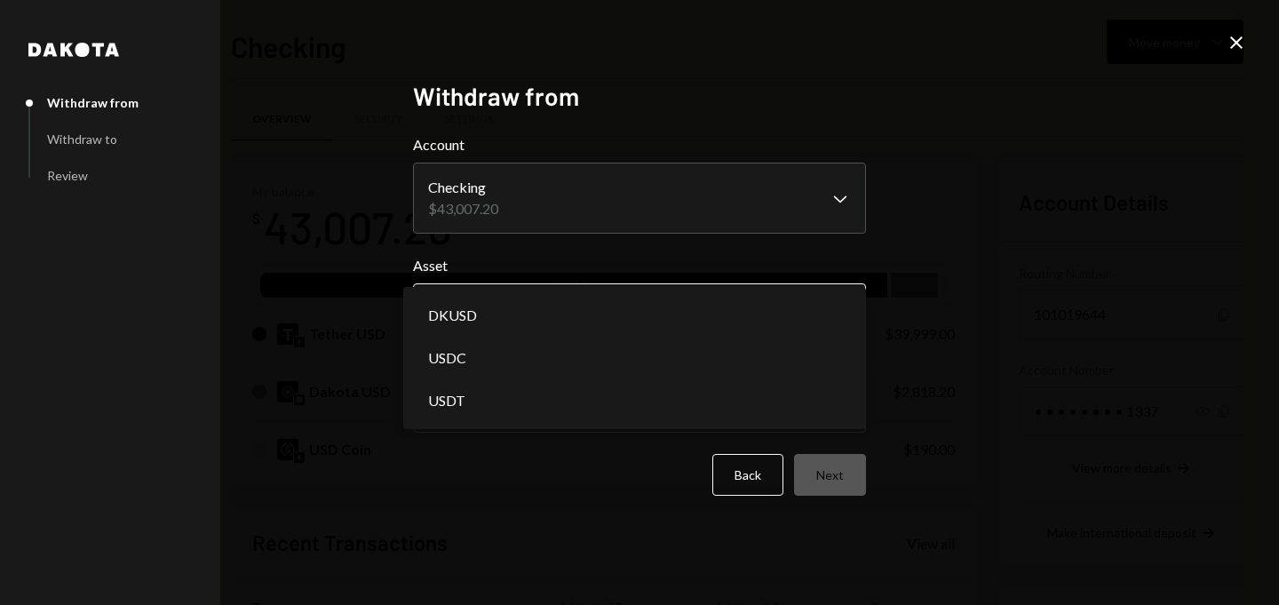
click at [510, 327] on body "K KORUS (BVI) Limi... Caret Down Home Home Inbox Inbox Activities Transactions …" at bounding box center [639, 302] width 1279 height 605
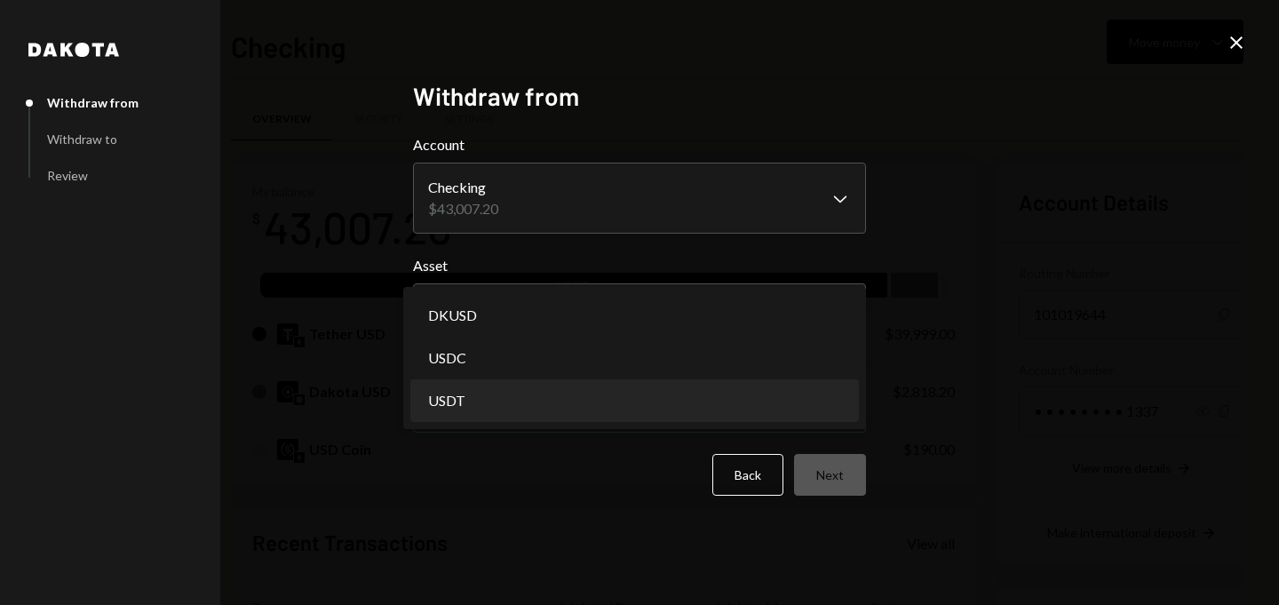
select select "****"
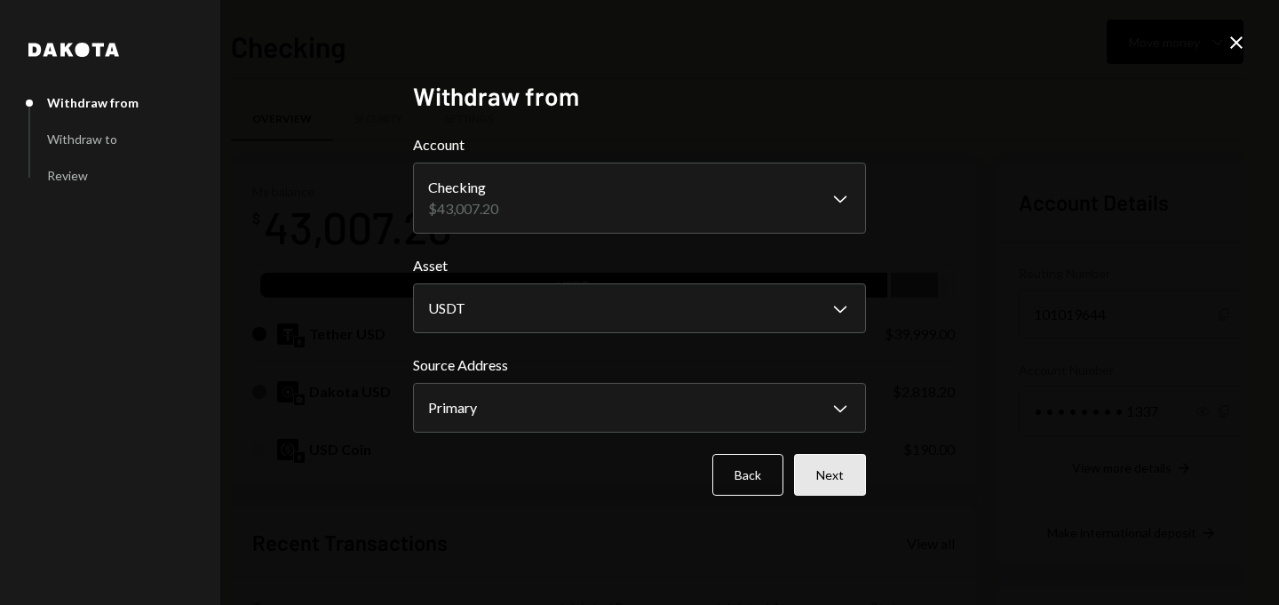
click at [828, 466] on button "Next" at bounding box center [830, 475] width 72 height 42
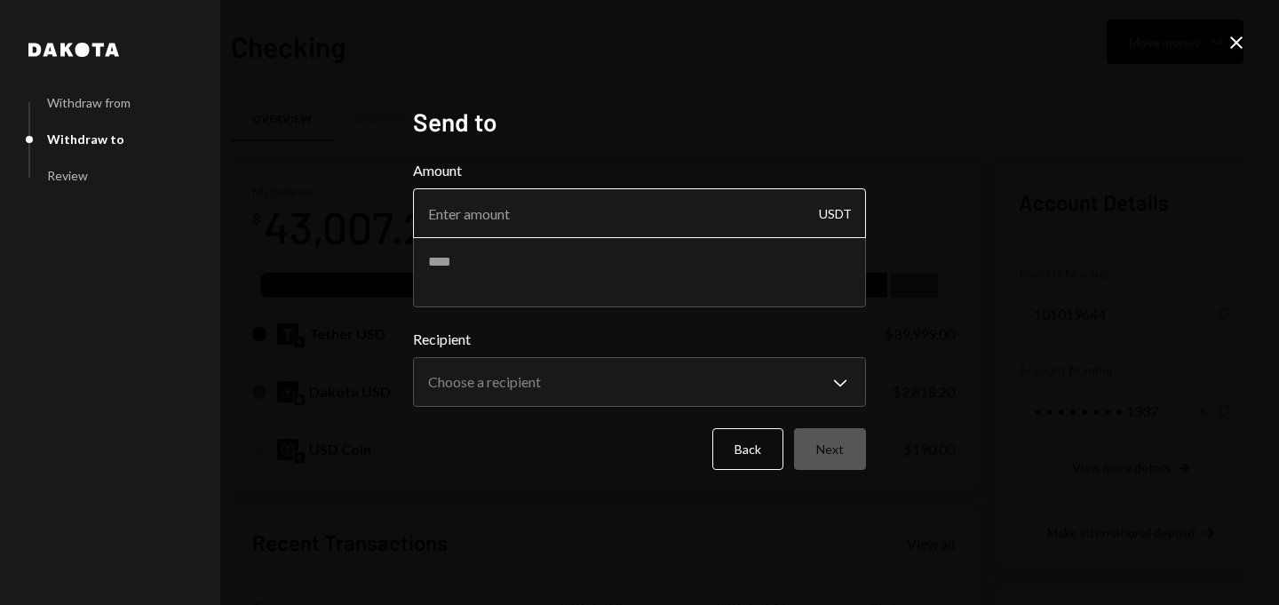
click at [586, 212] on input "Amount" at bounding box center [639, 213] width 453 height 50
type input "4000"
click at [572, 270] on textarea at bounding box center [639, 271] width 453 height 71
paste textarea "***"
click at [431, 256] on textarea "***" at bounding box center [639, 271] width 453 height 71
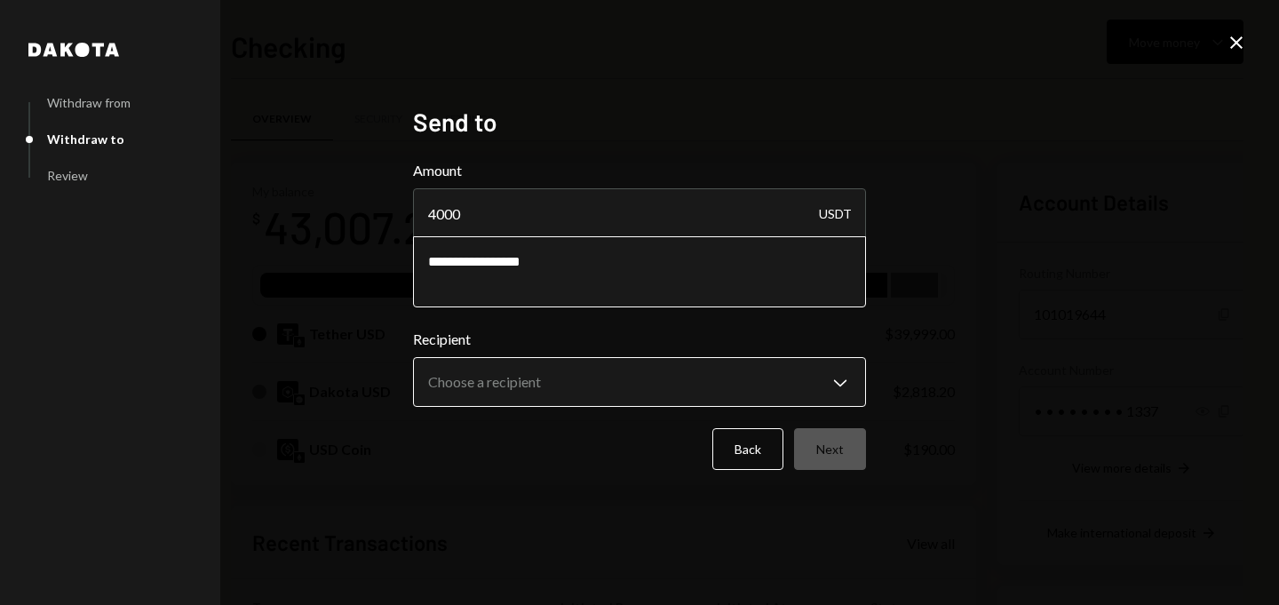
type textarea "**********"
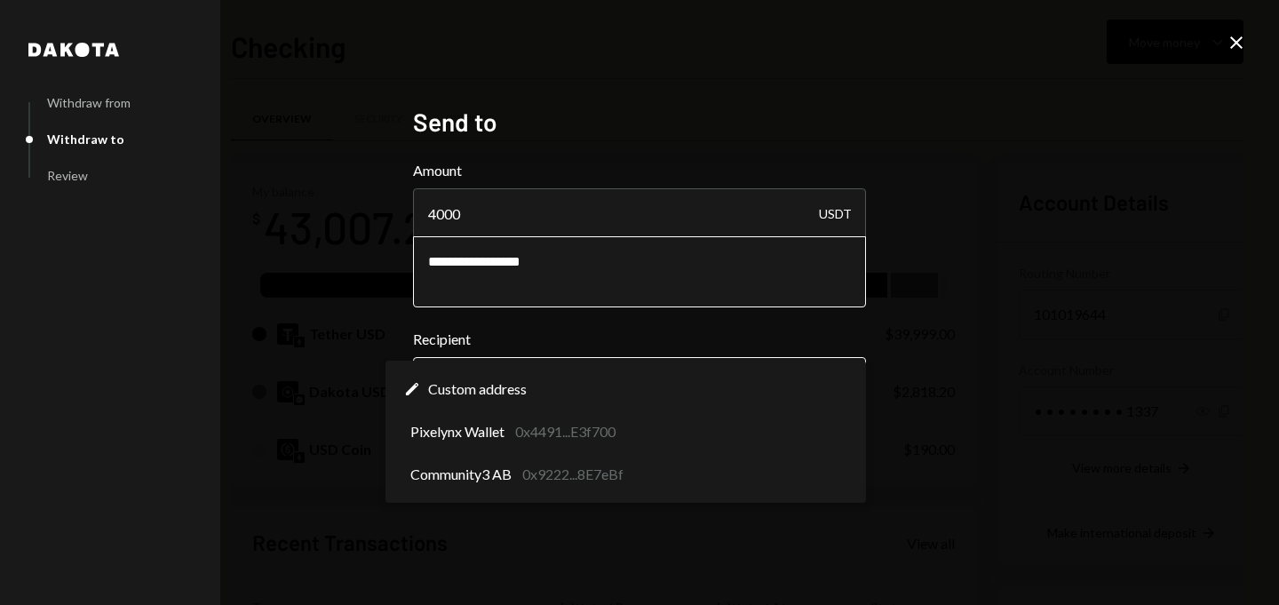
click at [481, 375] on body "K KORUS (BVI) Limi... Caret Down Home Home Inbox Inbox Activities Transactions …" at bounding box center [639, 302] width 1279 height 605
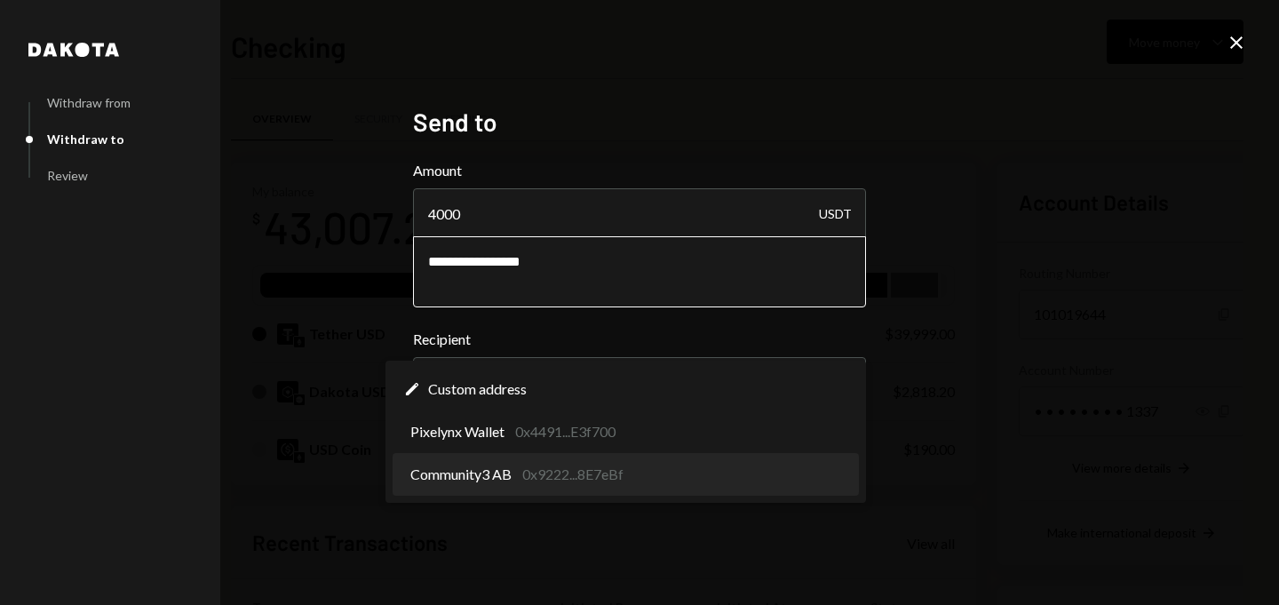
select select "**********"
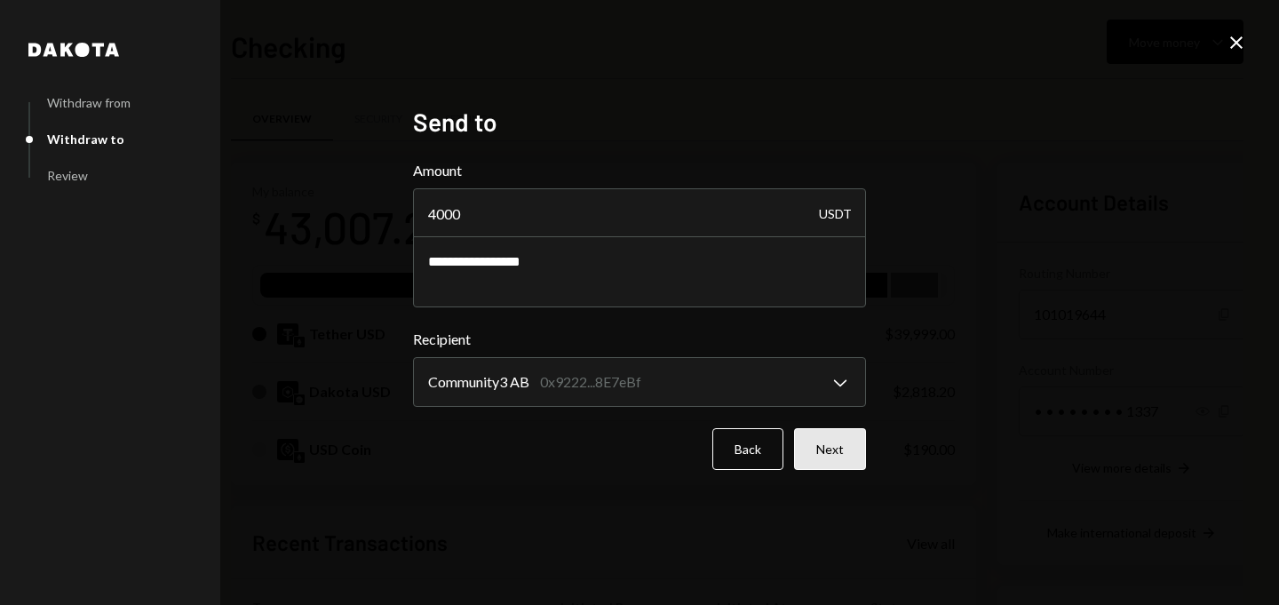
click at [824, 446] on button "Next" at bounding box center [830, 449] width 72 height 42
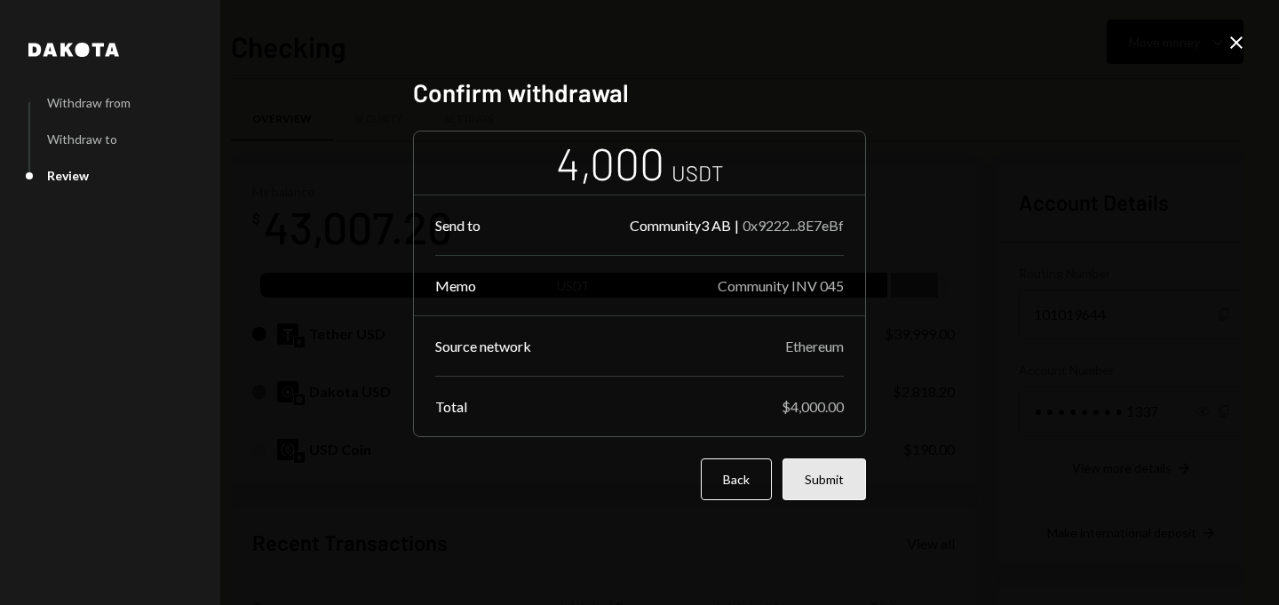
click at [808, 460] on button "Submit" at bounding box center [825, 479] width 84 height 42
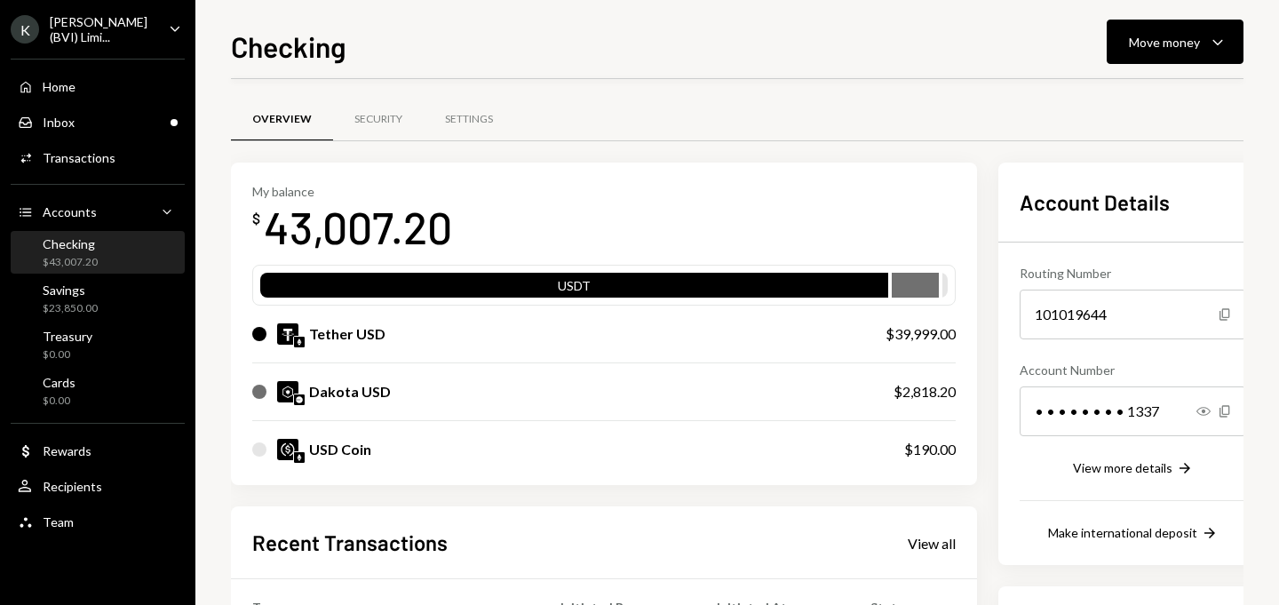
scroll to position [171, 0]
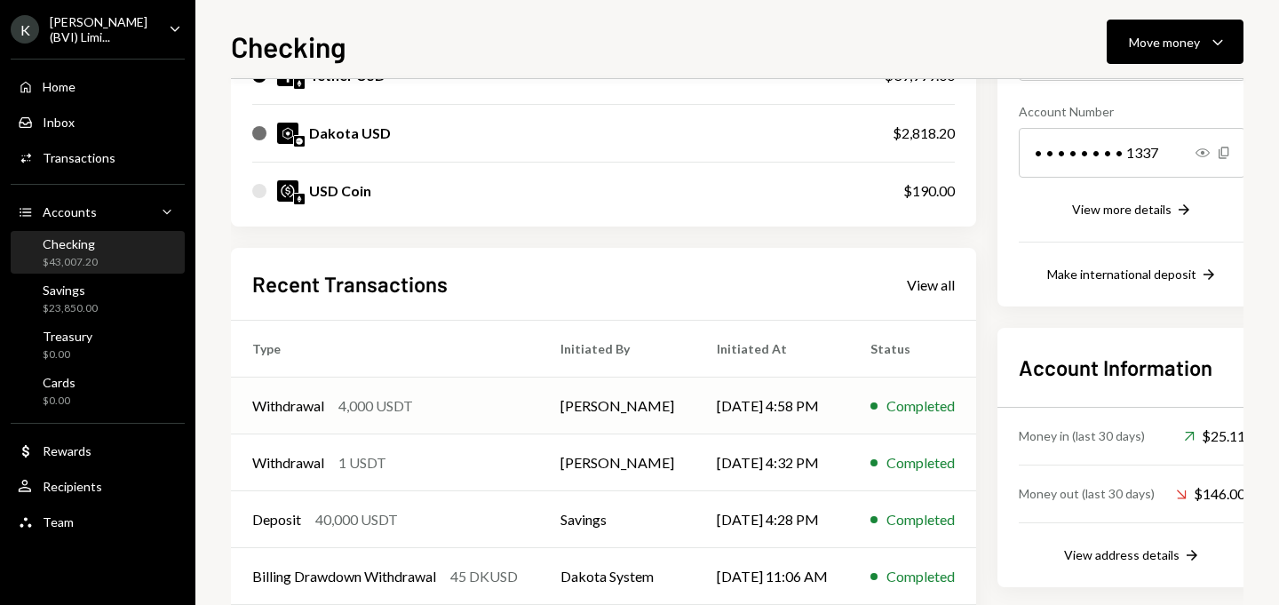
click at [903, 396] on div "Completed" at bounding box center [921, 405] width 68 height 21
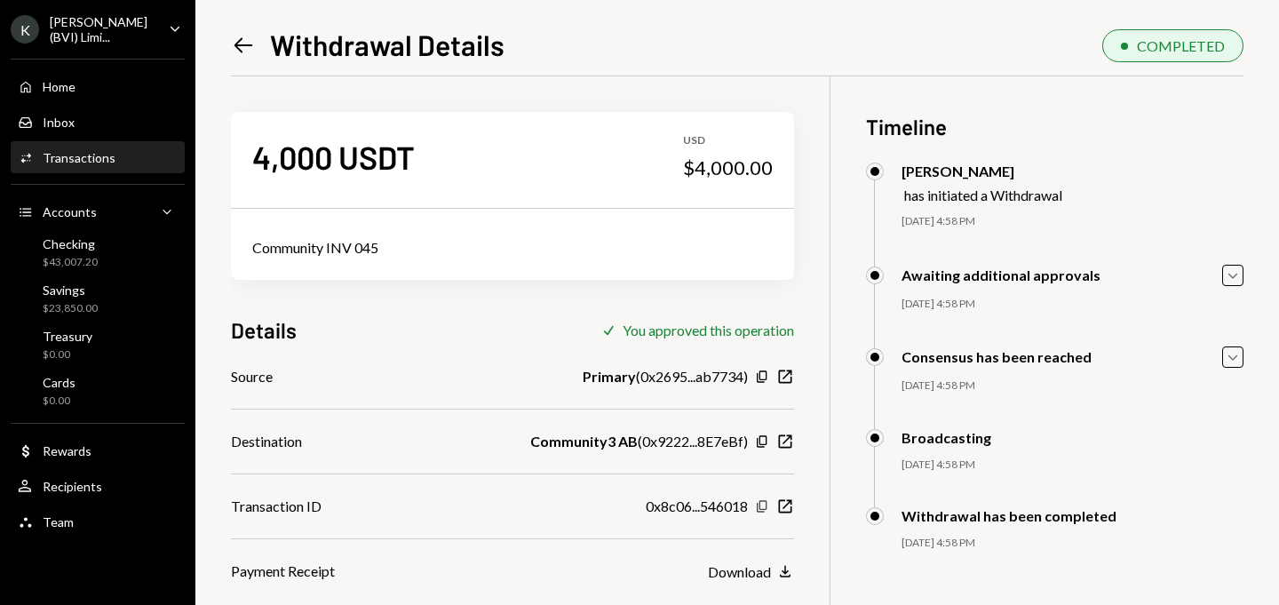
click at [762, 507] on icon "Copy" at bounding box center [762, 506] width 14 height 14
